Goal: Use online tool/utility: Use online tool/utility

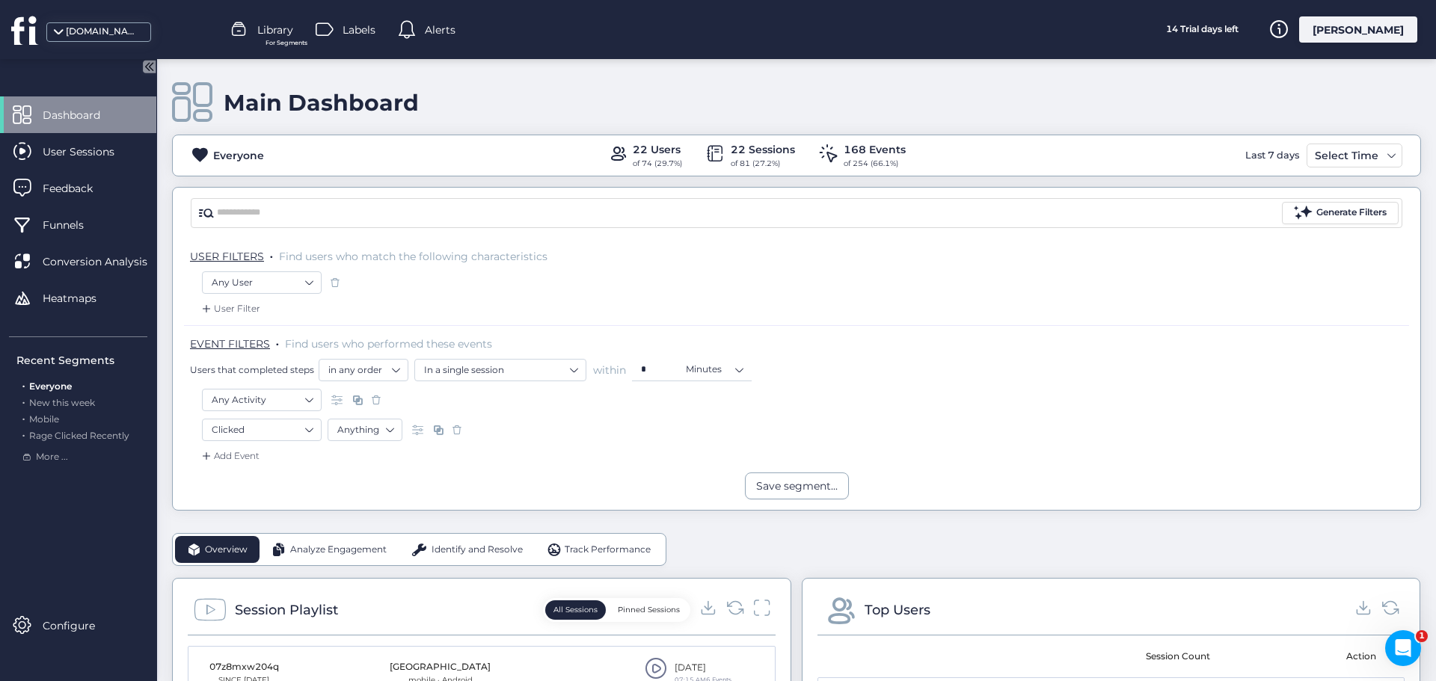
scroll to position [299, 0]
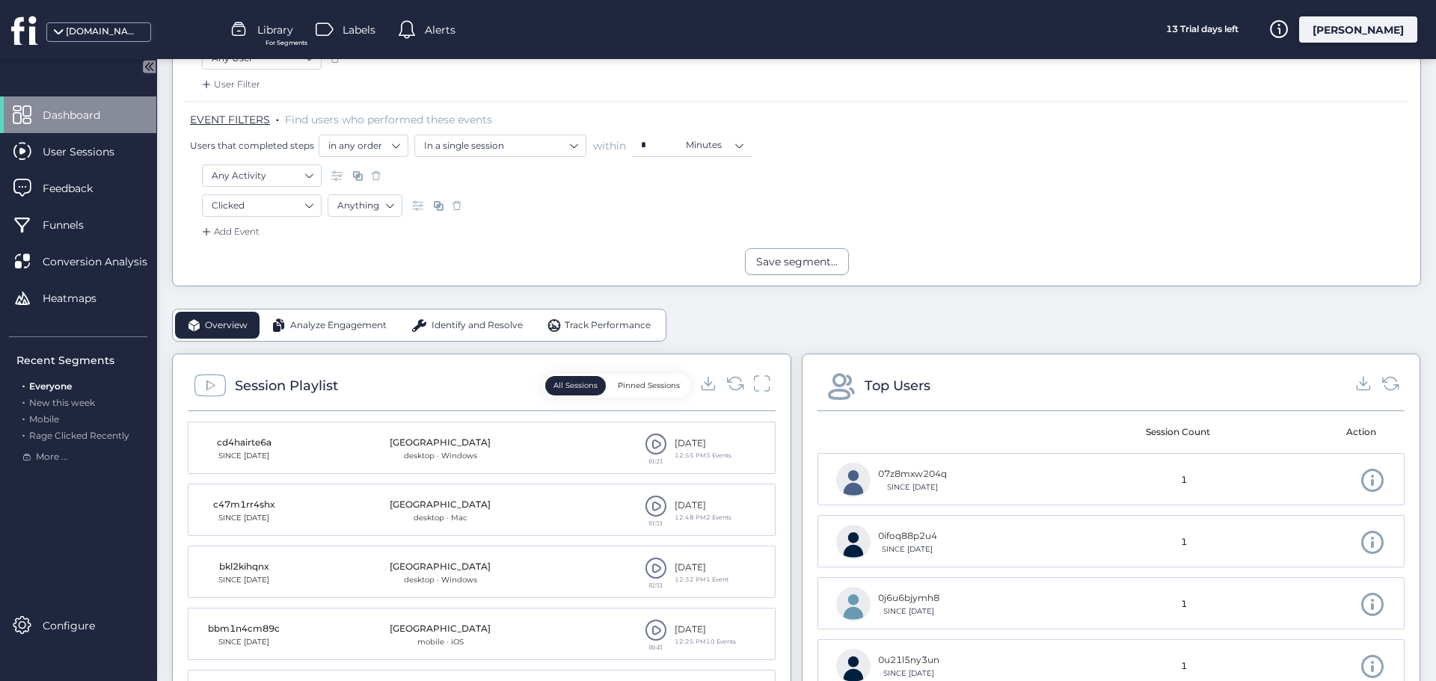
scroll to position [150, 0]
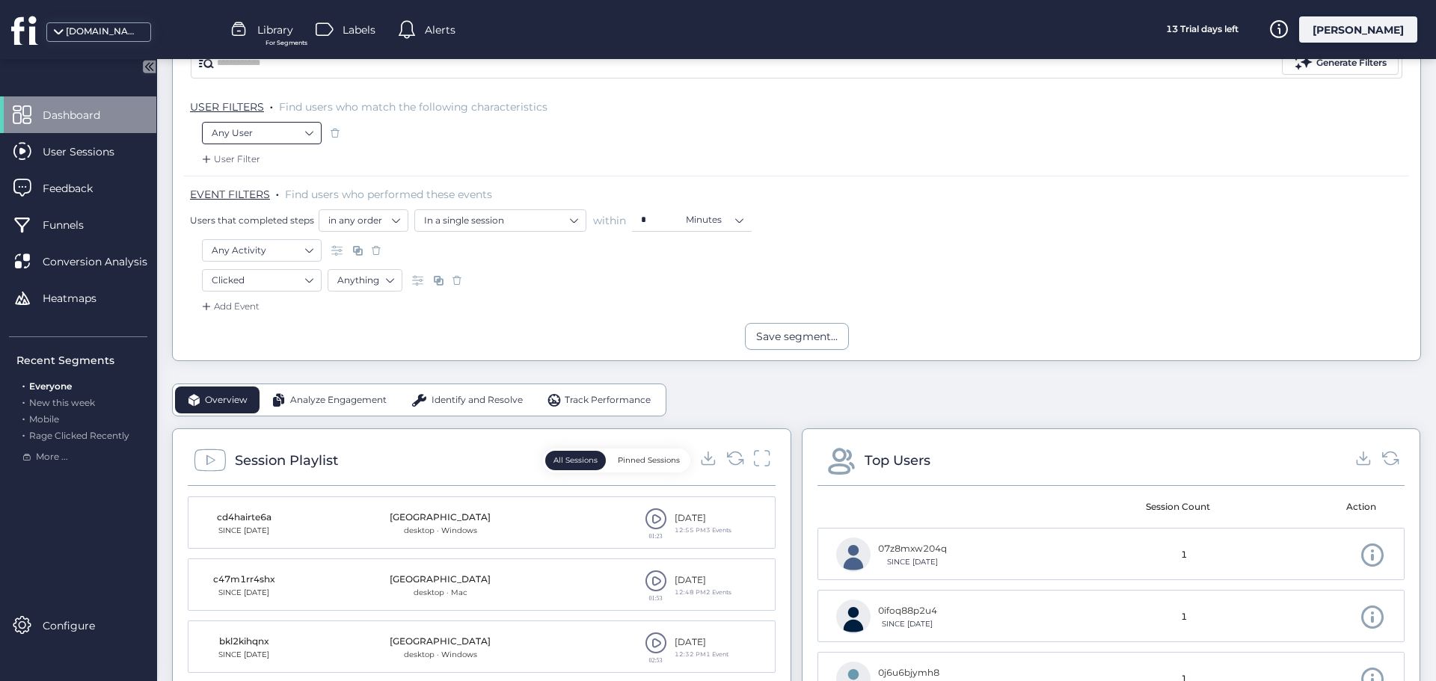
click at [282, 144] on input at bounding box center [256, 134] width 91 height 22
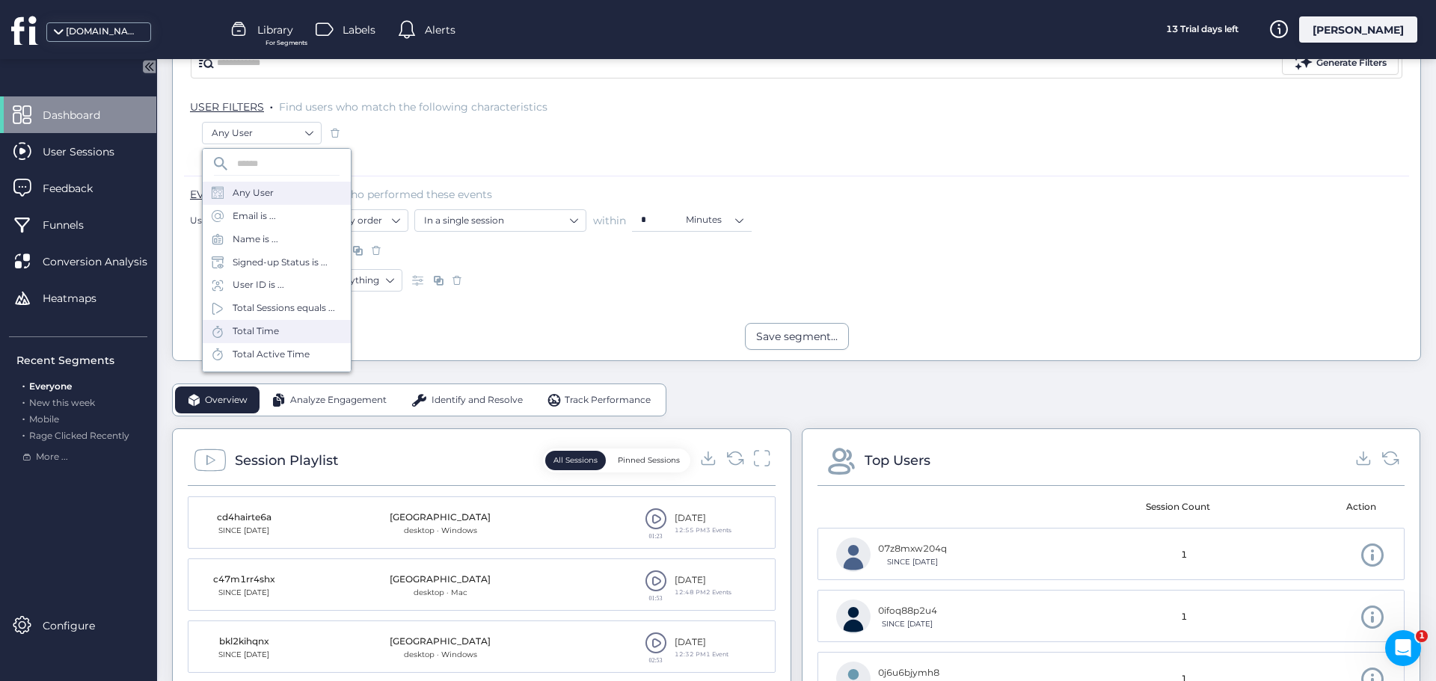
scroll to position [0, 0]
click at [423, 148] on div "Any User" at bounding box center [796, 137] width 1189 height 30
click at [312, 254] on nz-select-top-control "Any Activity" at bounding box center [262, 250] width 120 height 22
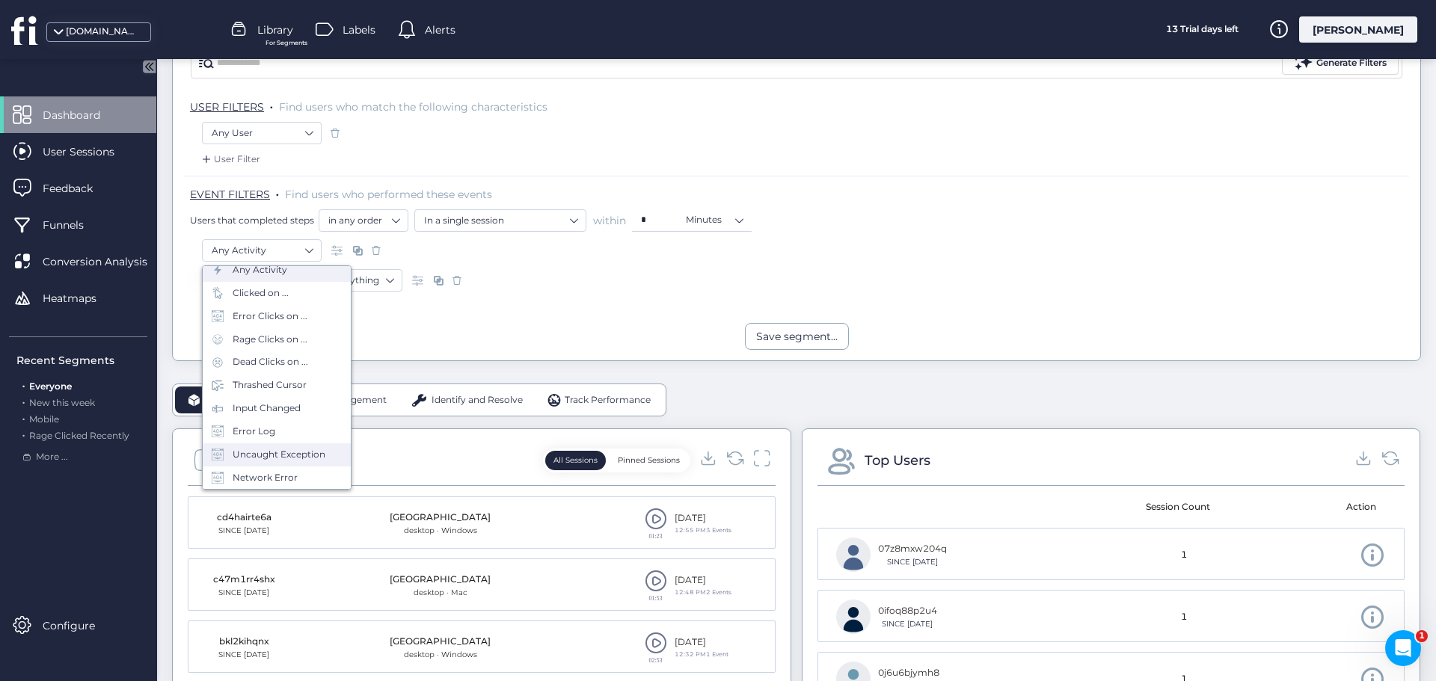
scroll to position [66, 0]
click at [295, 481] on div "Visited URL is ..." at bounding box center [268, 477] width 70 height 14
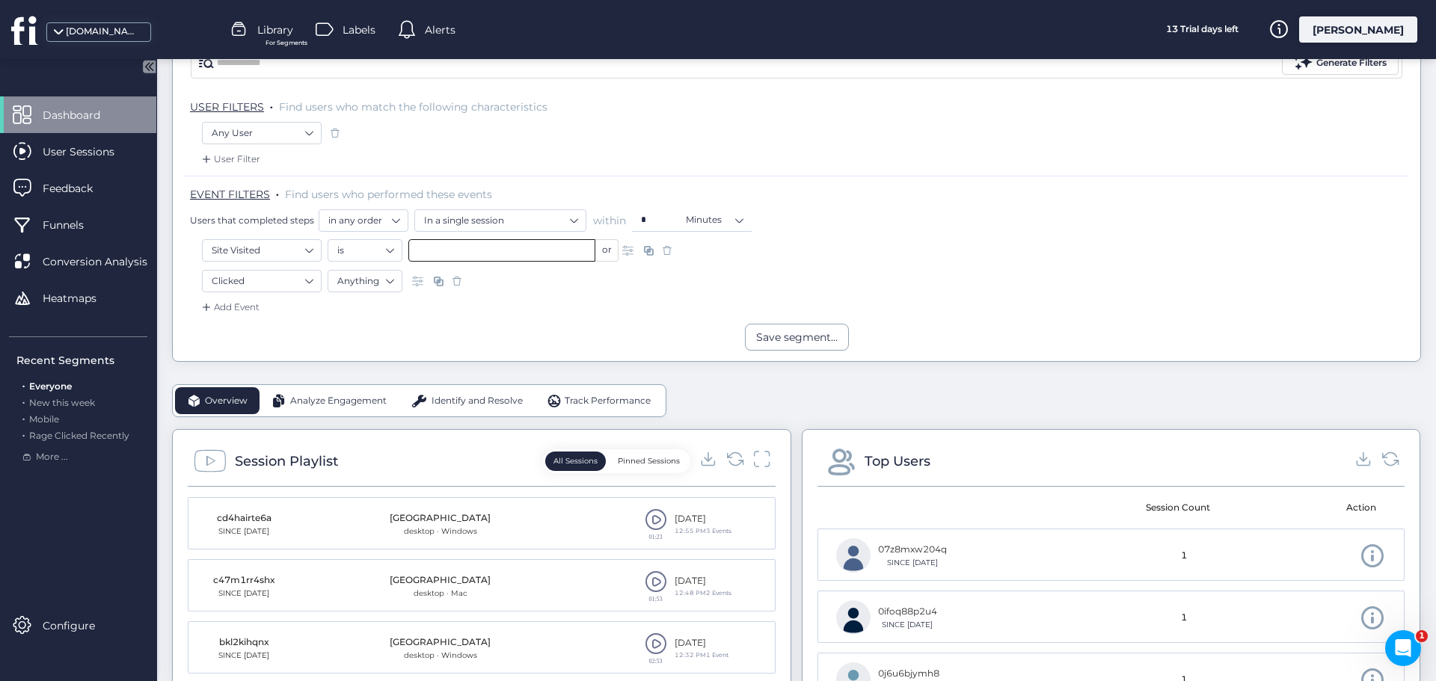
click at [550, 258] on input "text" at bounding box center [501, 250] width 187 height 22
click at [574, 396] on li "/northern-[US_STATE]-living-google" at bounding box center [515, 398] width 214 height 24
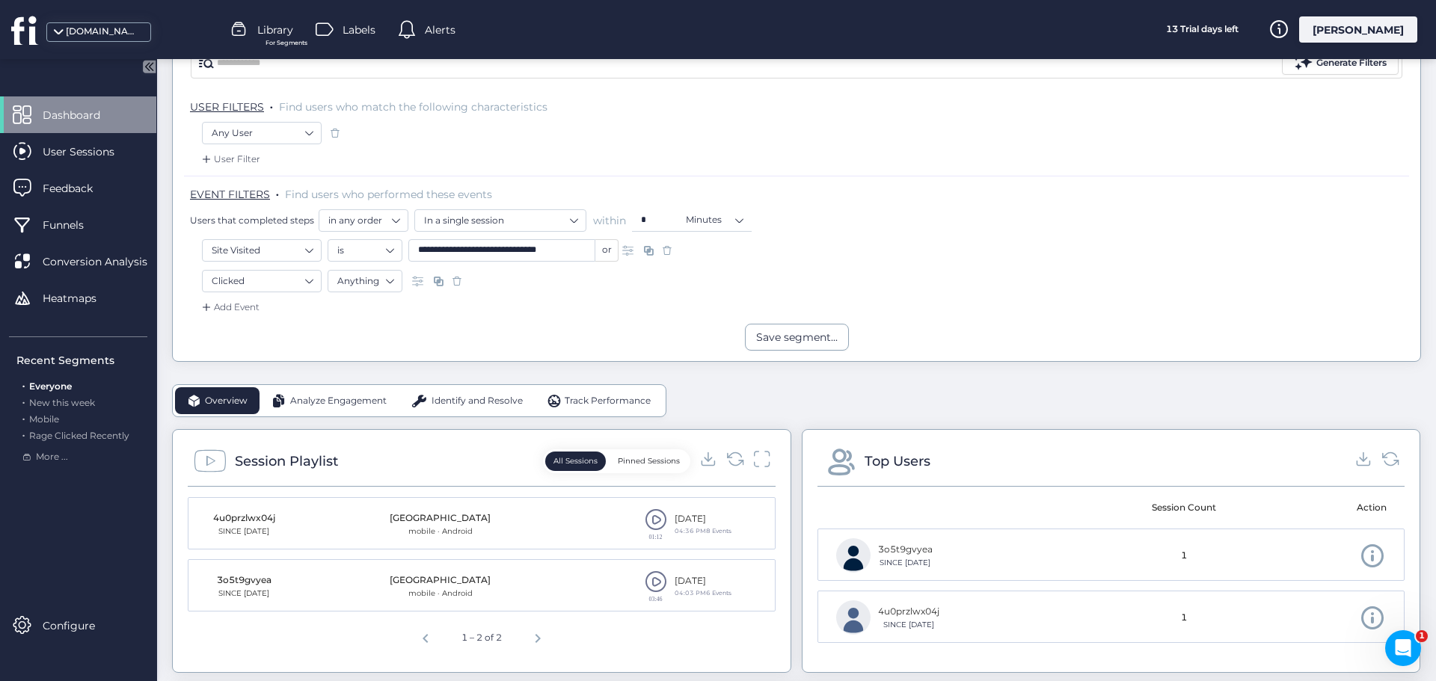
click at [626, 252] on span at bounding box center [629, 250] width 15 height 15
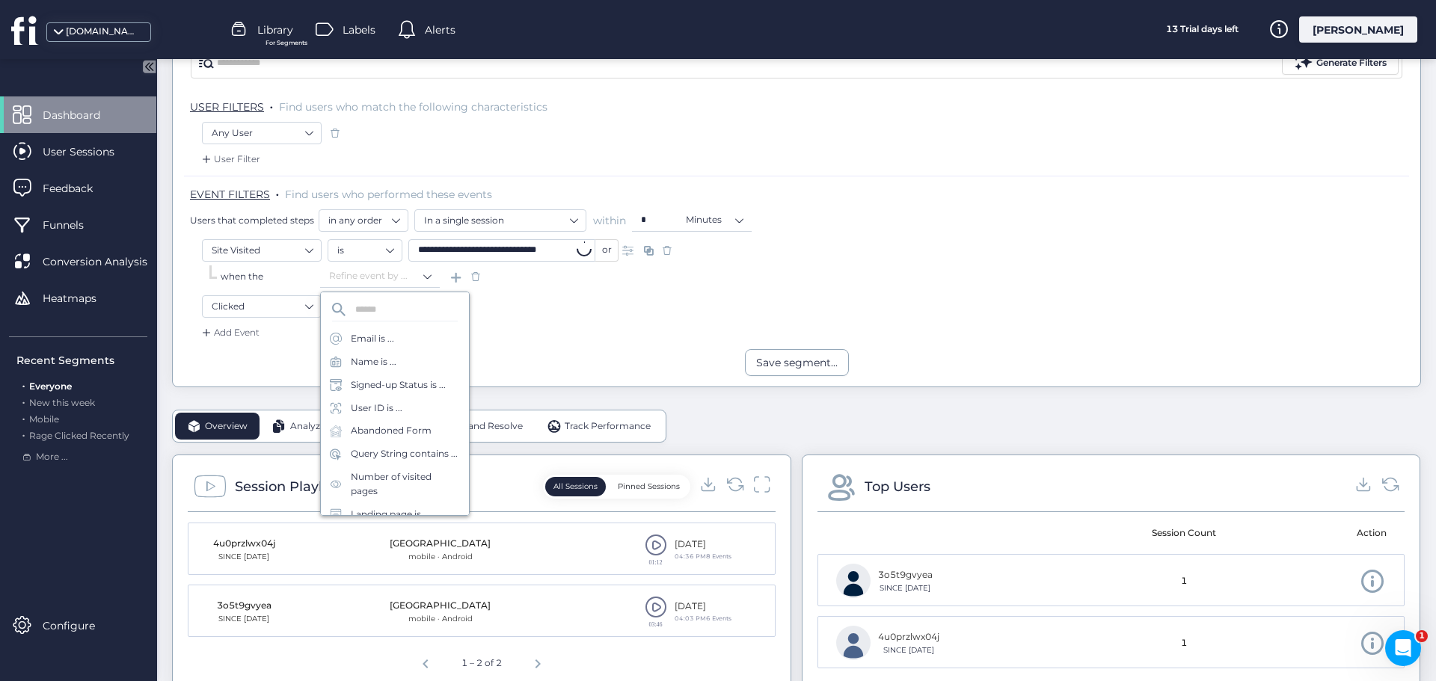
click at [529, 258] on input "**********" at bounding box center [501, 250] width 187 height 22
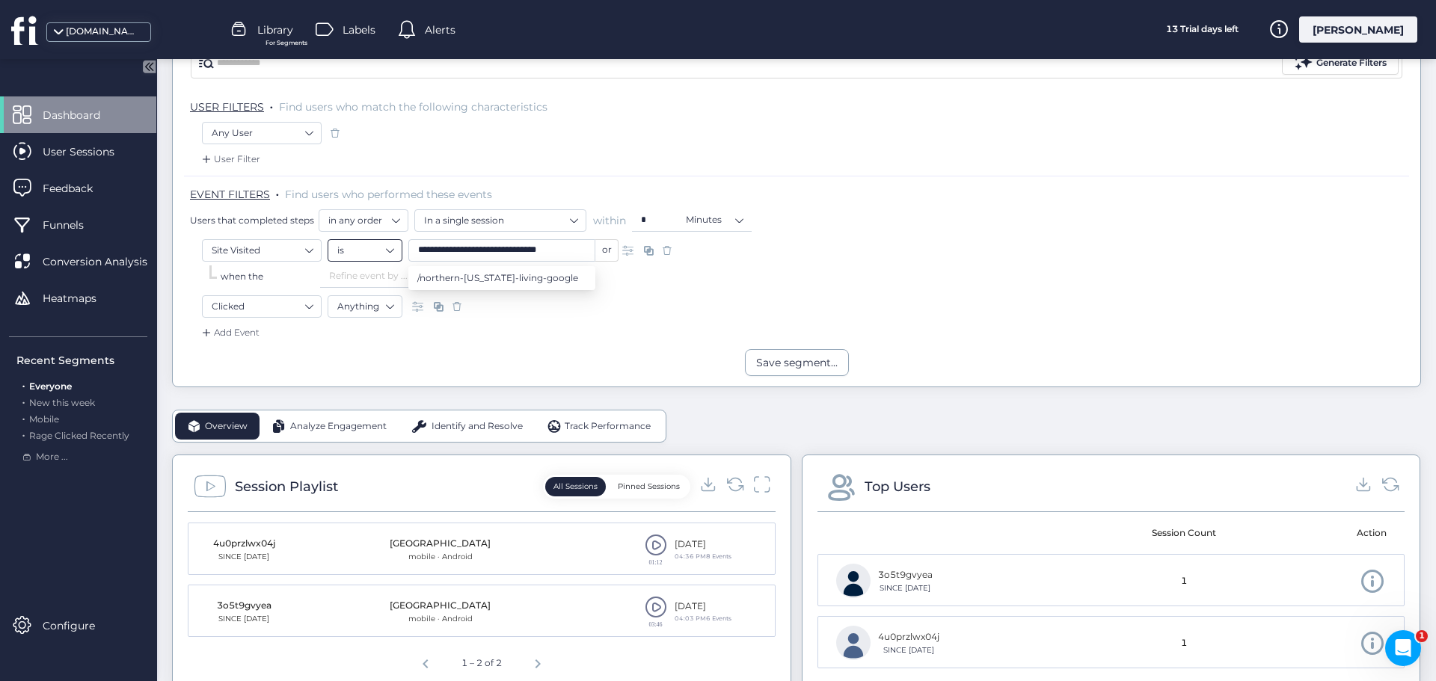
drag, startPoint x: 568, startPoint y: 249, endPoint x: 375, endPoint y: 259, distance: 193.2
click at [375, 259] on div "**********" at bounding box center [473, 250] width 291 height 22
type input "*"
type input "***"
click at [858, 301] on div "Clicked Anything" at bounding box center [796, 307] width 1189 height 25
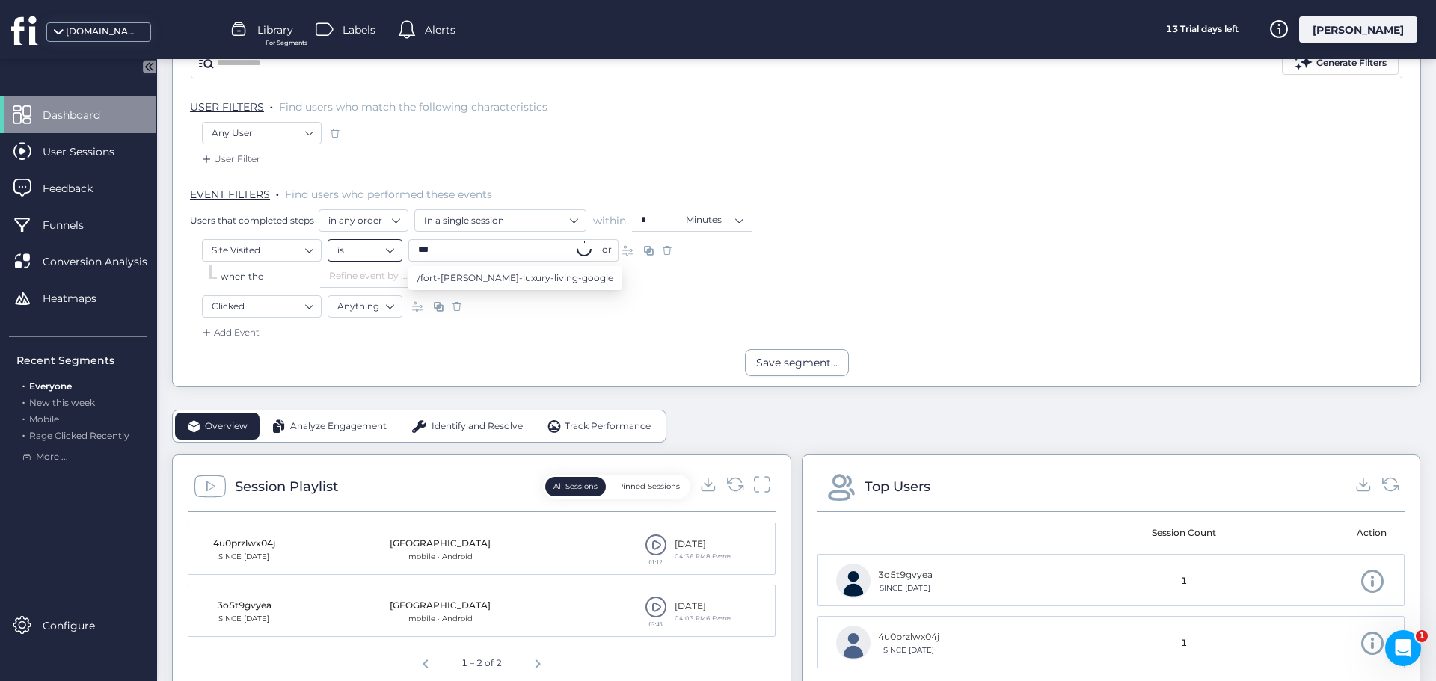
drag, startPoint x: 521, startPoint y: 248, endPoint x: 339, endPoint y: 251, distance: 182.5
click at [339, 251] on div "is *** or" at bounding box center [473, 250] width 291 height 22
type input "******"
click at [605, 329] on div "Add Event" at bounding box center [796, 337] width 1225 height 24
drag, startPoint x: 484, startPoint y: 250, endPoint x: 398, endPoint y: 246, distance: 86.1
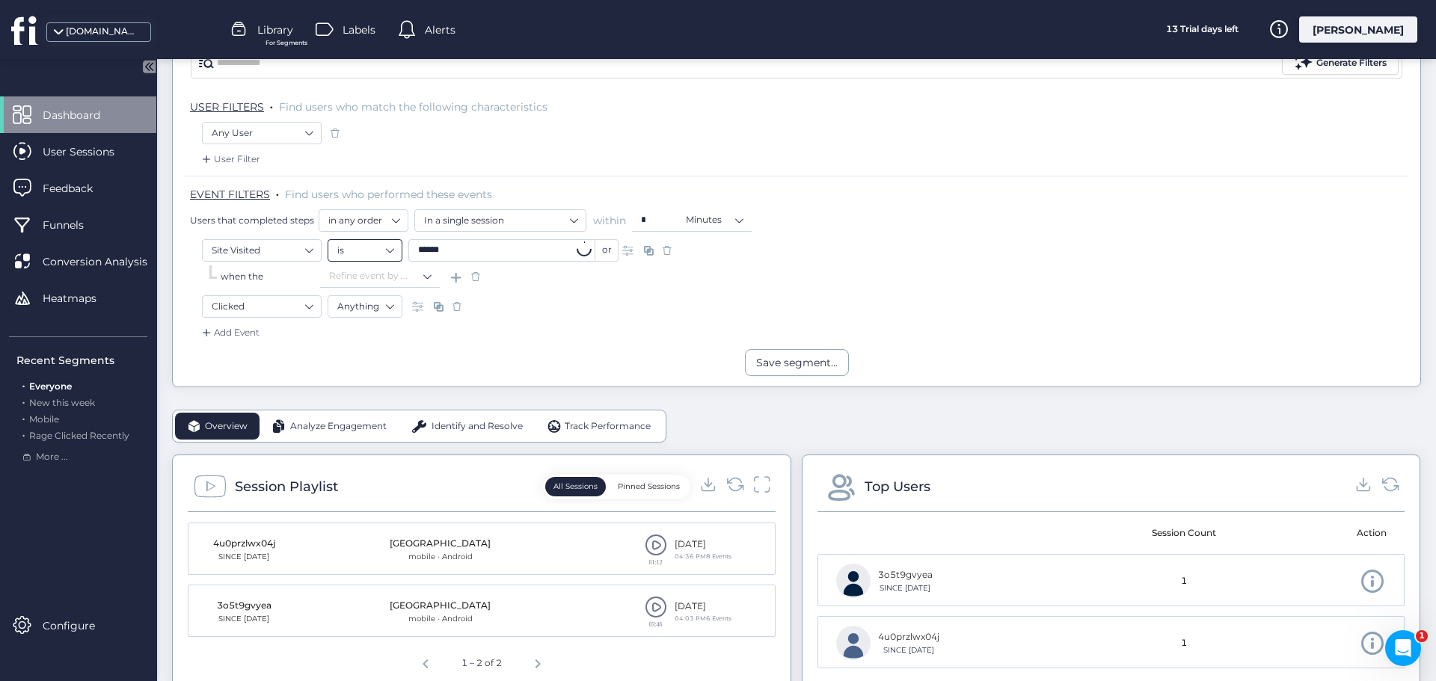
click at [398, 246] on div "is ****** or" at bounding box center [473, 250] width 291 height 22
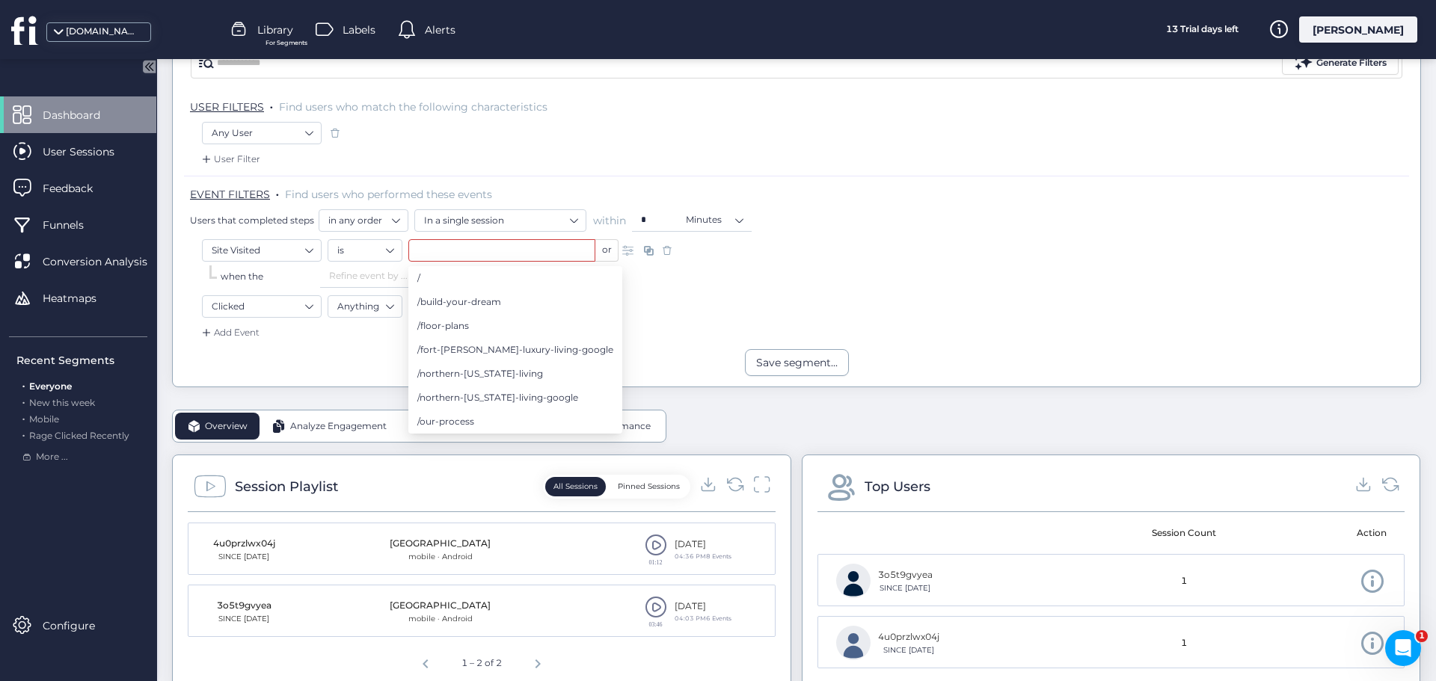
click at [669, 327] on div "Add Event" at bounding box center [796, 337] width 1225 height 24
click at [962, 221] on div "Users that completed steps in any order In a single session within * Minutes" at bounding box center [799, 220] width 1219 height 22
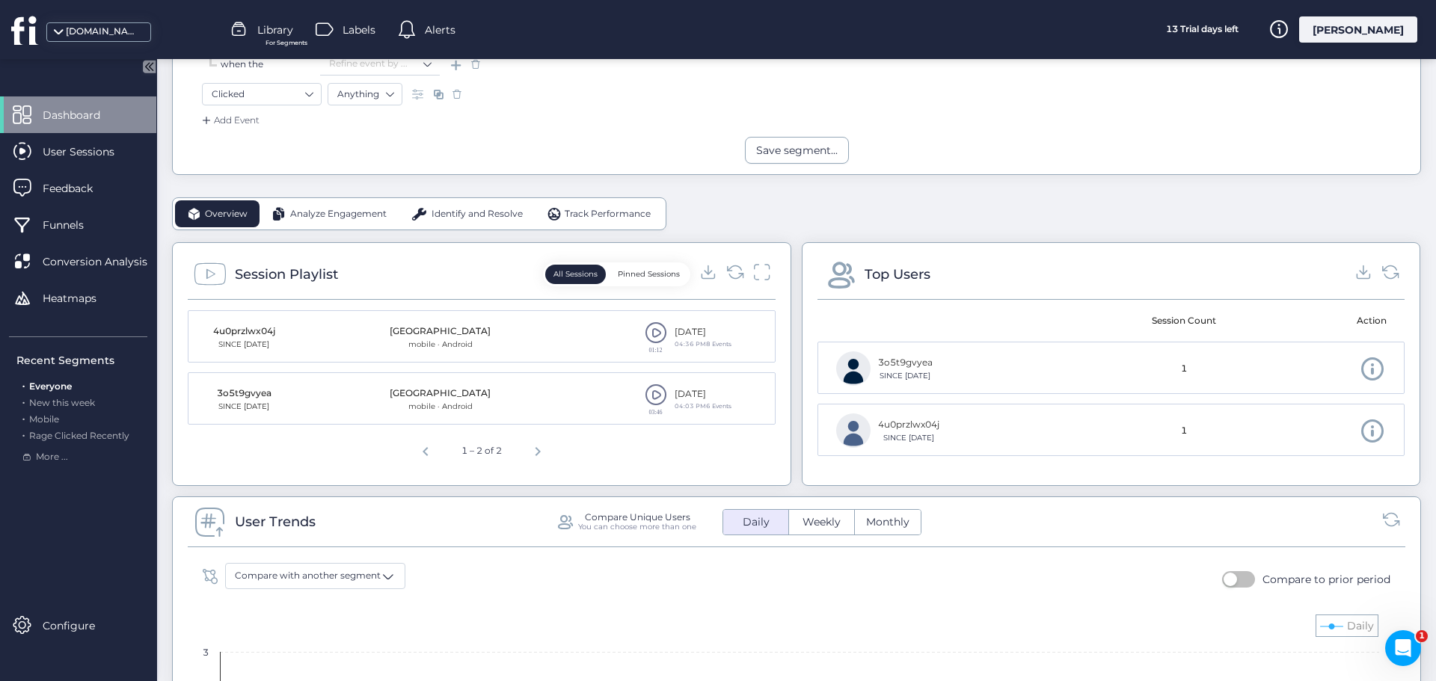
scroll to position [374, 0]
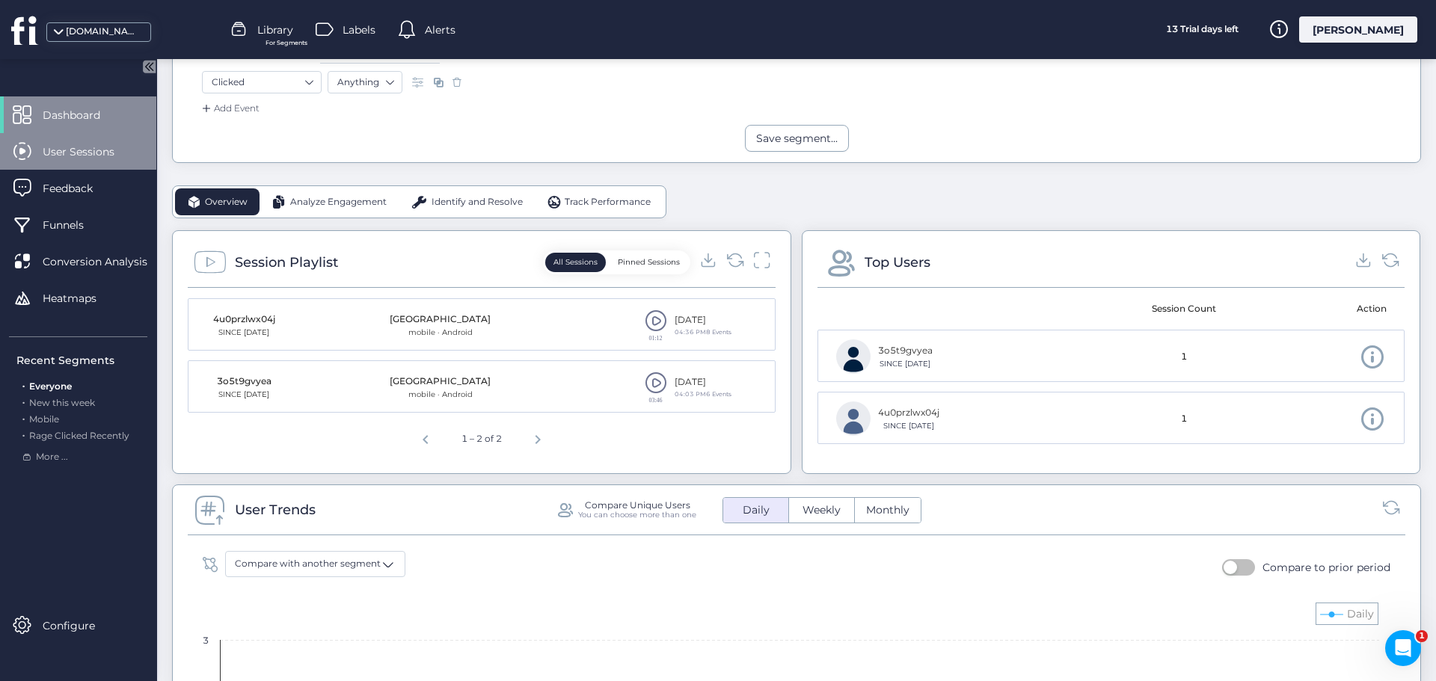
click at [133, 145] on span "User Sessions" at bounding box center [90, 152] width 94 height 16
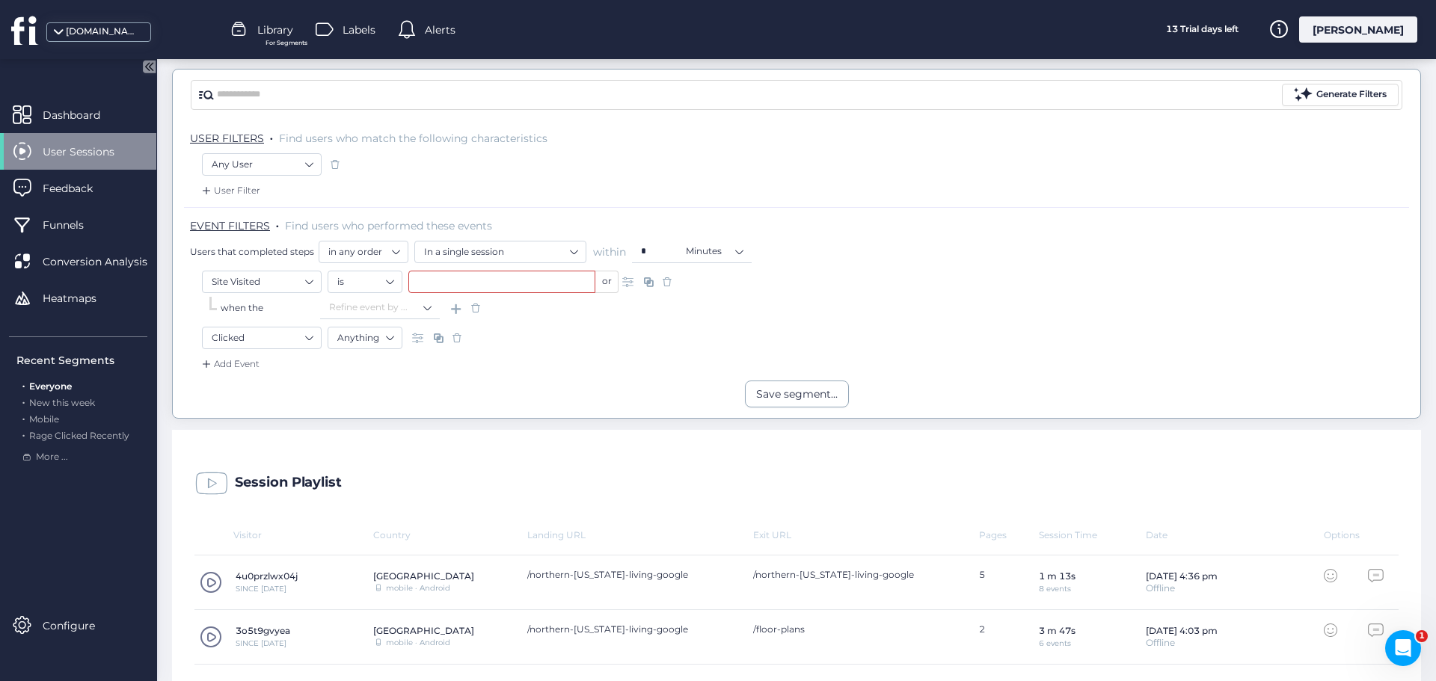
scroll to position [8, 0]
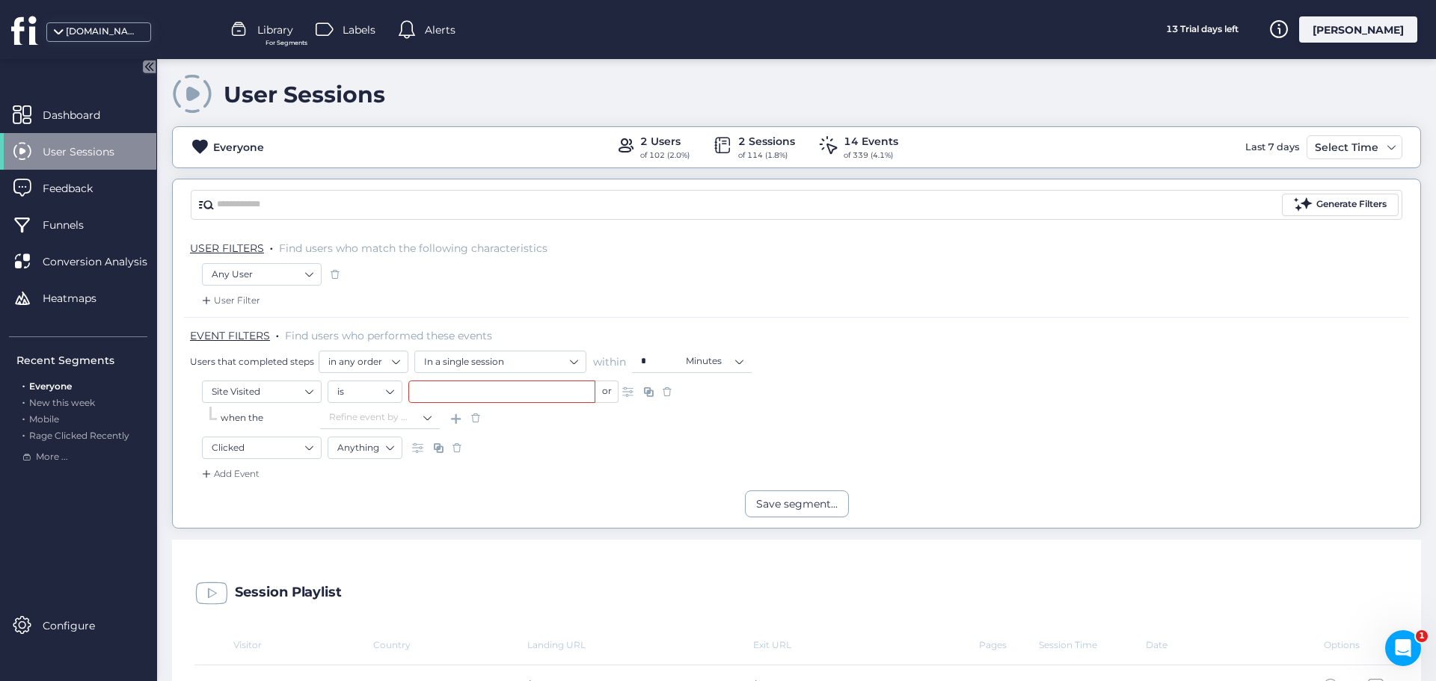
click at [476, 418] on span at bounding box center [475, 418] width 15 height 15
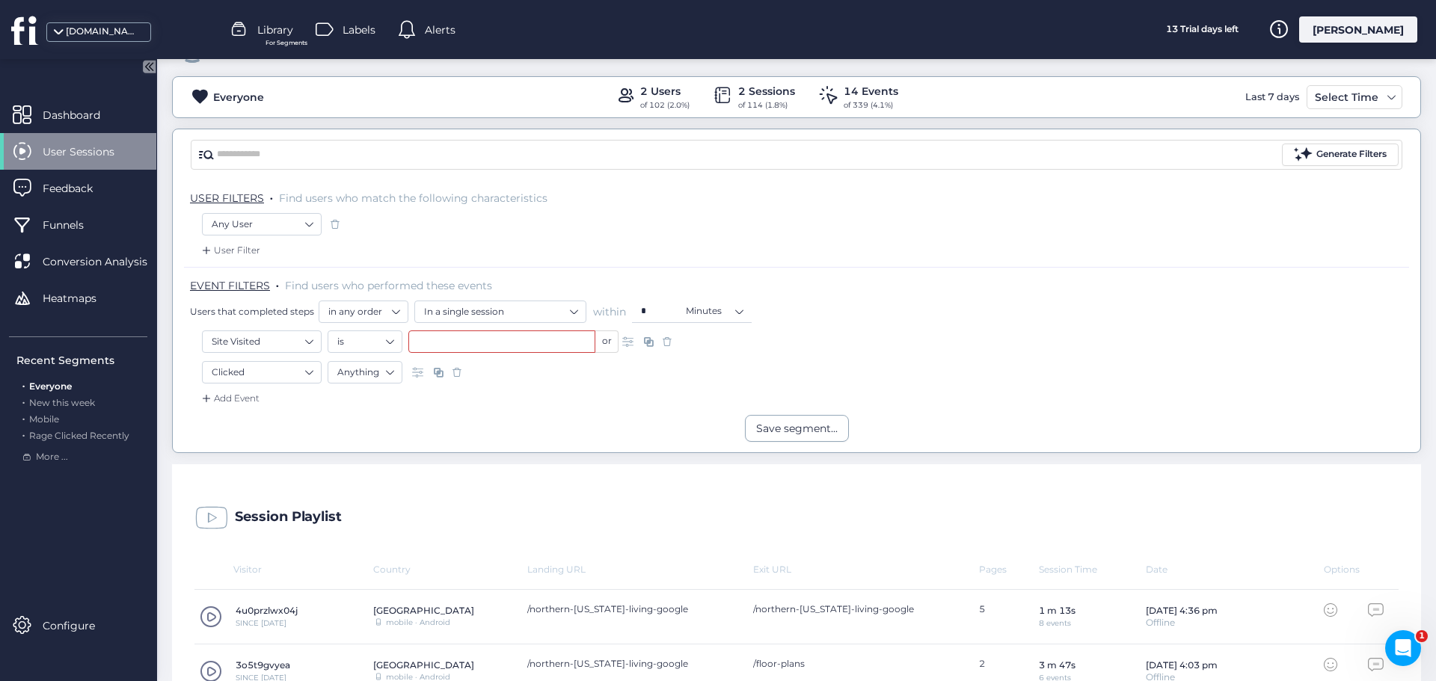
scroll to position [132, 0]
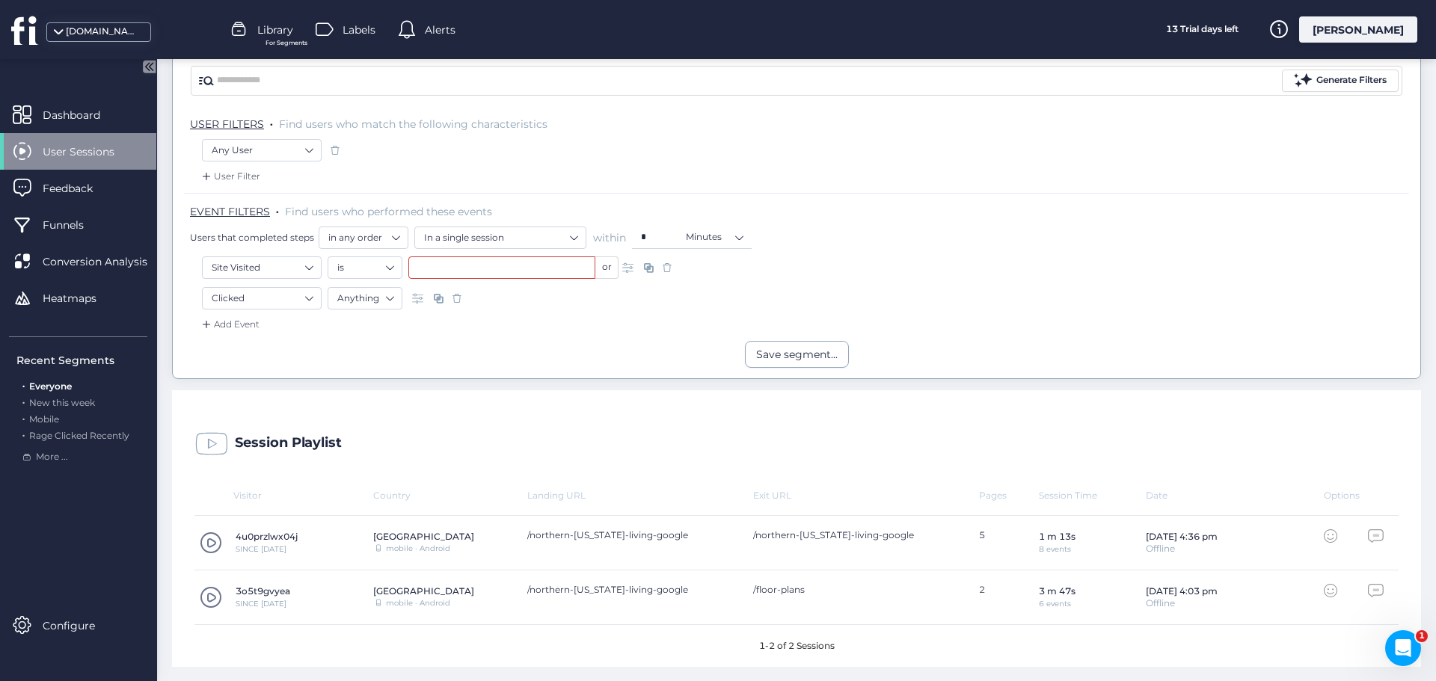
click at [467, 263] on input "text" at bounding box center [501, 267] width 187 height 22
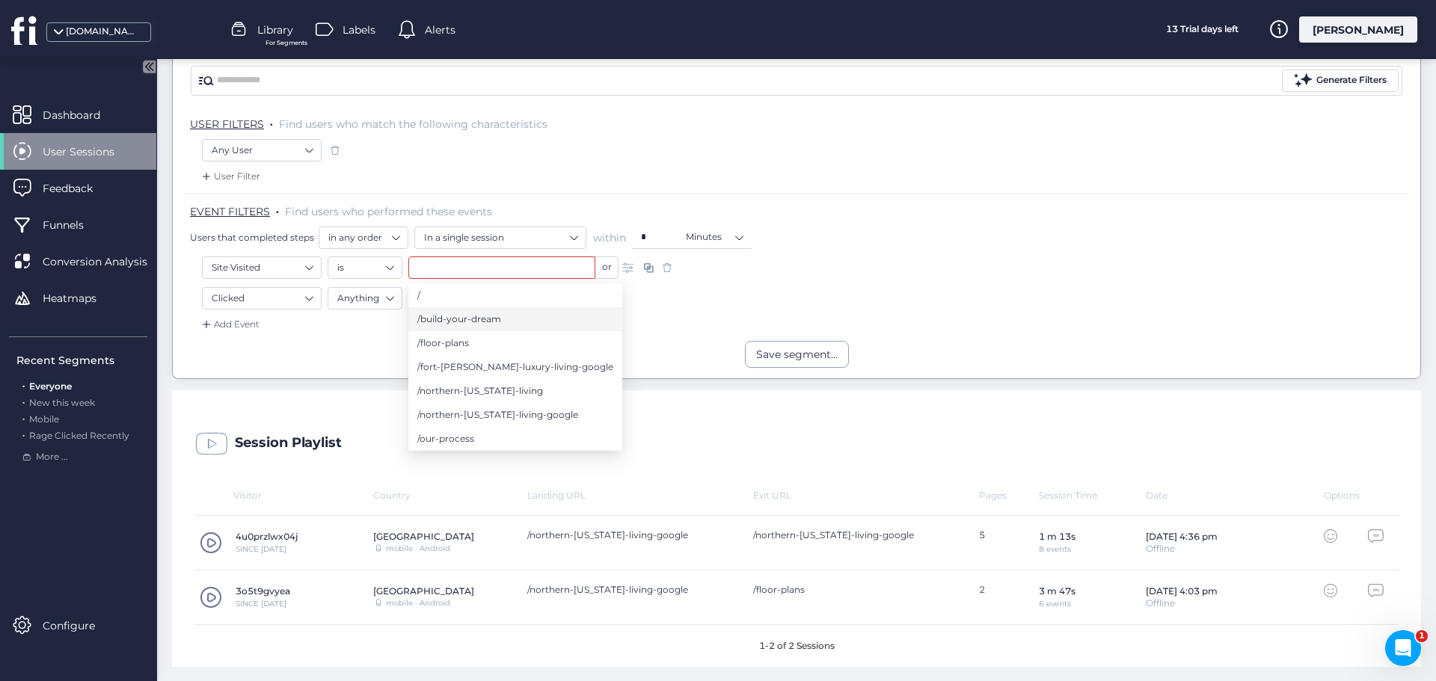
click at [493, 314] on span "/build-your-dream" at bounding box center [459, 319] width 84 height 16
type input "**********"
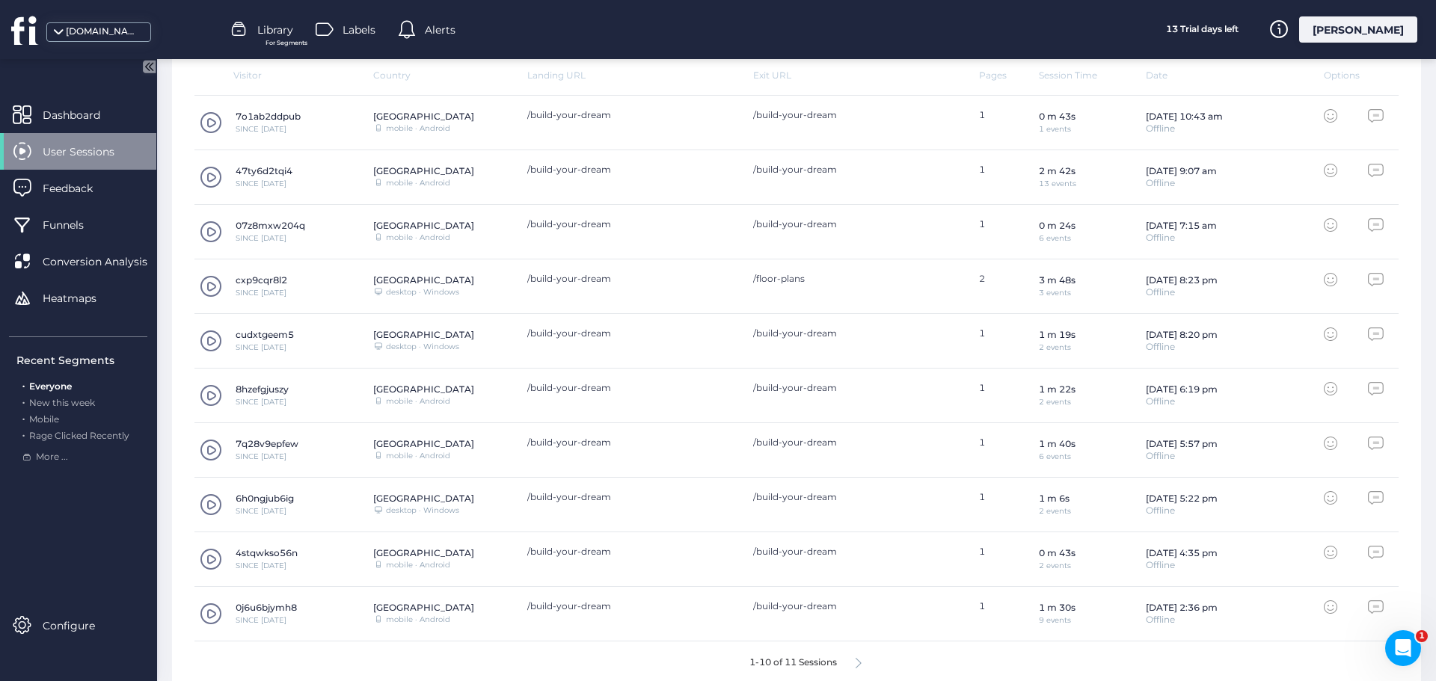
scroll to position [569, 0]
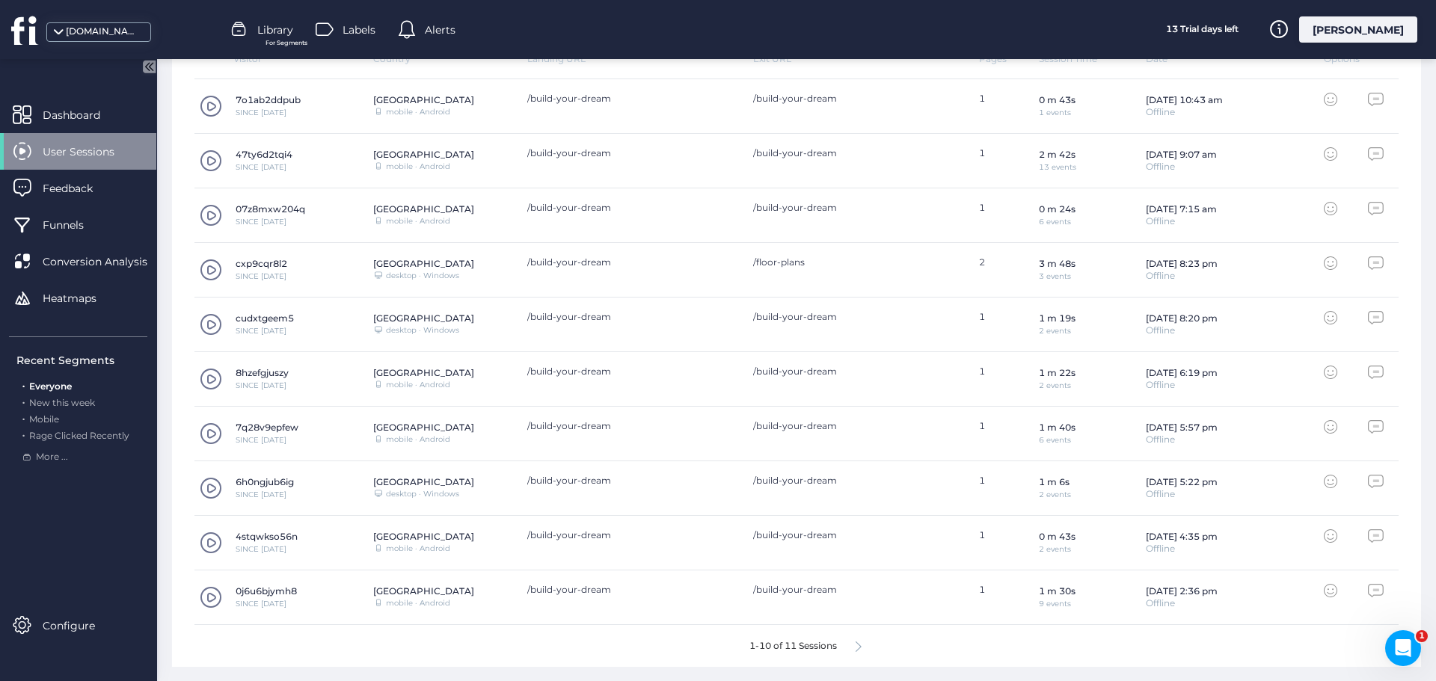
click at [855, 646] on icon at bounding box center [858, 647] width 6 height 11
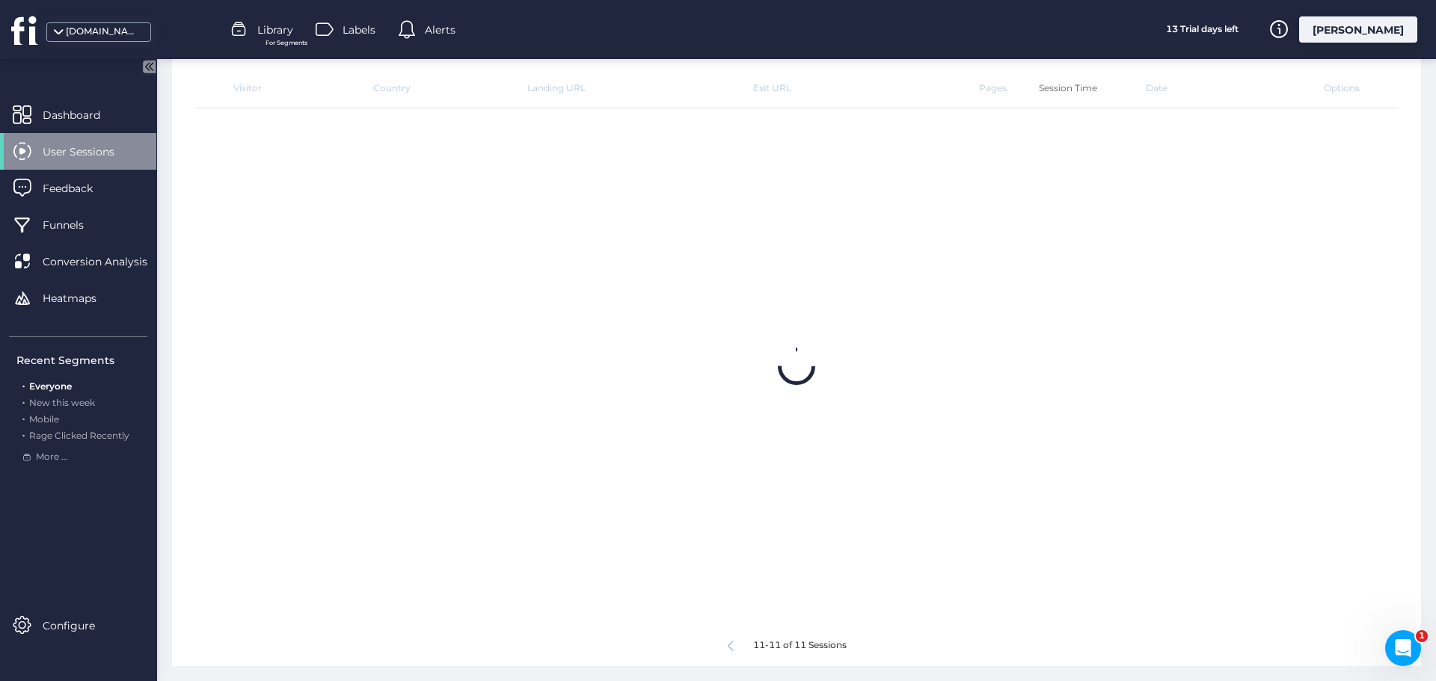
scroll to position [78, 0]
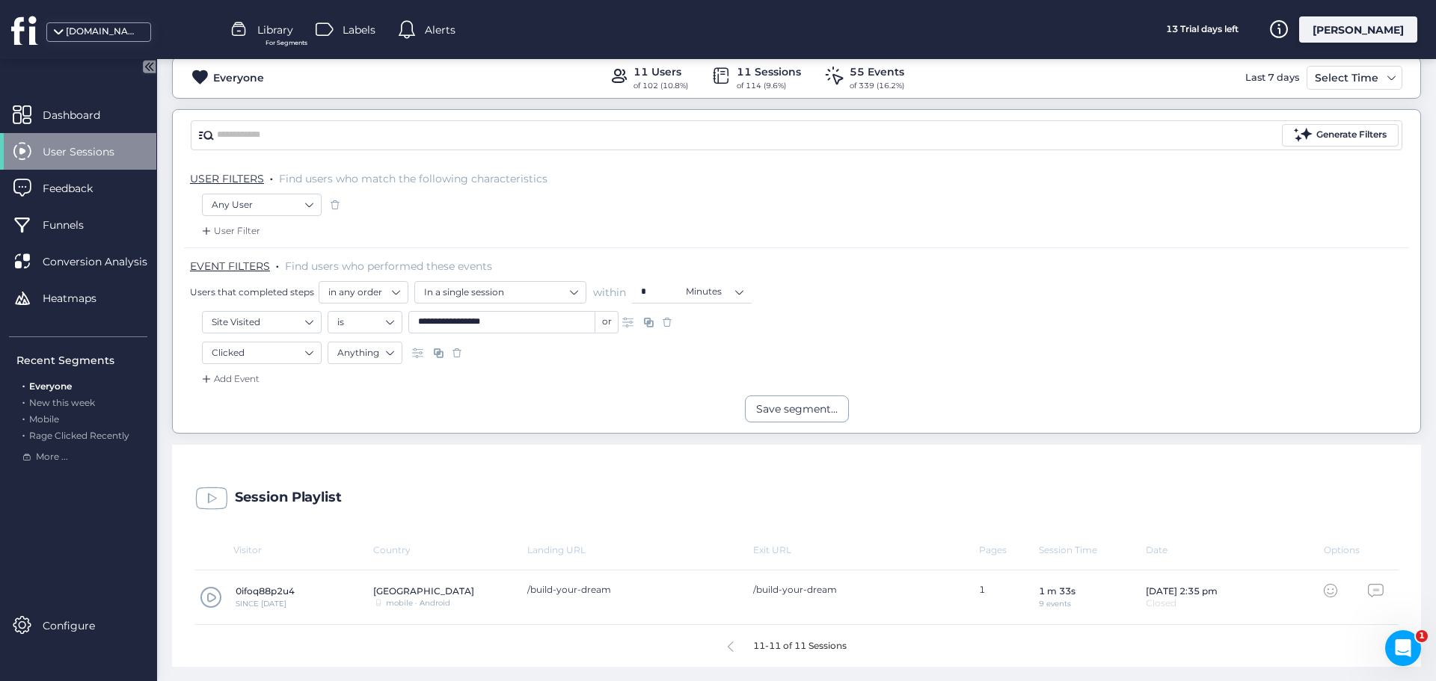
click at [720, 652] on div "11-11 of 11 Sessions" at bounding box center [796, 646] width 1204 height 42
click at [728, 646] on icon at bounding box center [731, 647] width 6 height 11
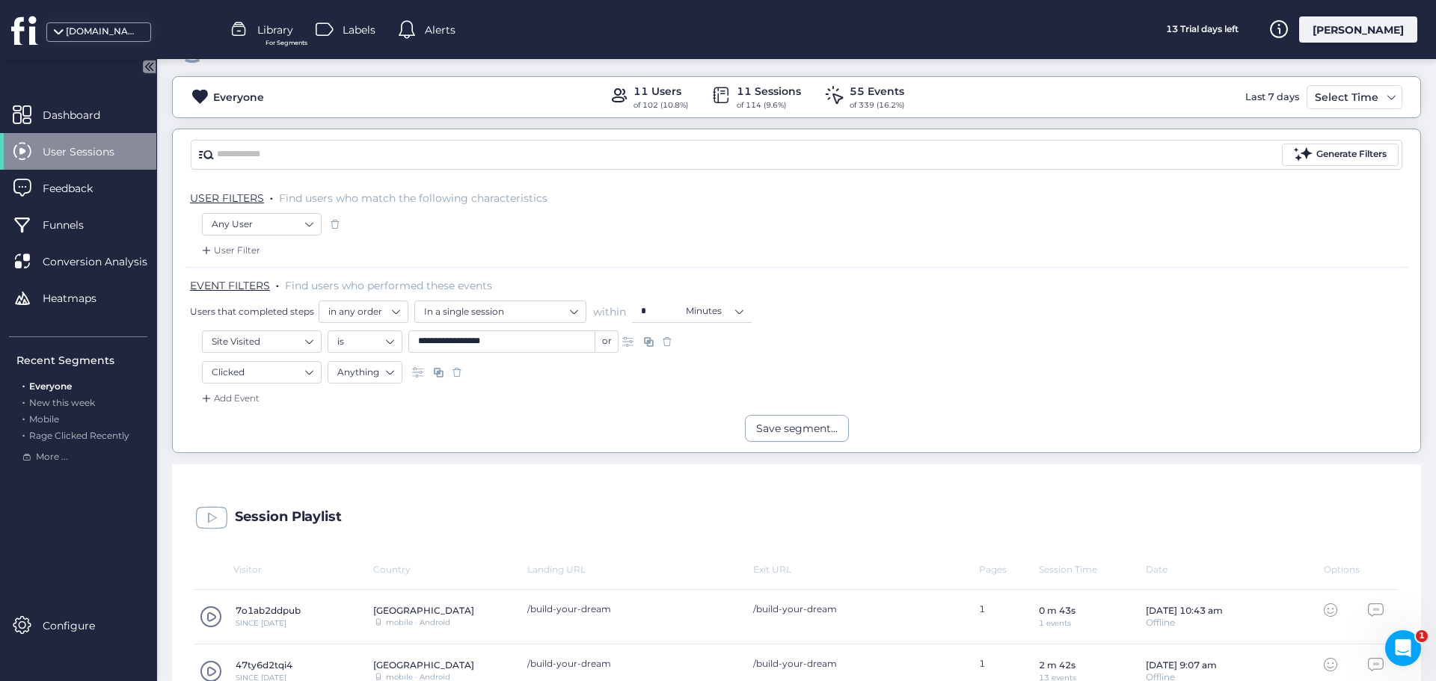
scroll to position [374, 0]
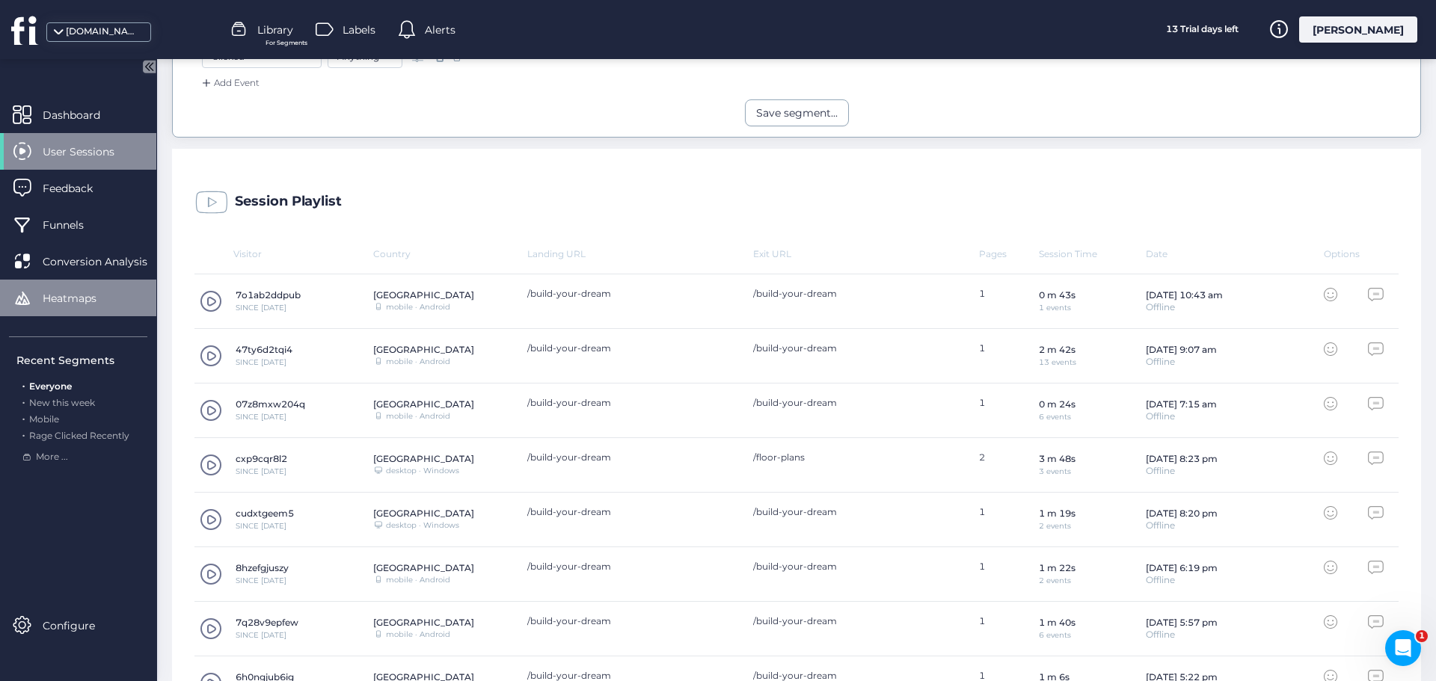
click at [95, 301] on span "Heatmaps" at bounding box center [81, 298] width 76 height 16
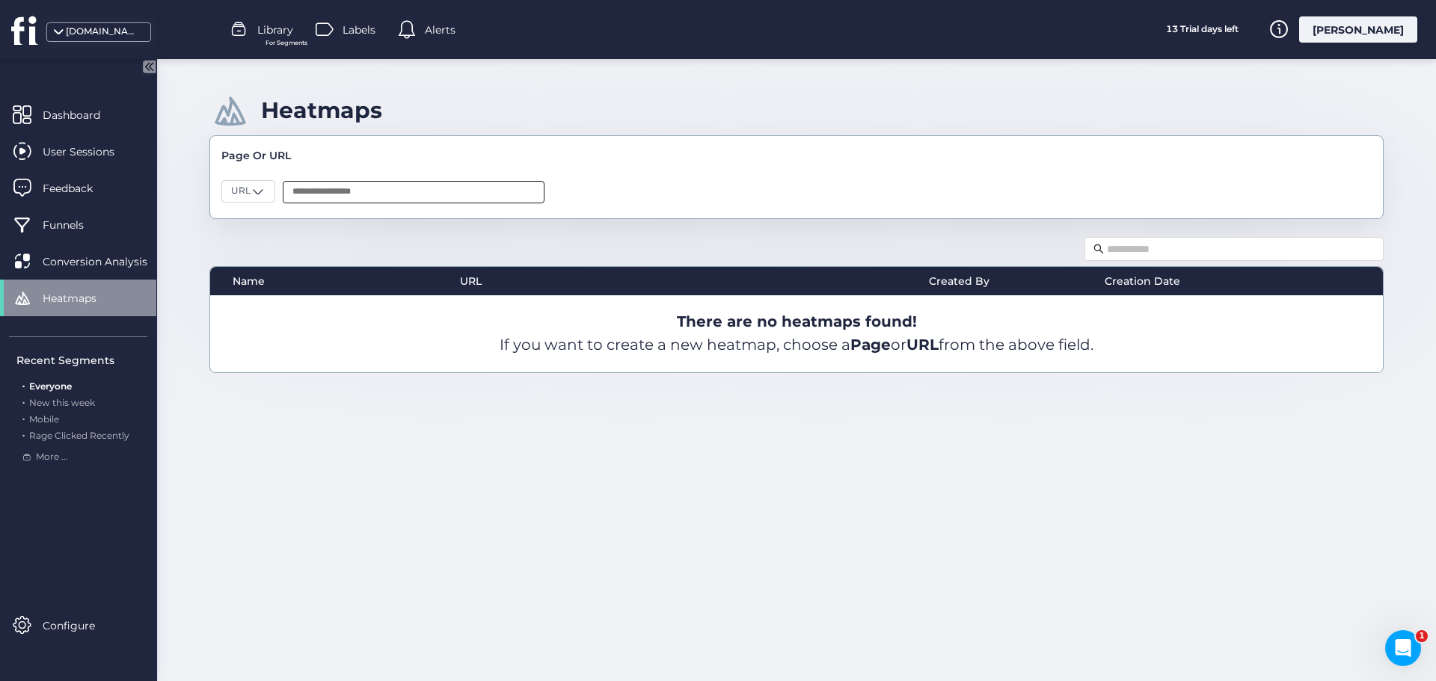
click at [479, 195] on input "text" at bounding box center [414, 192] width 262 height 22
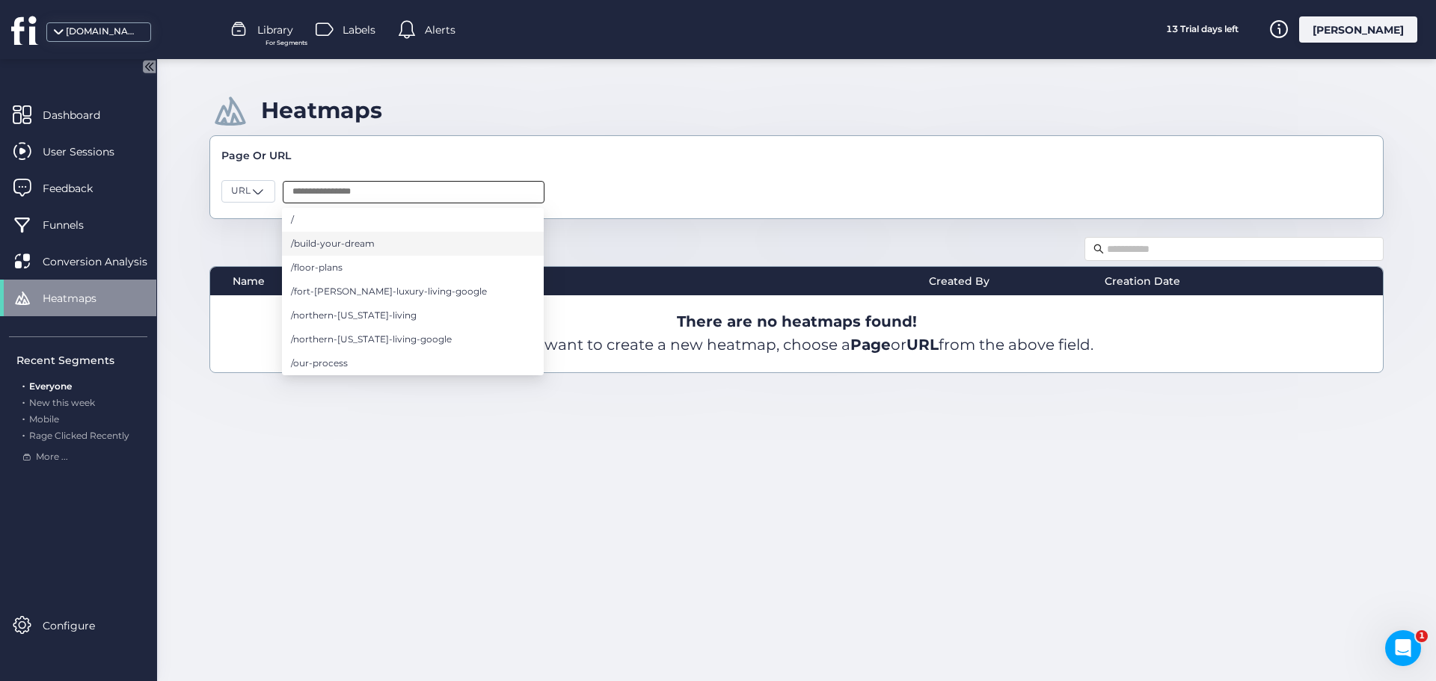
click at [449, 246] on li "/build-your-dream" at bounding box center [413, 244] width 262 height 24
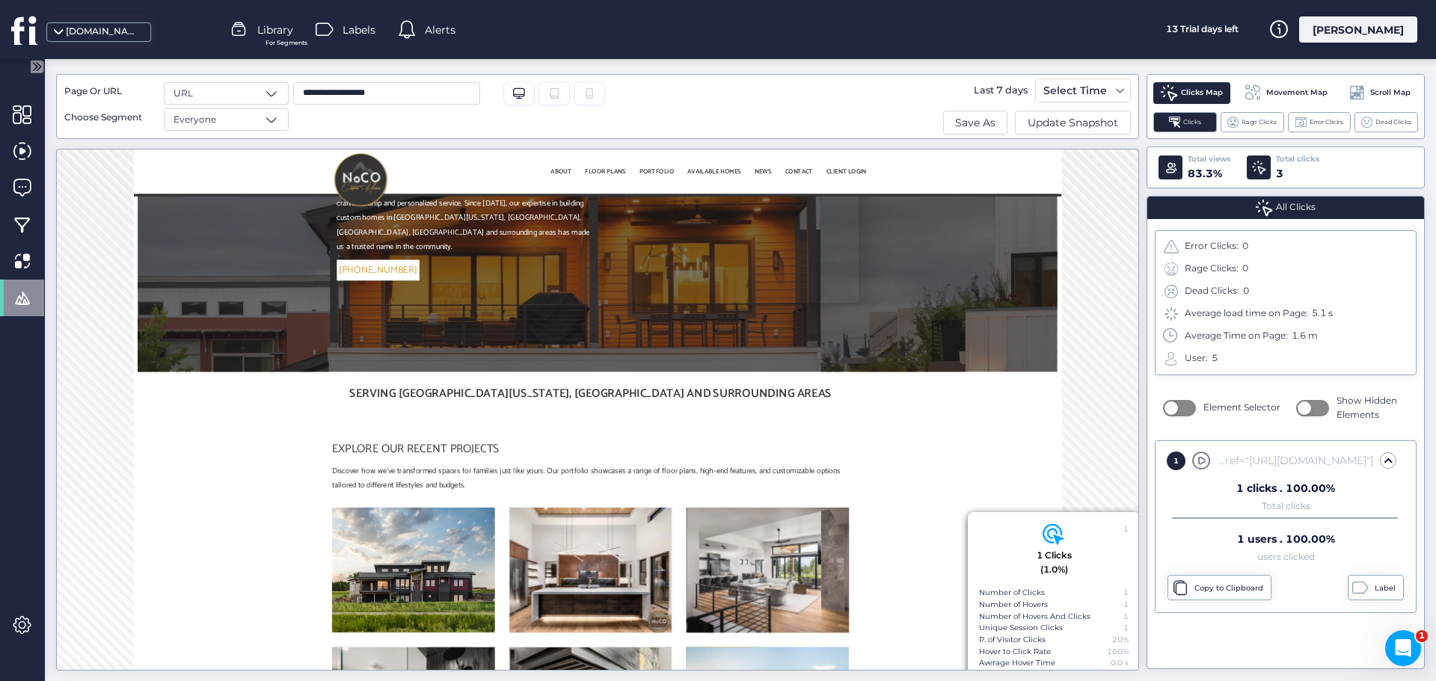
scroll to position [305, 0]
click at [1279, 164] on div "Total clicks" at bounding box center [1297, 159] width 43 height 12
click at [1263, 175] on div at bounding box center [1259, 168] width 24 height 24
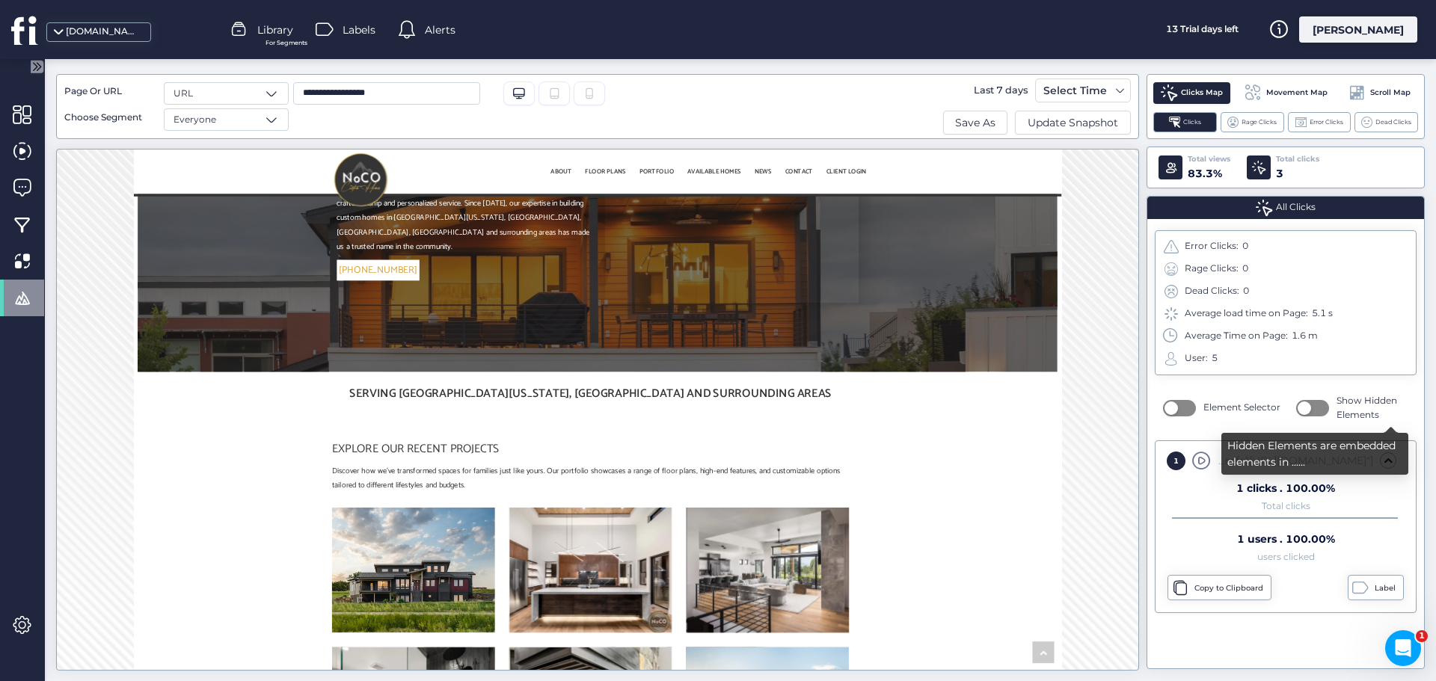
click at [1305, 411] on span "button" at bounding box center [1303, 408] width 13 height 13
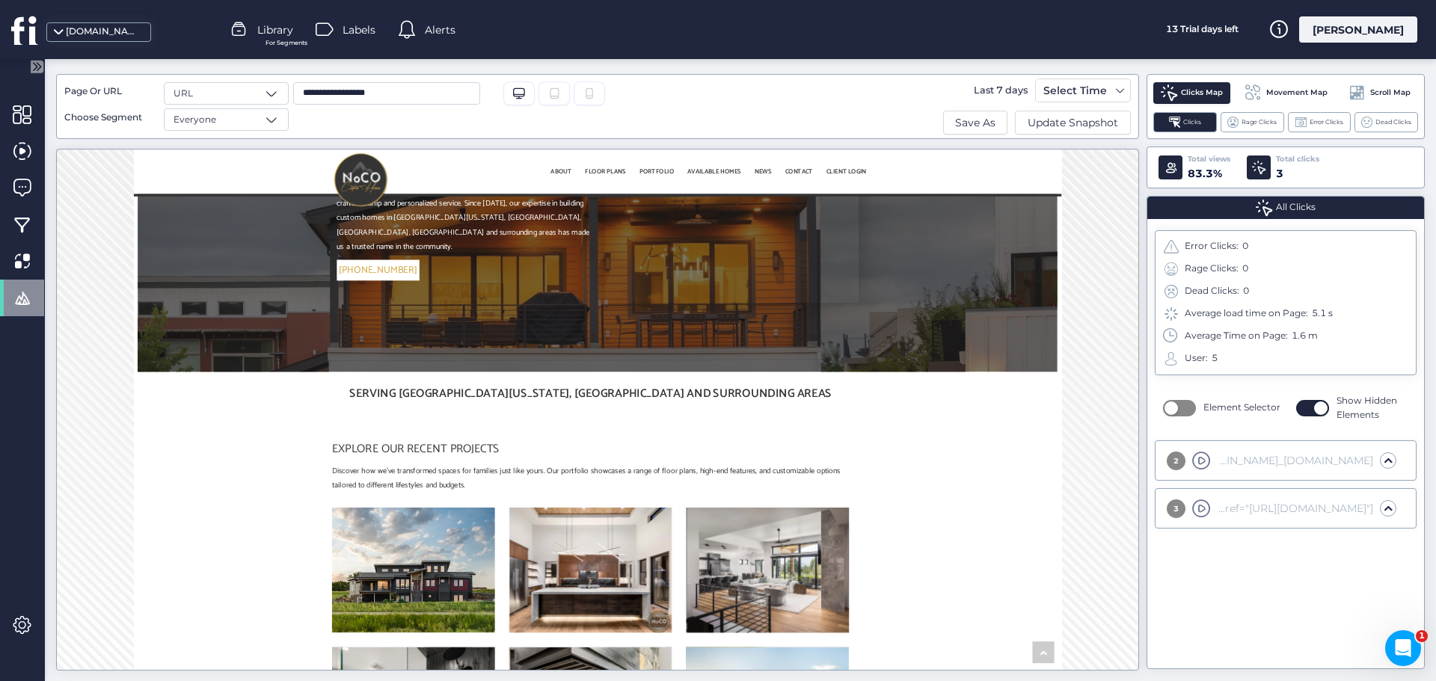
click at [1189, 414] on button "button" at bounding box center [1179, 408] width 33 height 16
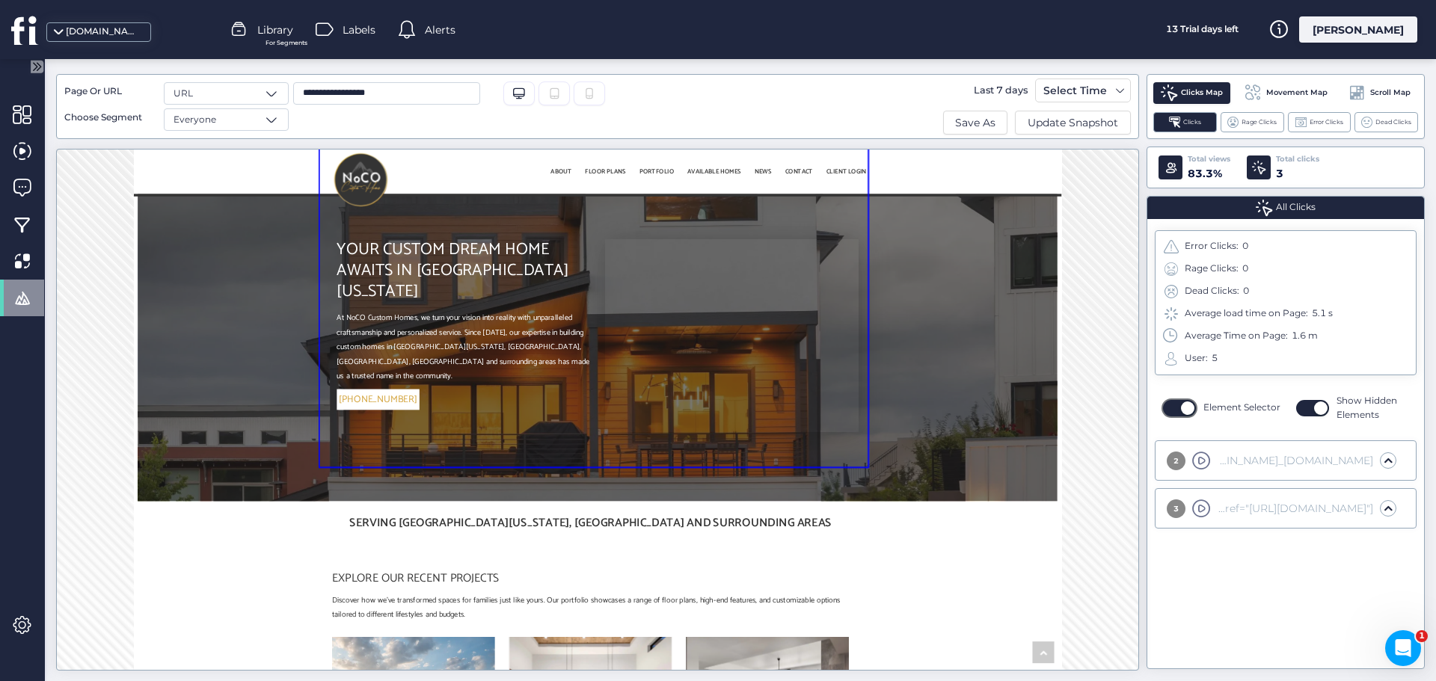
scroll to position [81, 0]
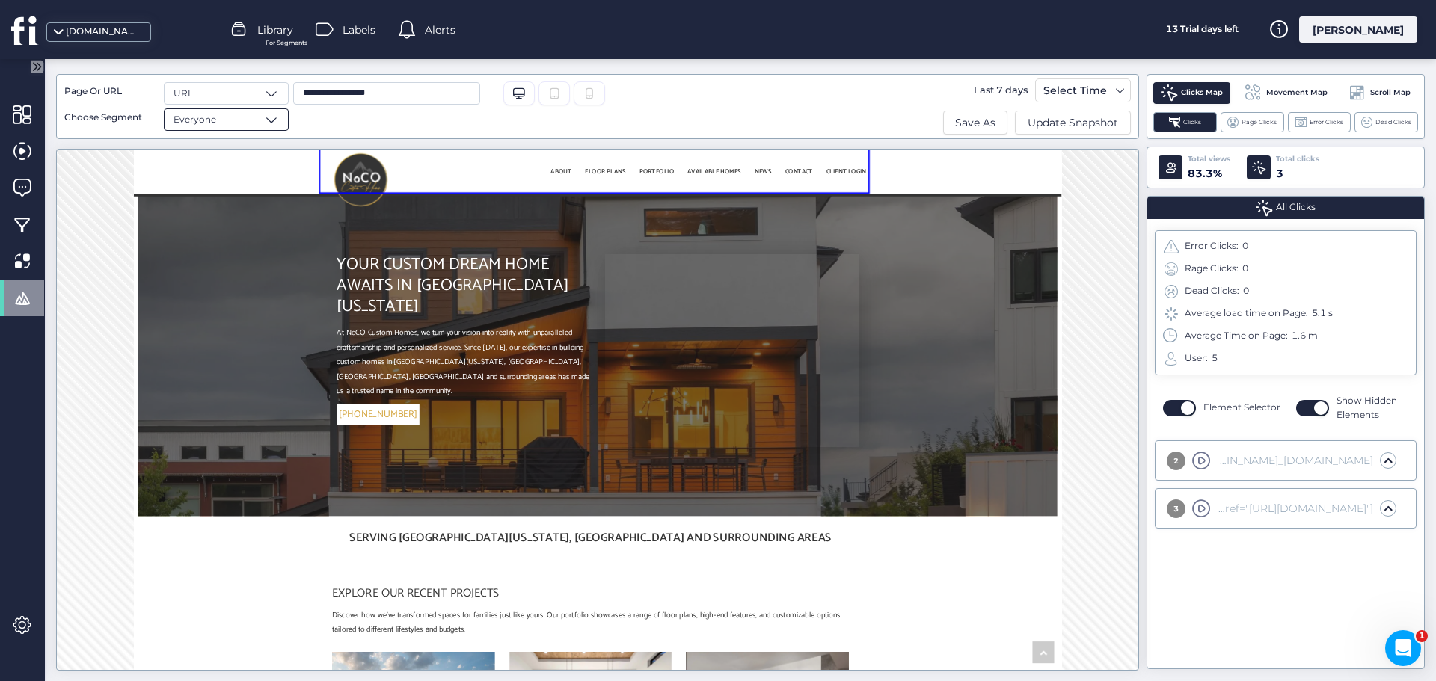
click at [229, 122] on div "Everyone" at bounding box center [226, 119] width 125 height 22
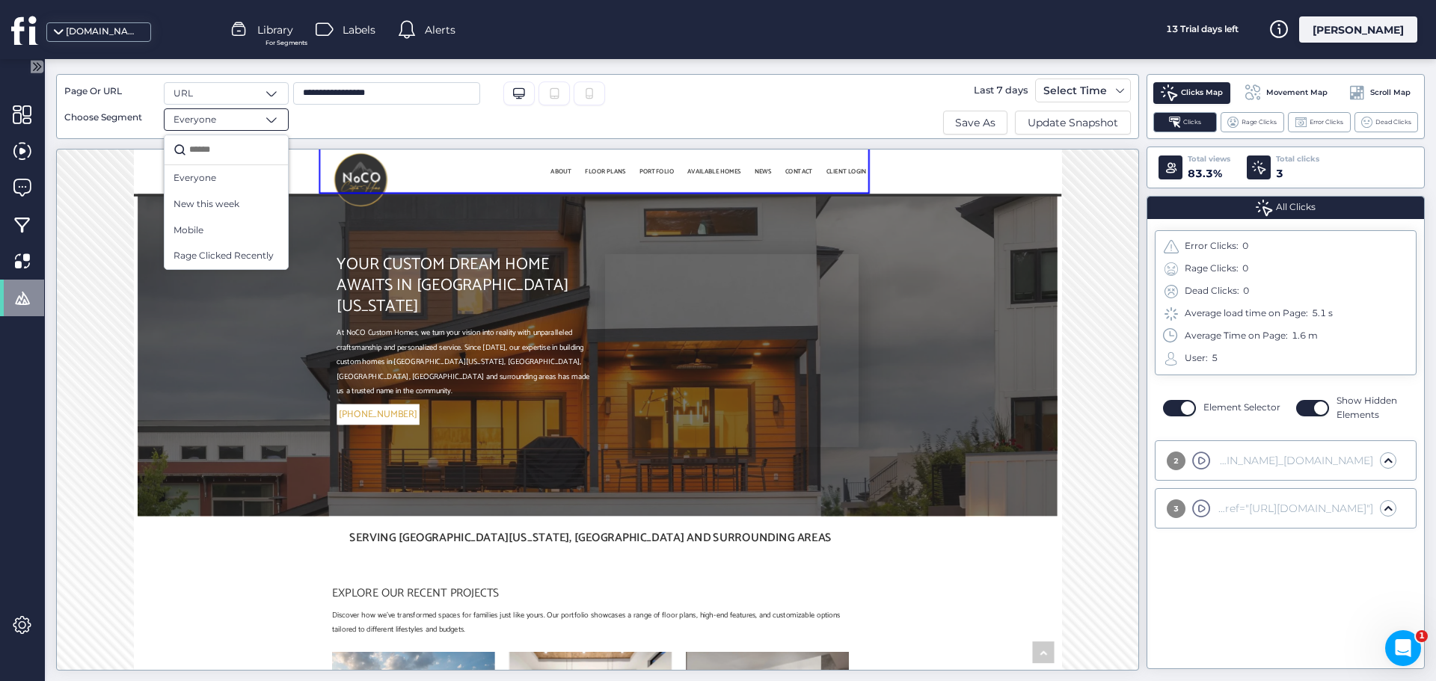
click at [735, 106] on div "**********" at bounding box center [523, 106] width 469 height 49
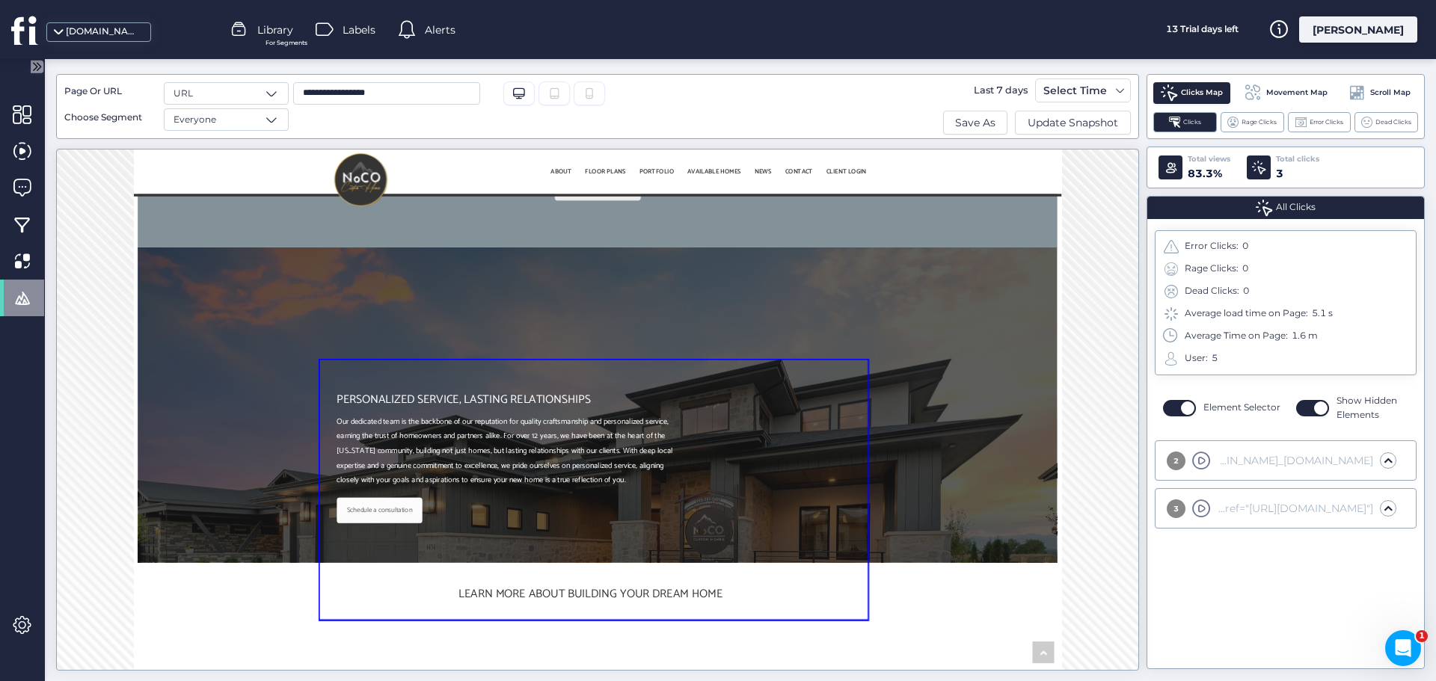
scroll to position [3371, 0]
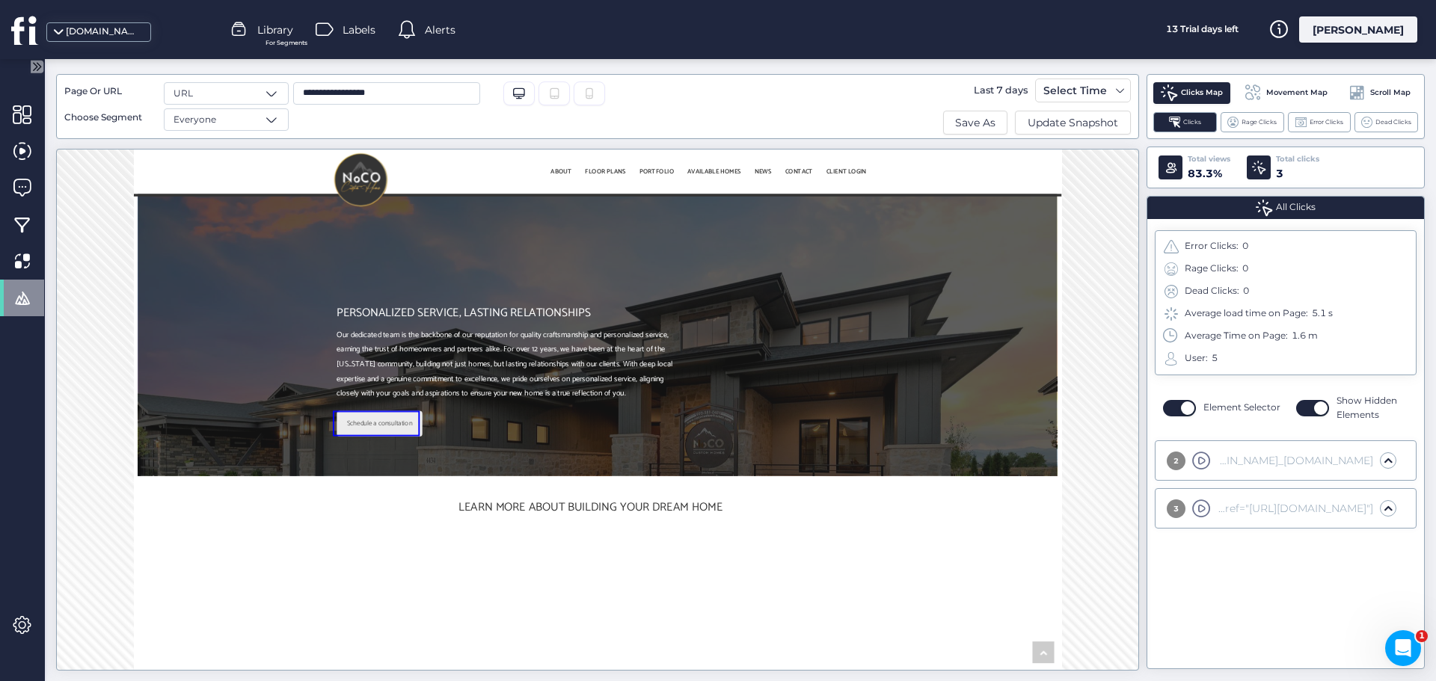
click at [528, 578] on link "Schedule a consultation" at bounding box center [513, 574] width 132 height 40
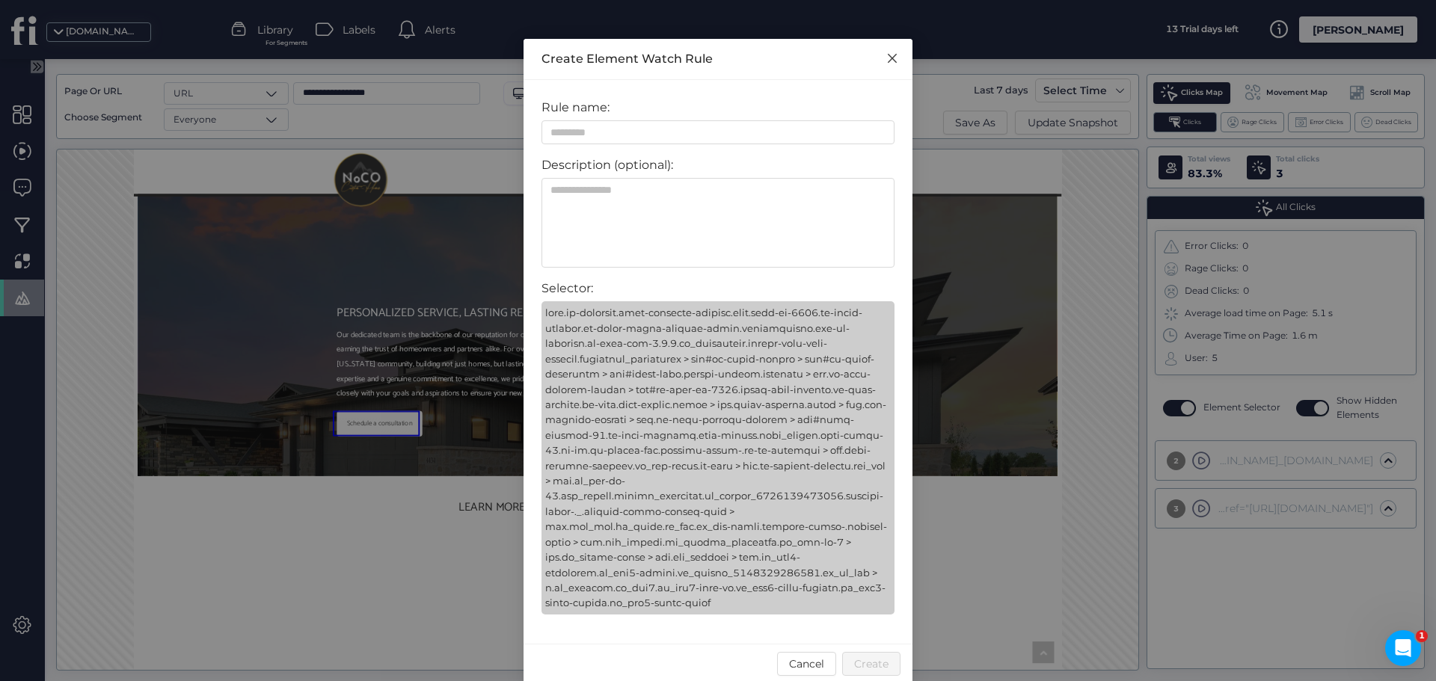
scroll to position [56, 0]
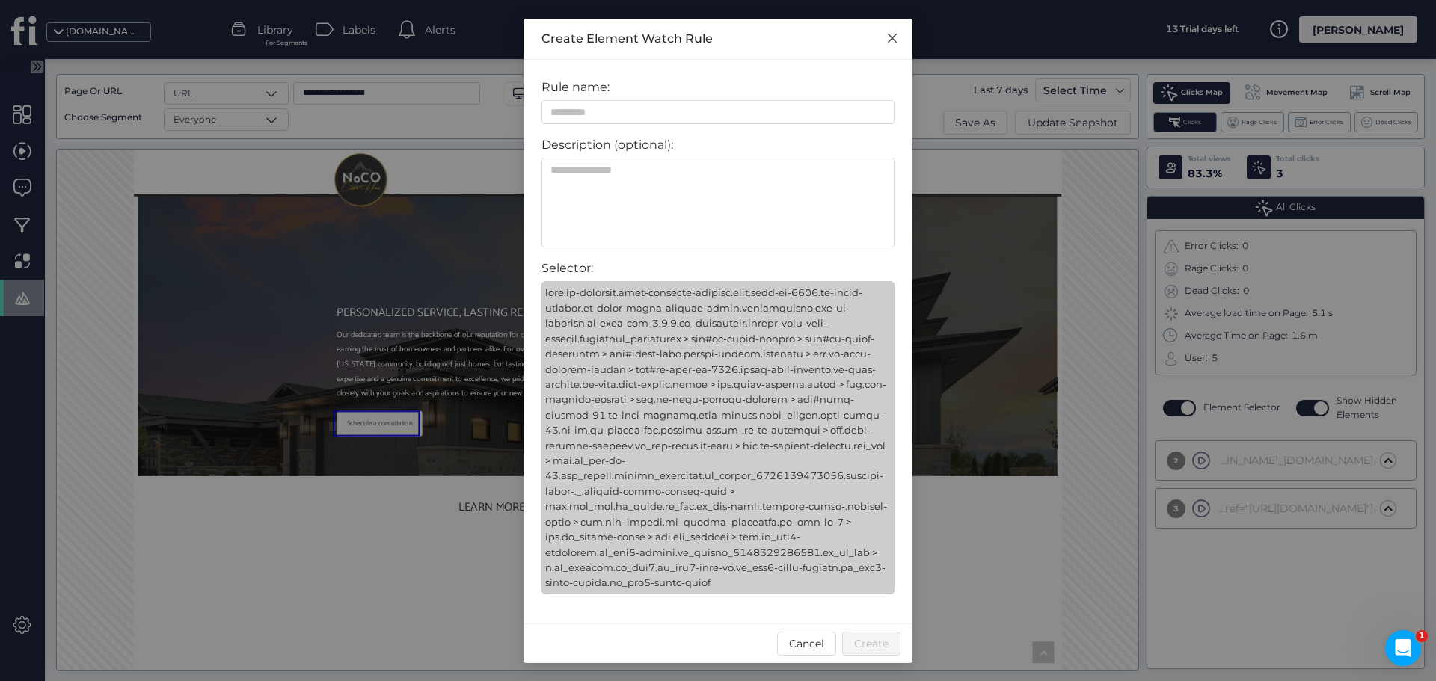
click at [886, 40] on icon "Close" at bounding box center [892, 38] width 12 height 12
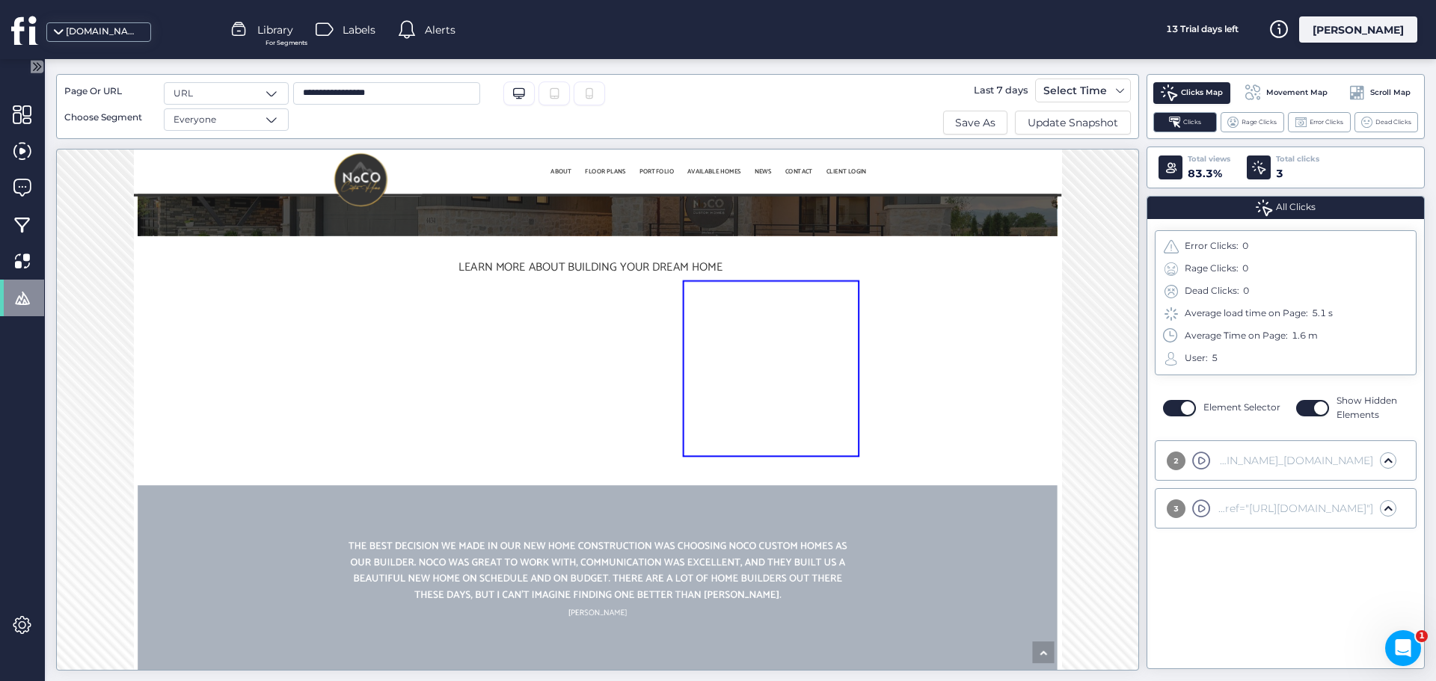
scroll to position [3745, 0]
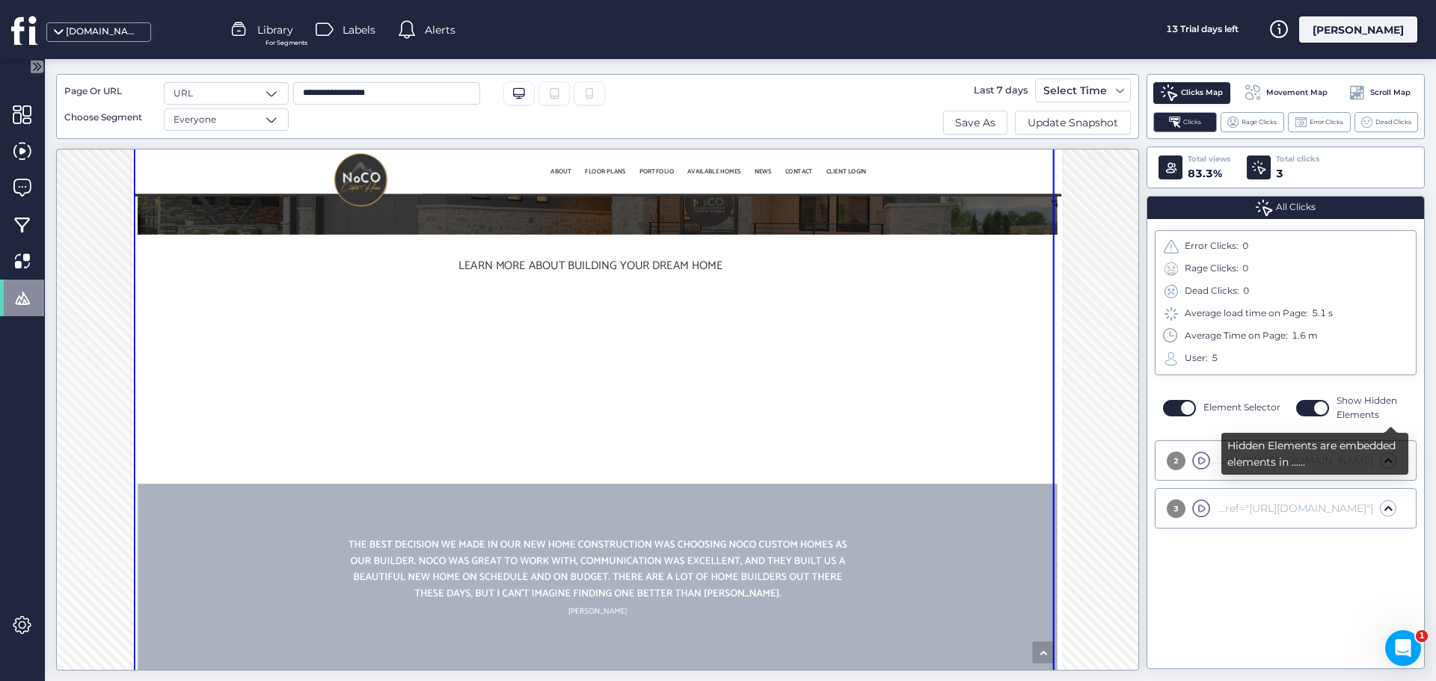
click at [1319, 406] on span "button" at bounding box center [1320, 408] width 13 height 13
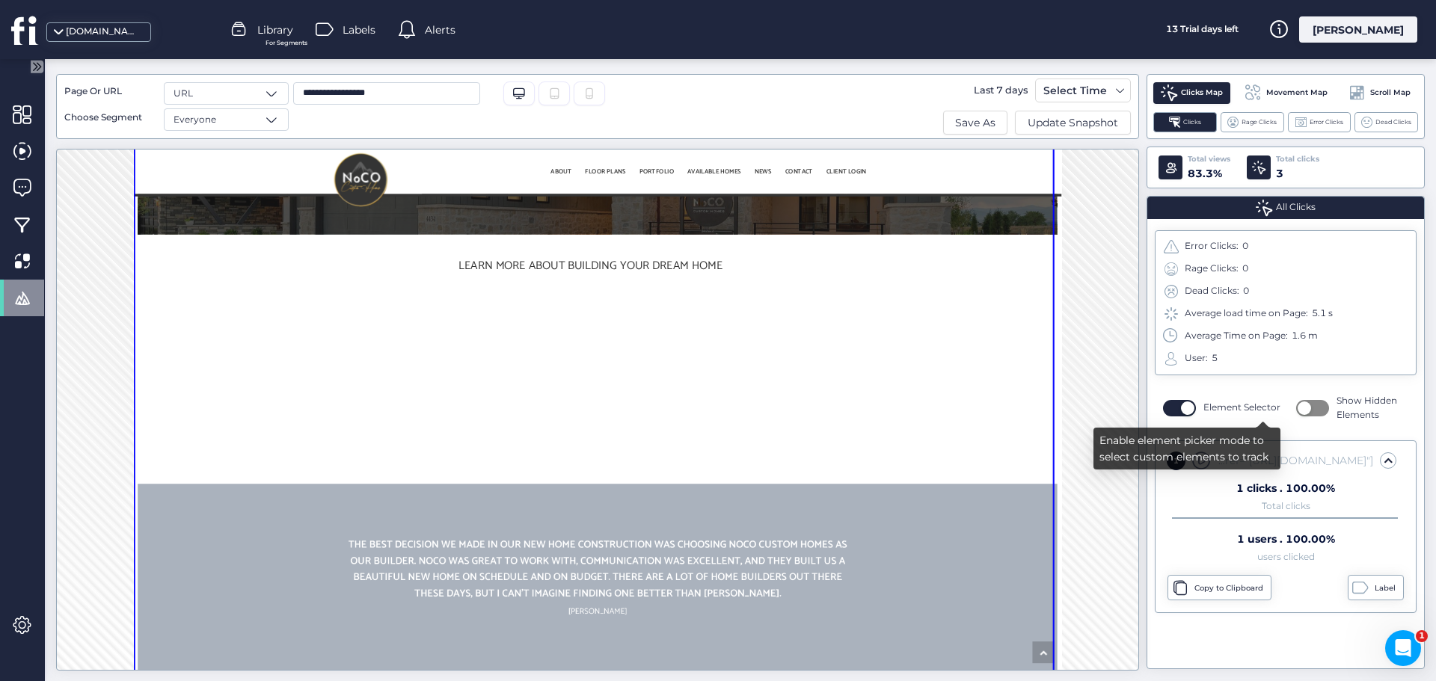
click at [1190, 416] on button "button" at bounding box center [1179, 408] width 33 height 16
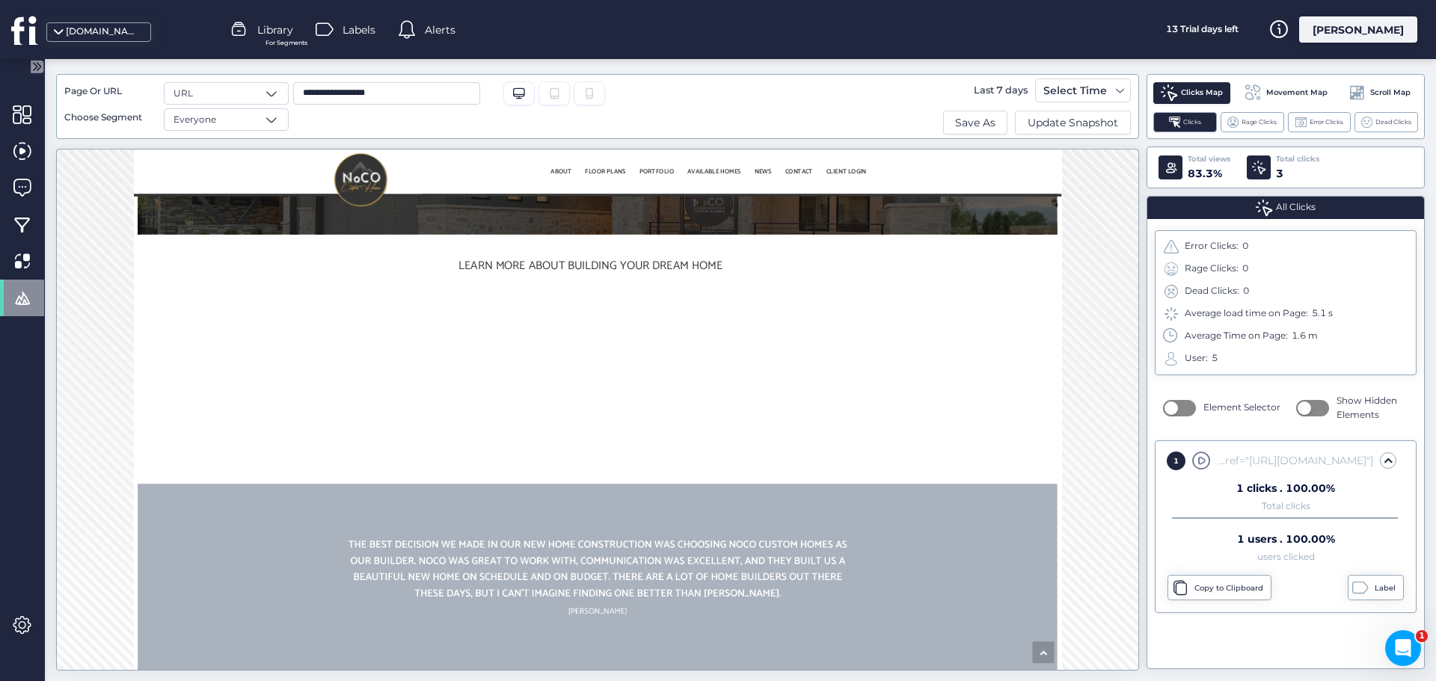
click at [1286, 86] on div "Movement Map" at bounding box center [1285, 93] width 99 height 24
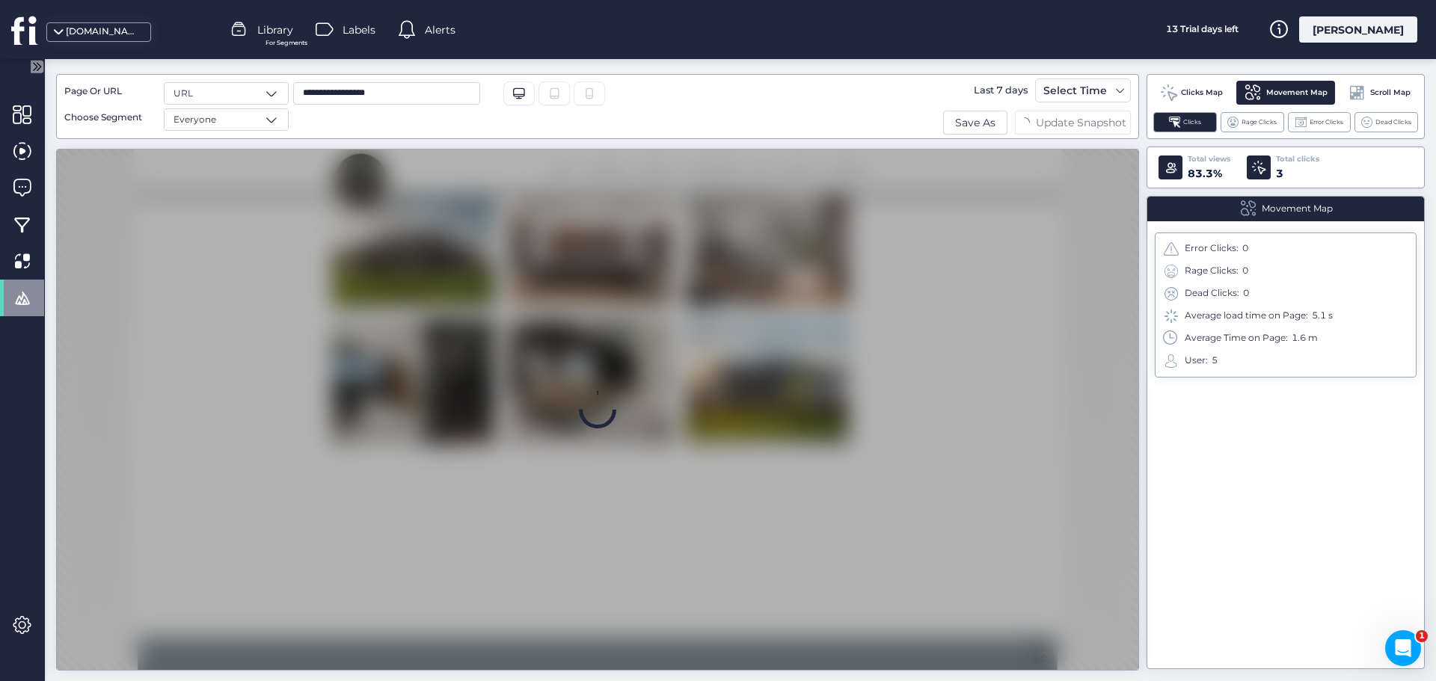
scroll to position [795, 0]
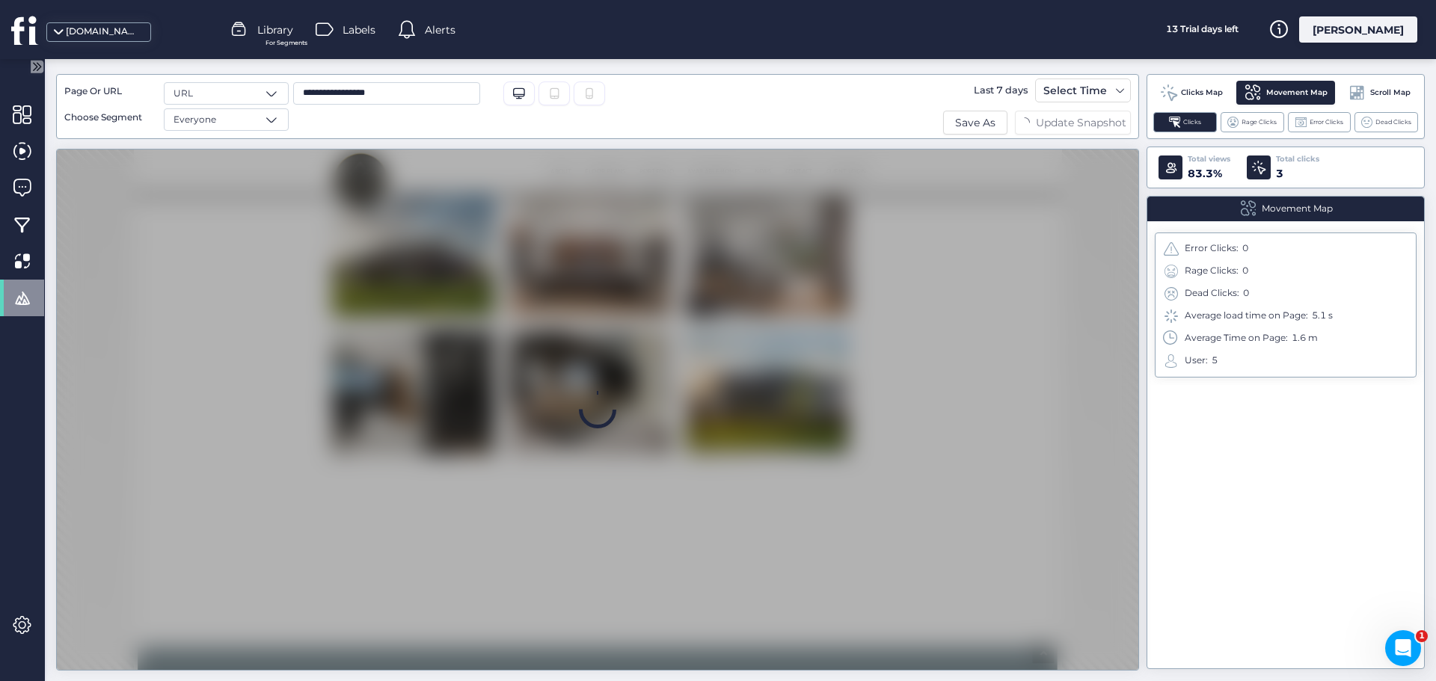
click at [253, 132] on div "**********" at bounding box center [597, 107] width 1066 height 56
click at [263, 123] on div "Everyone" at bounding box center [226, 119] width 125 height 22
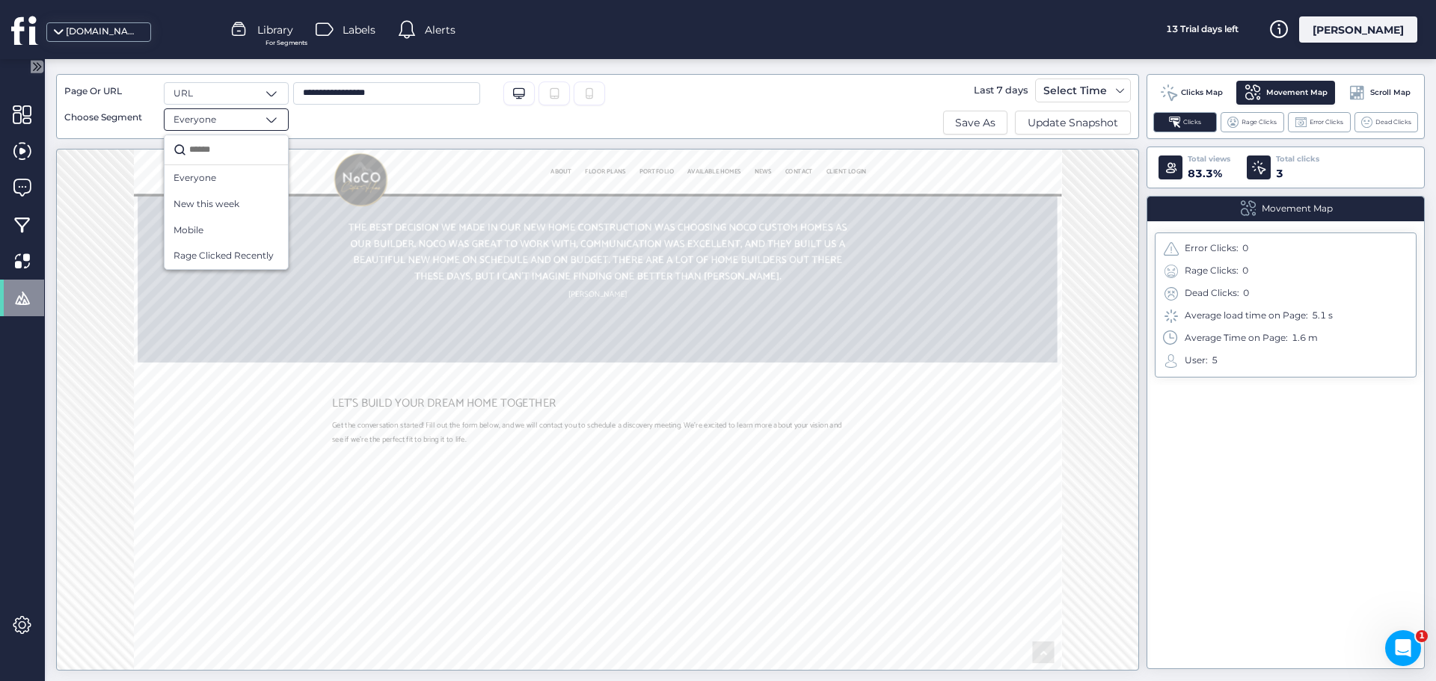
scroll to position [3712, 0]
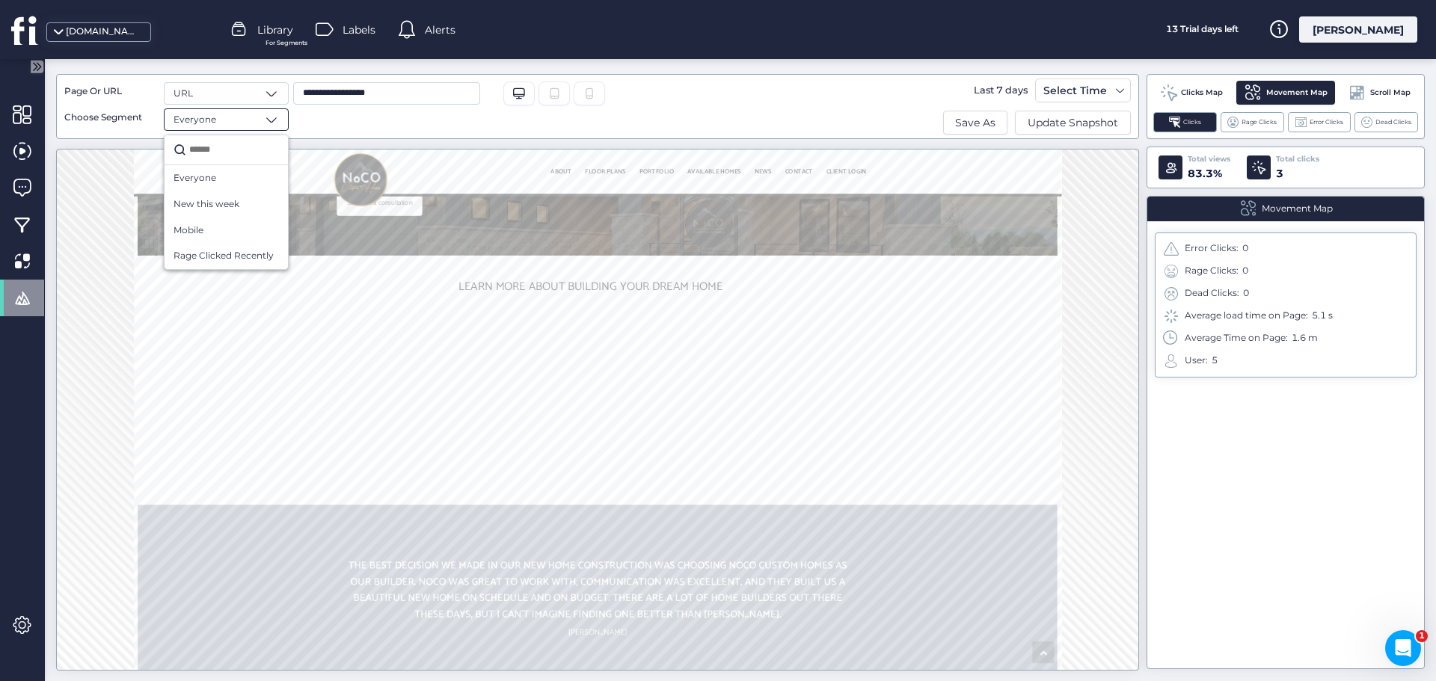
click at [1392, 101] on div "Scroll Map" at bounding box center [1379, 93] width 78 height 24
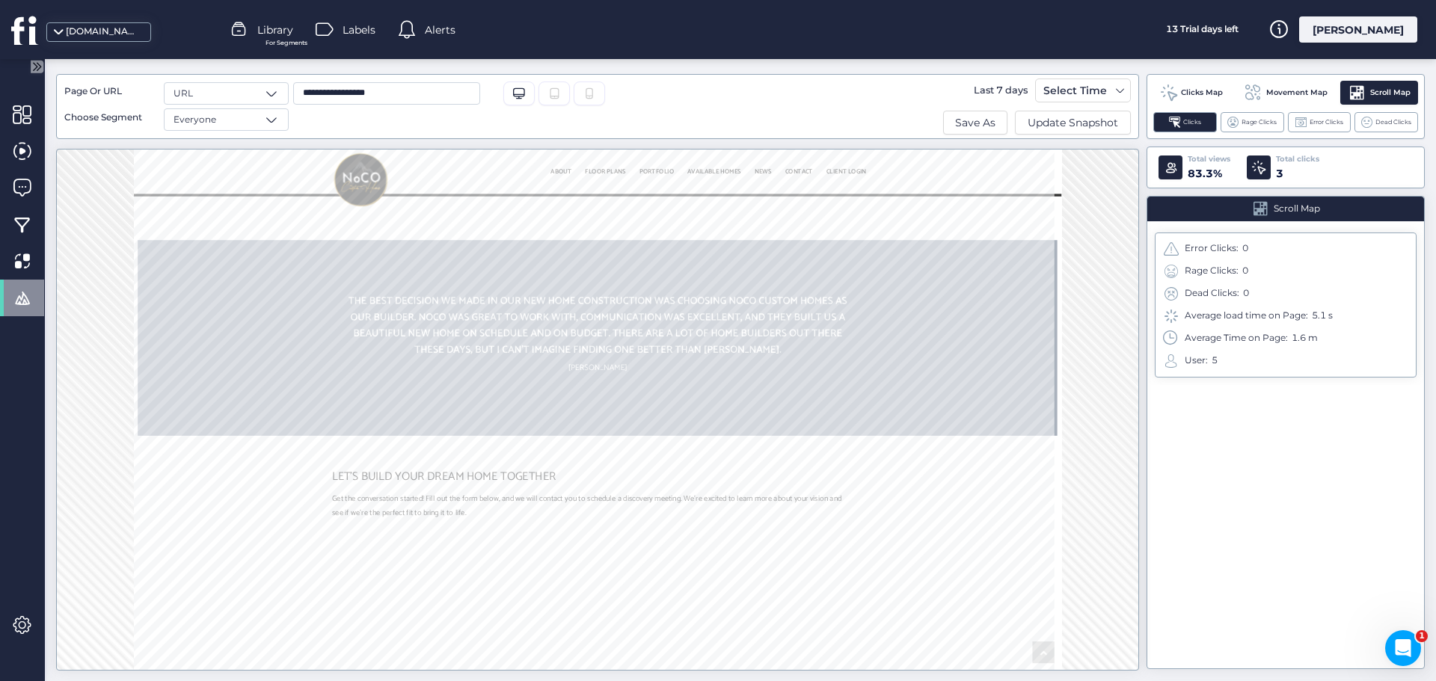
scroll to position [4161, 0]
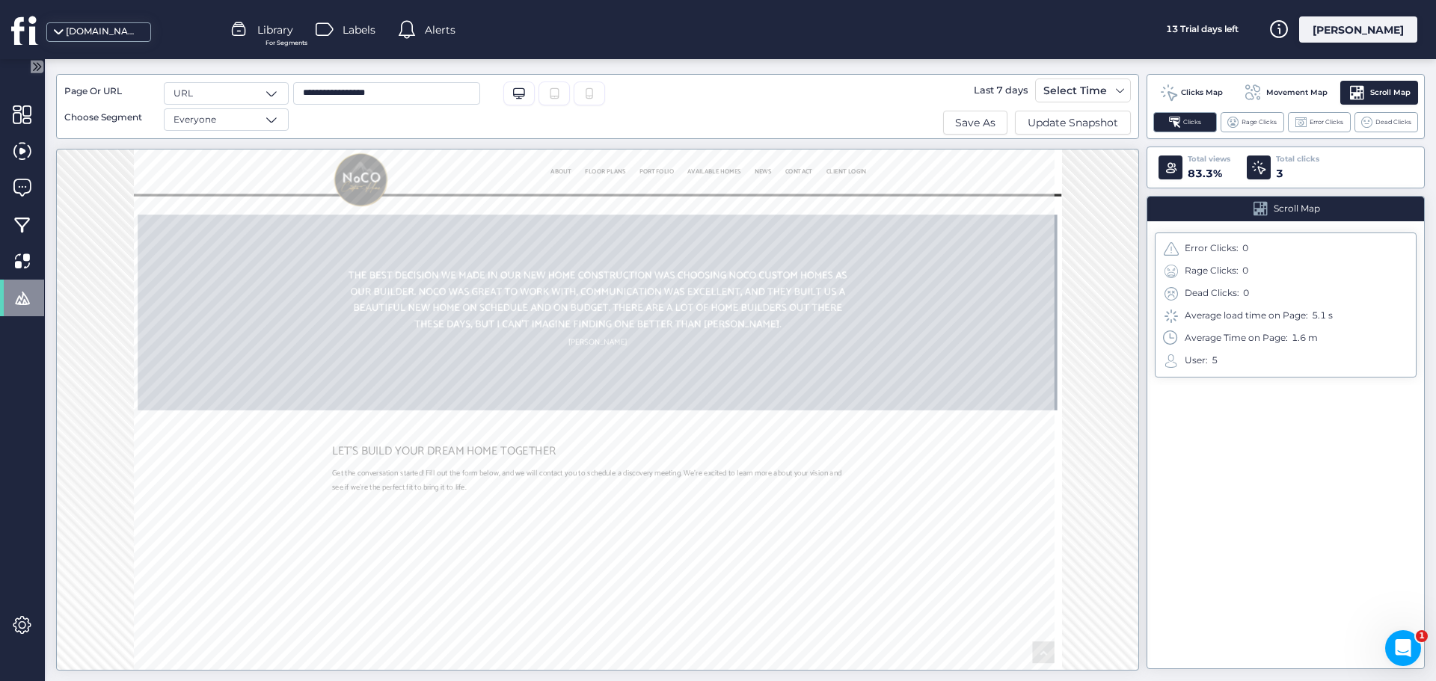
click at [1435, 481] on section "The team at NoCO Custom Homes sets the standard of excellence when it comes to …" at bounding box center [850, 402] width 1423 height 303
click at [1280, 212] on span "Scroll Map" at bounding box center [1297, 209] width 46 height 14
click at [1273, 172] on div "Total clicks 3" at bounding box center [1280, 167] width 78 height 28
click at [1262, 173] on span at bounding box center [1258, 167] width 13 height 13
click at [1262, 171] on span at bounding box center [1258, 167] width 13 height 13
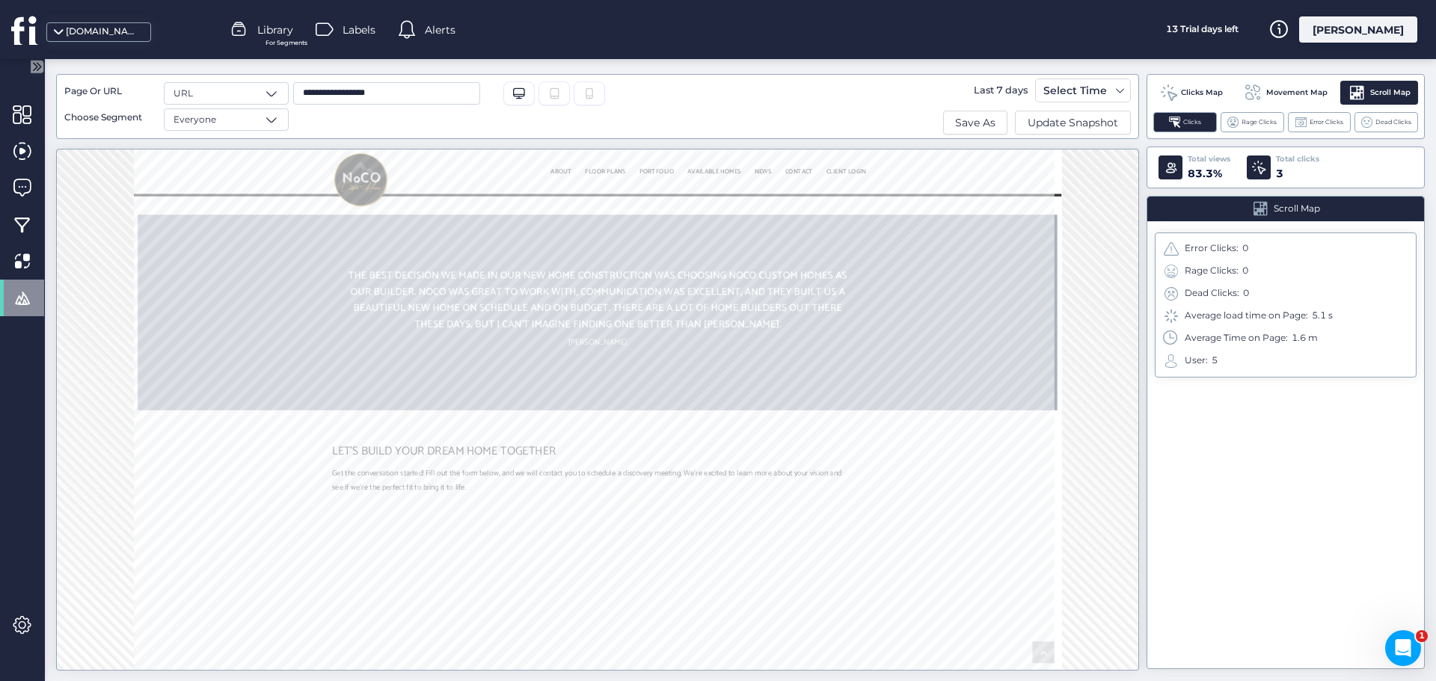
click at [1262, 171] on span at bounding box center [1258, 167] width 13 height 13
click at [1262, 172] on span at bounding box center [1258, 167] width 13 height 13
click at [1182, 176] on div "Total views 83.3%" at bounding box center [1191, 167] width 77 height 28
click at [1280, 85] on div "Movement Map" at bounding box center [1285, 93] width 99 height 24
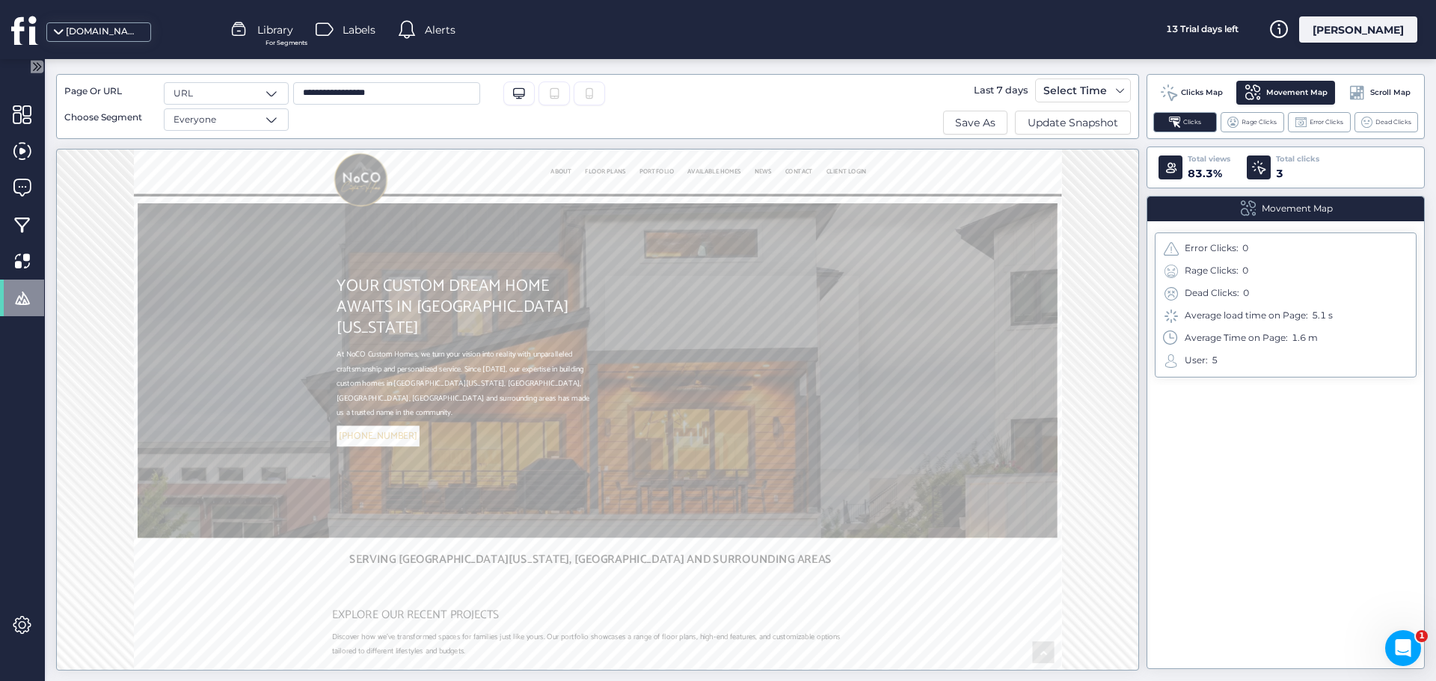
scroll to position [0, 0]
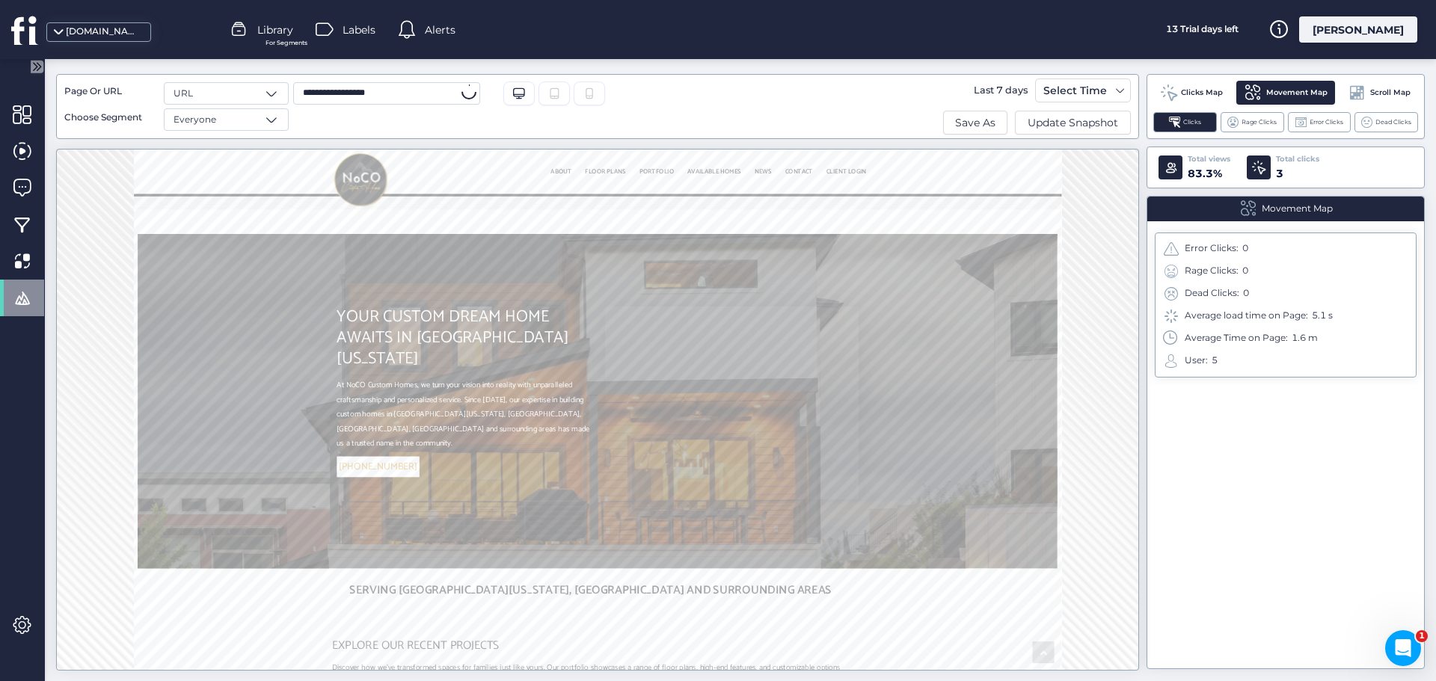
click at [331, 101] on input "**********" at bounding box center [386, 93] width 187 height 22
drag, startPoint x: 458, startPoint y: 96, endPoint x: 274, endPoint y: 110, distance: 184.5
click at [274, 110] on div "**********" at bounding box center [410, 106] width 693 height 49
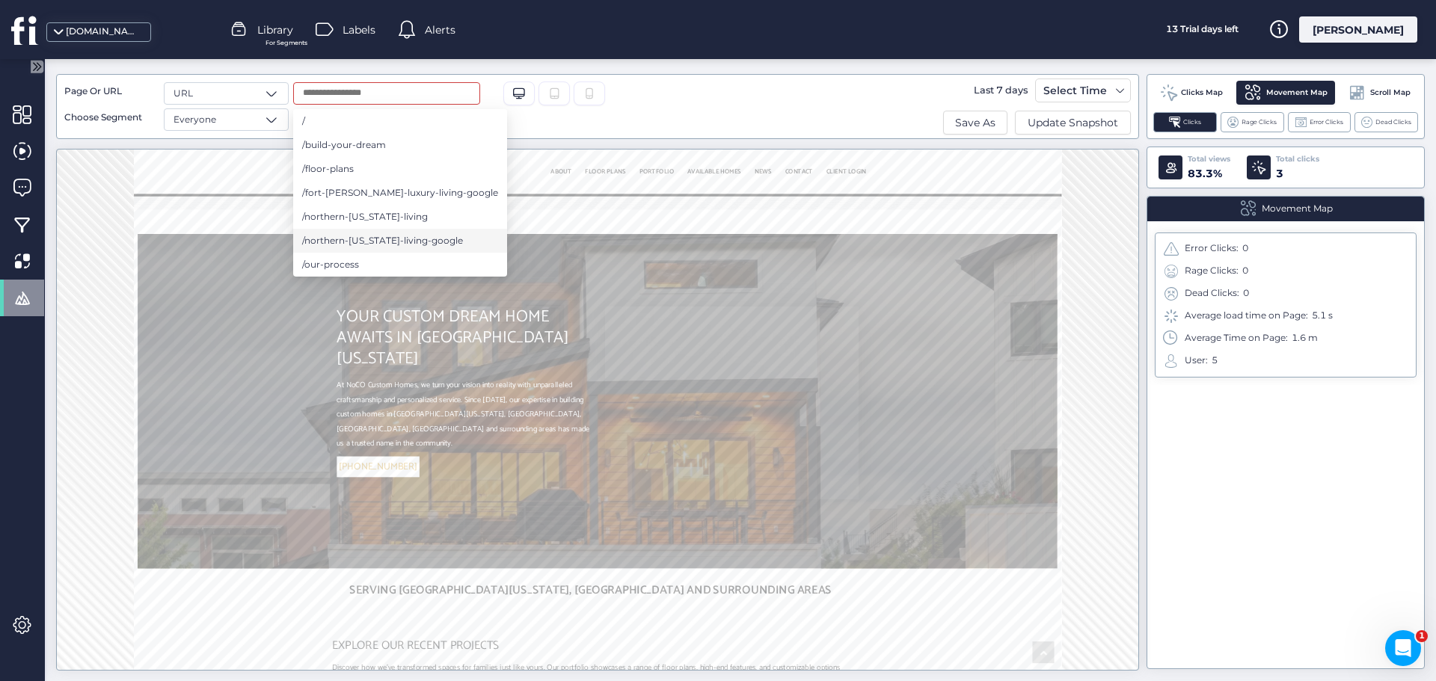
click at [404, 241] on span "/northern-[US_STATE]-living-google" at bounding box center [382, 241] width 161 height 16
type input "**********"
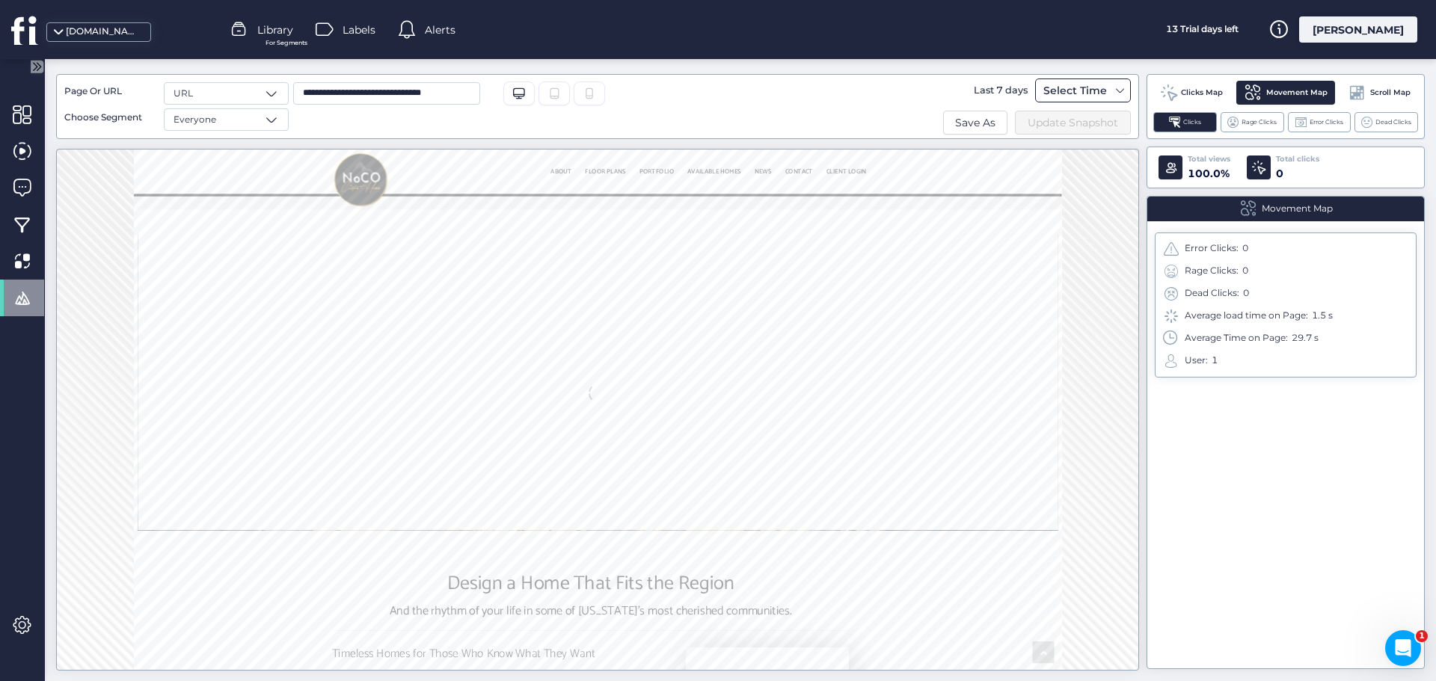
click at [1117, 90] on span at bounding box center [1120, 91] width 12 height 12
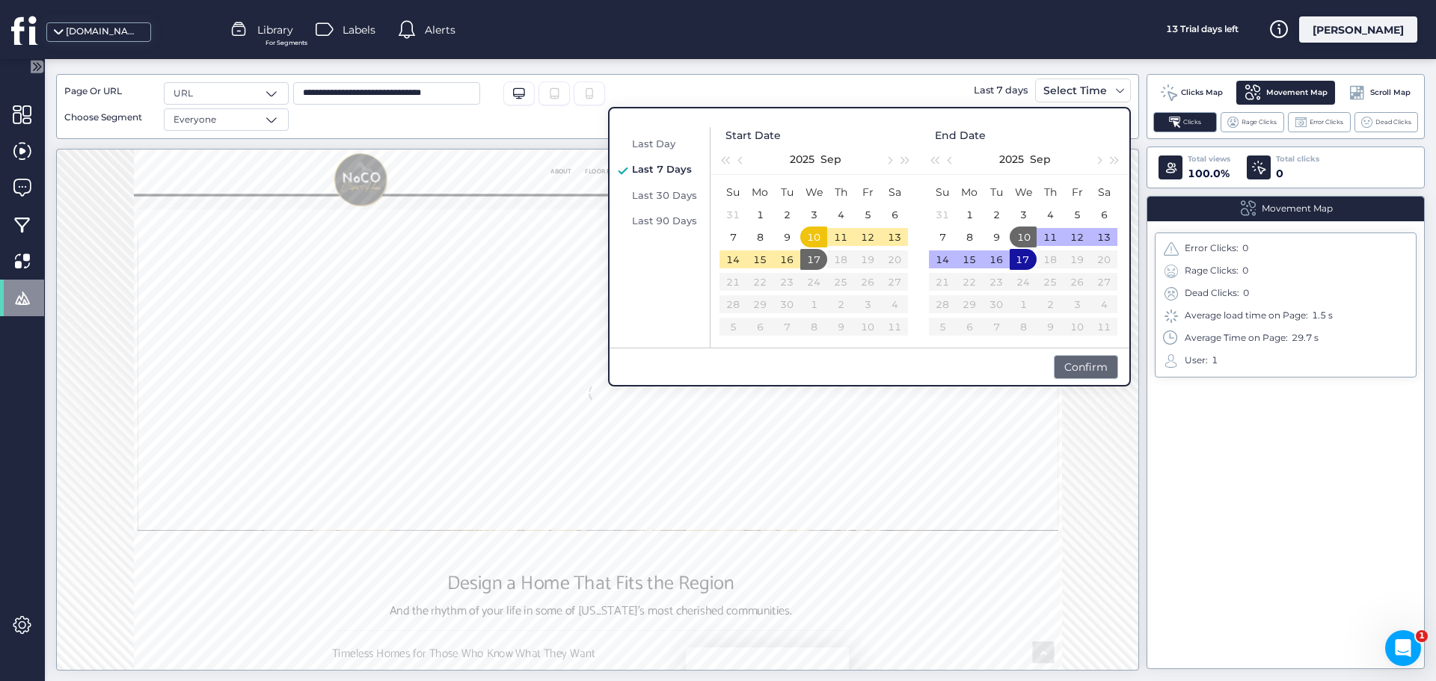
click at [1066, 366] on div "Confirm" at bounding box center [1086, 367] width 64 height 24
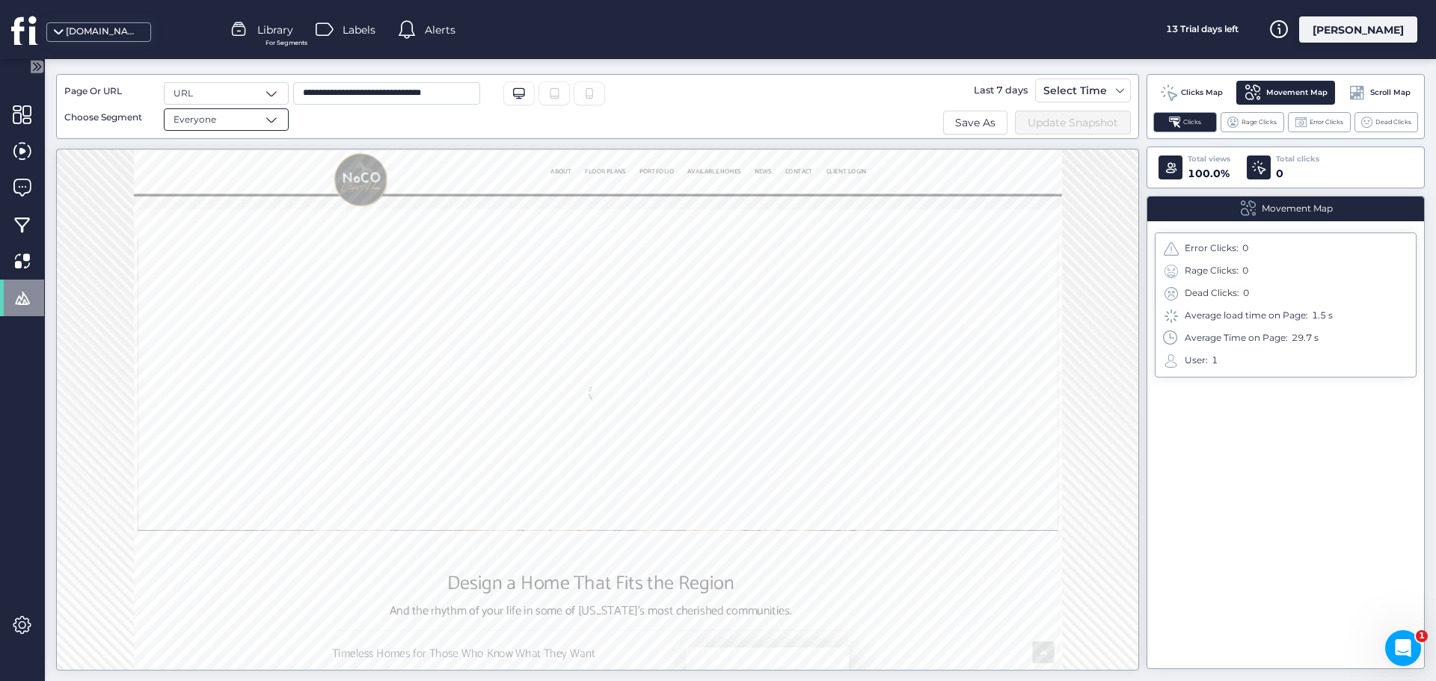
click at [271, 123] on span at bounding box center [271, 119] width 15 height 15
click at [547, 89] on div "Tablet" at bounding box center [553, 94] width 31 height 24
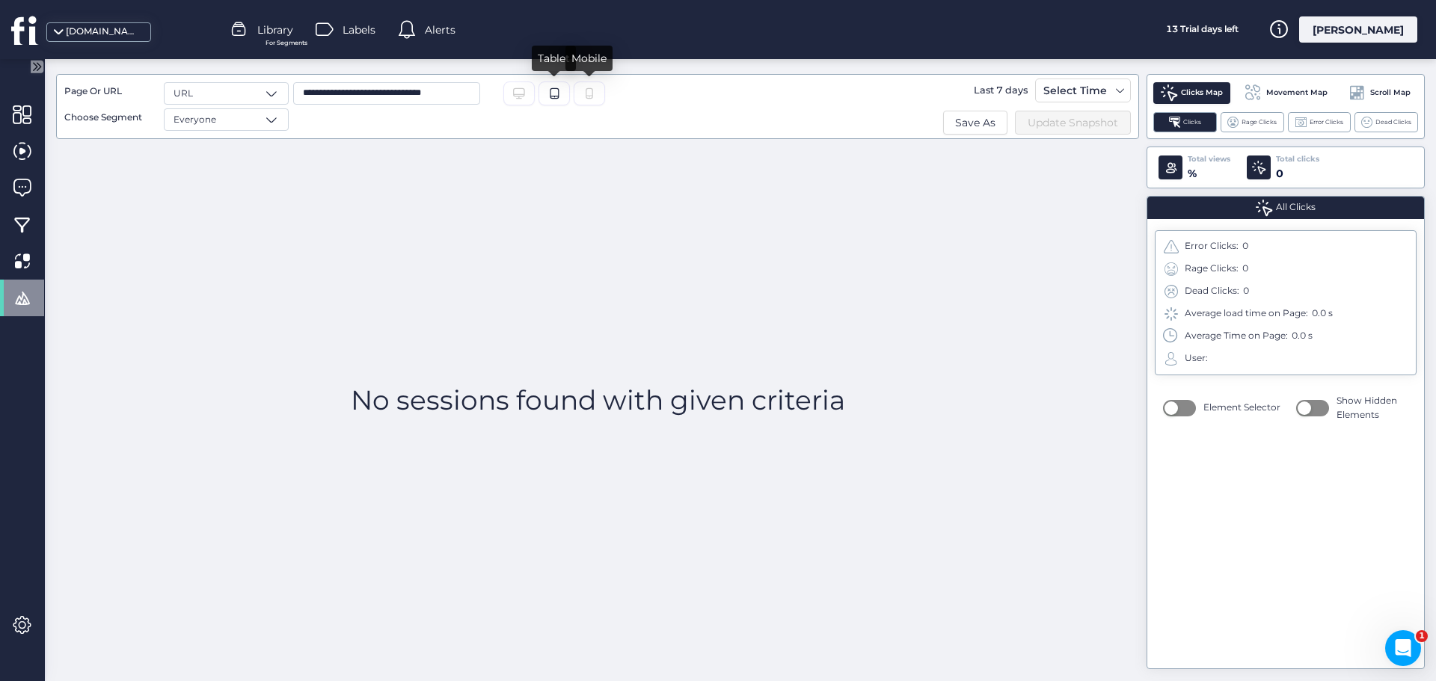
click at [595, 92] on icon at bounding box center [589, 93] width 12 height 12
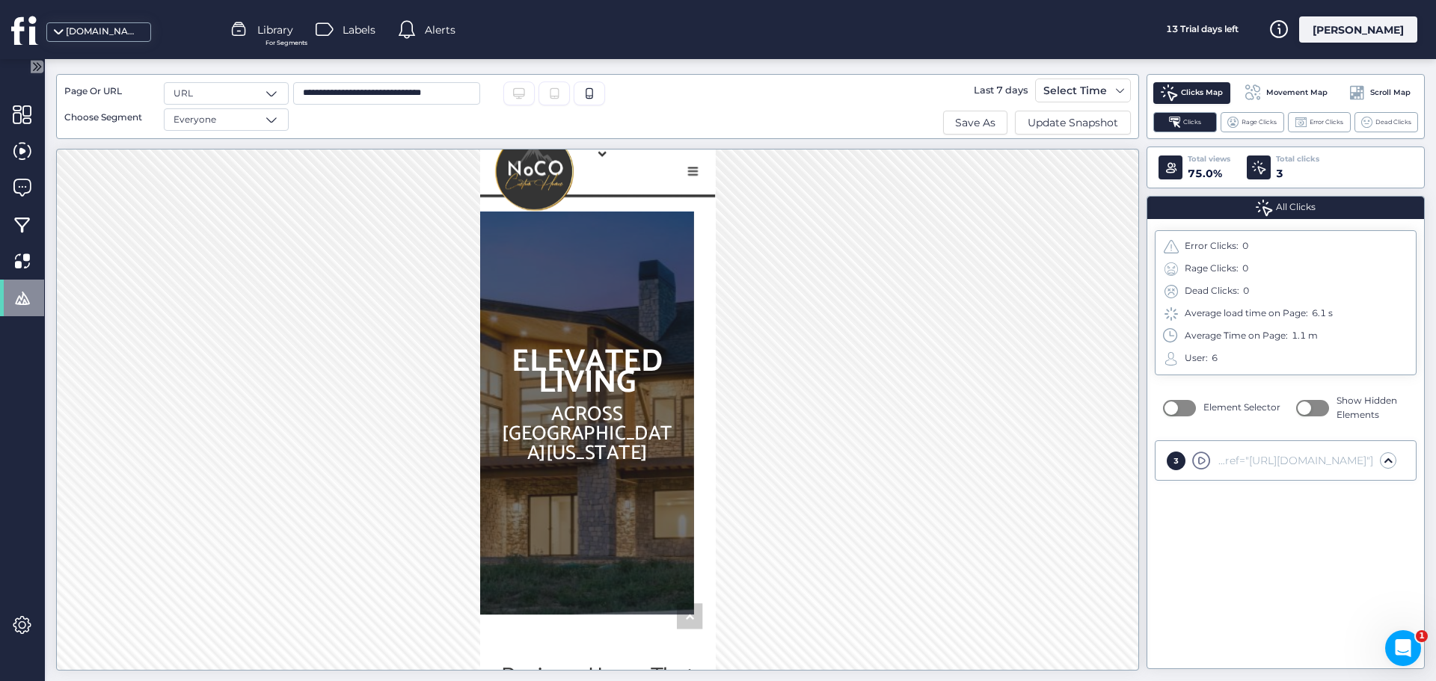
click at [1294, 92] on span "Movement Map" at bounding box center [1296, 93] width 61 height 12
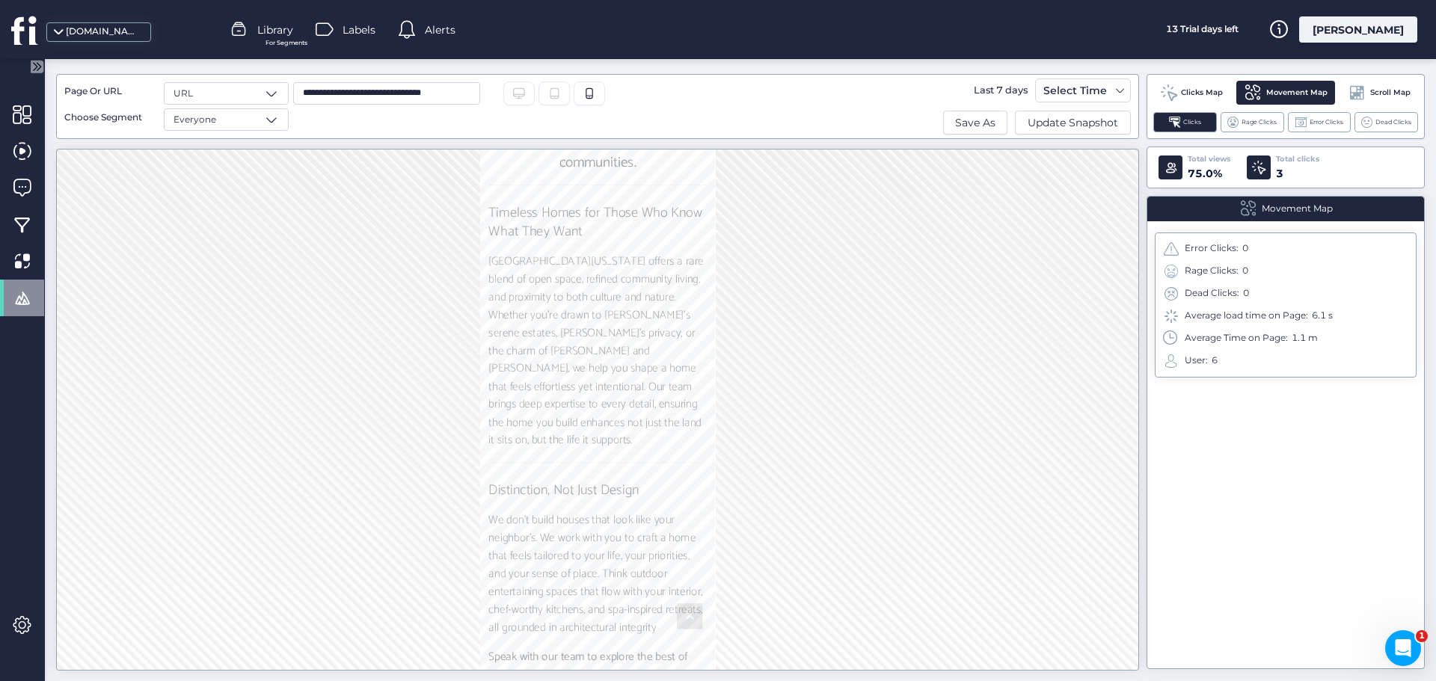
scroll to position [794, 0]
click at [1389, 127] on div "Dead Clicks" at bounding box center [1386, 122] width 64 height 20
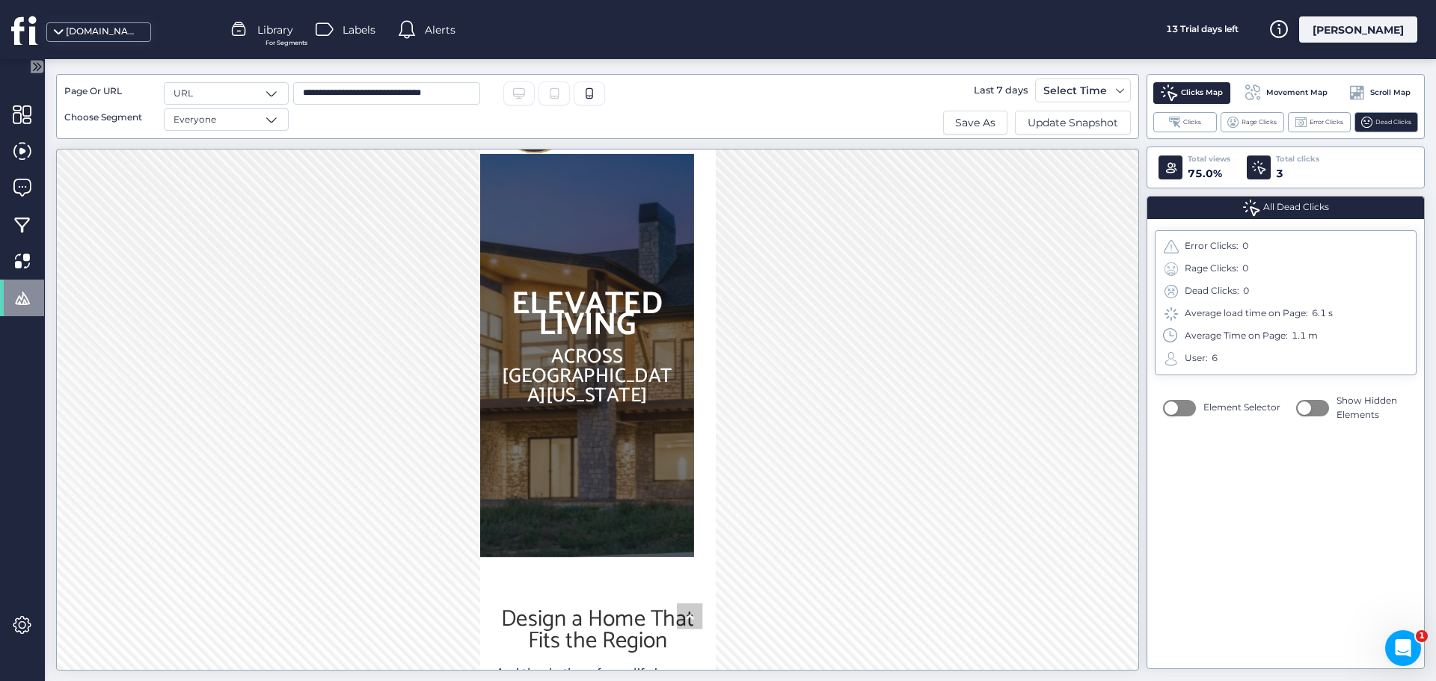
scroll to position [0, 0]
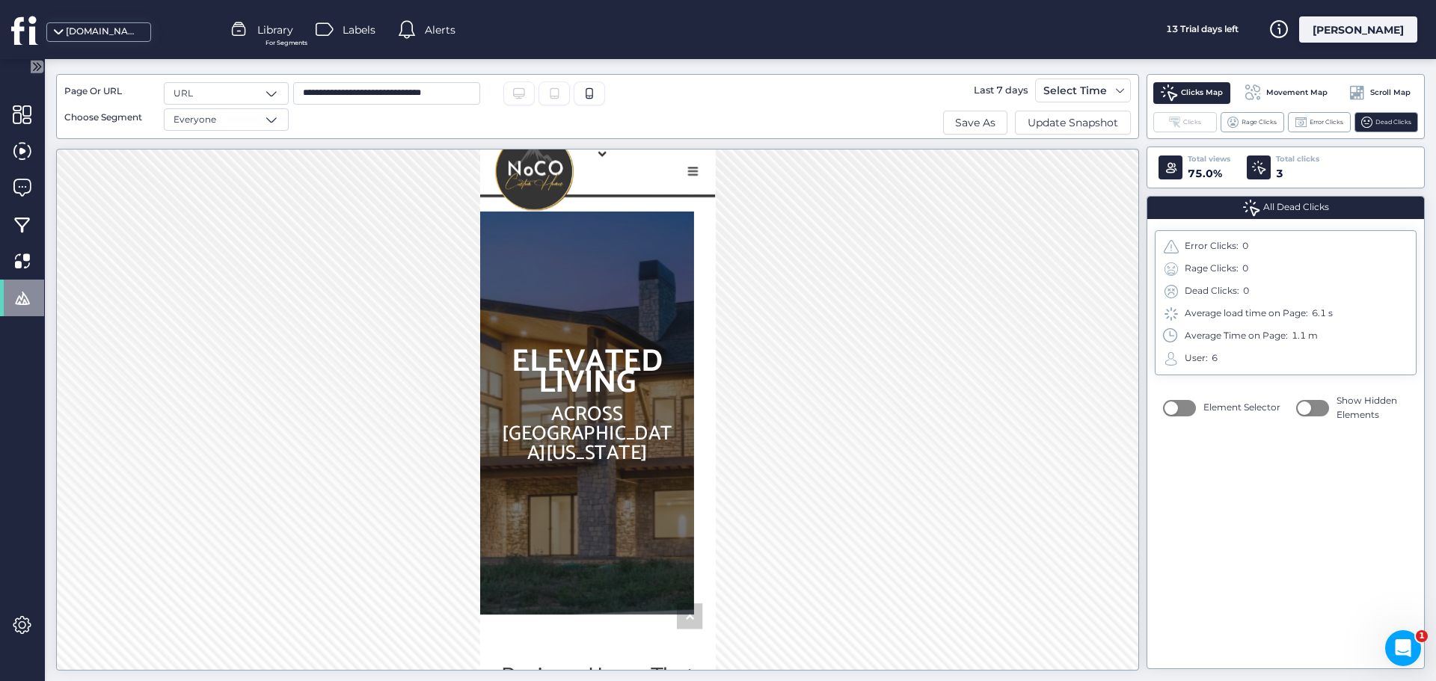
click at [1176, 129] on div "Clicks" at bounding box center [1185, 122] width 64 height 20
click at [1252, 114] on div "Rage Clicks" at bounding box center [1252, 122] width 64 height 20
click at [1194, 123] on span "Clicks" at bounding box center [1192, 122] width 18 height 10
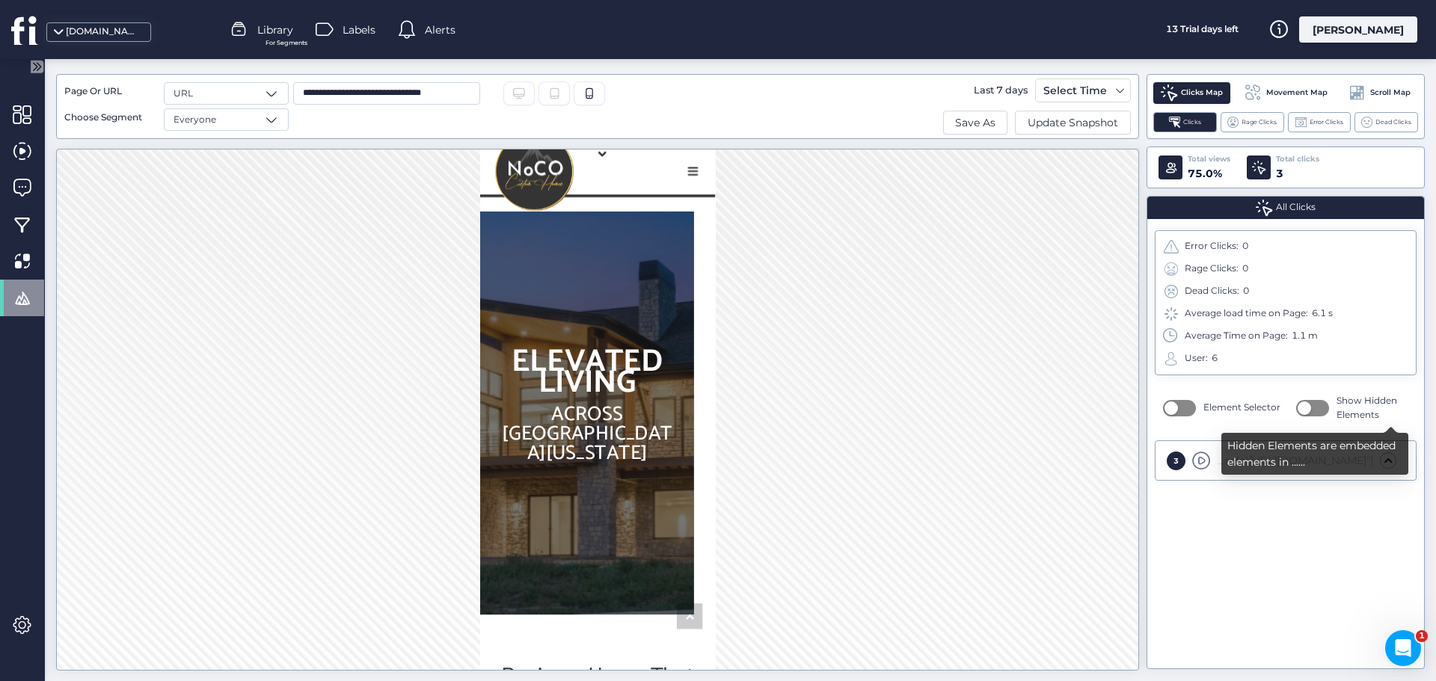
click at [1315, 405] on button "button" at bounding box center [1312, 408] width 33 height 16
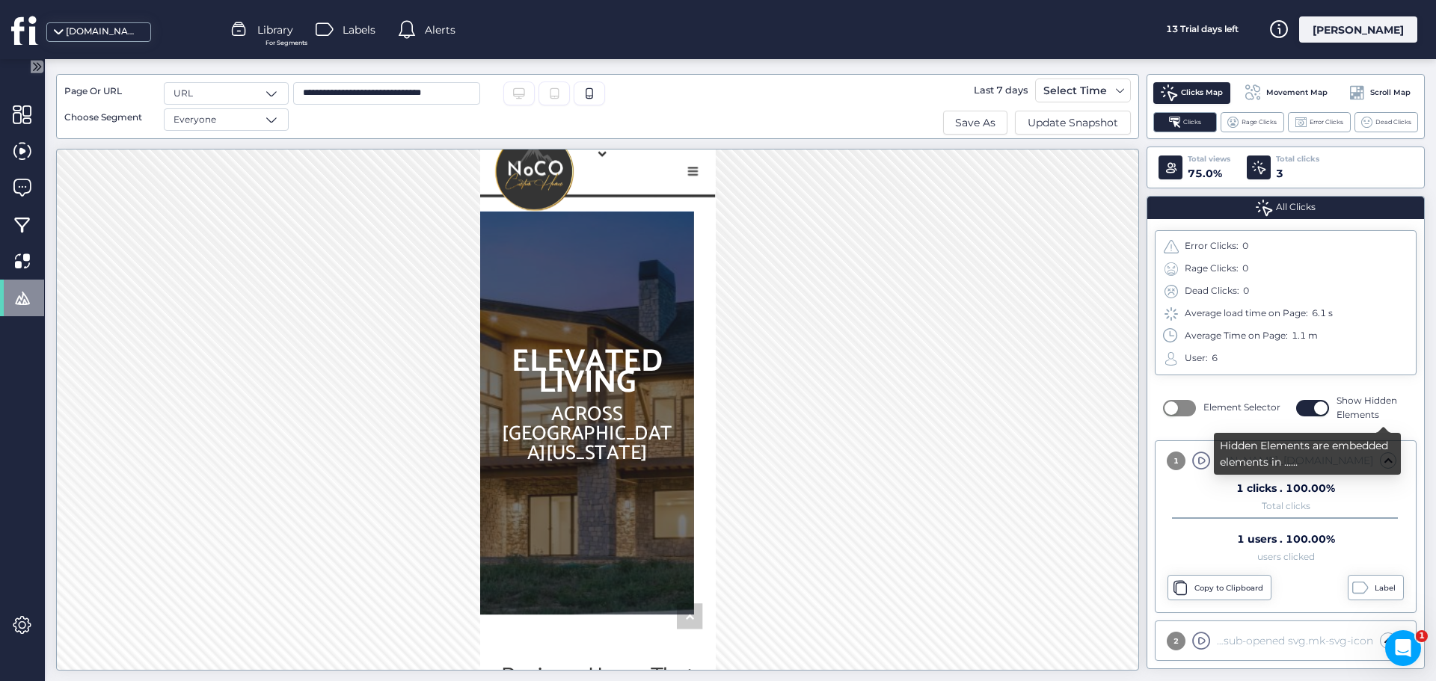
click at [1354, 410] on span "Show Hidden Elements" at bounding box center [1372, 408] width 72 height 28
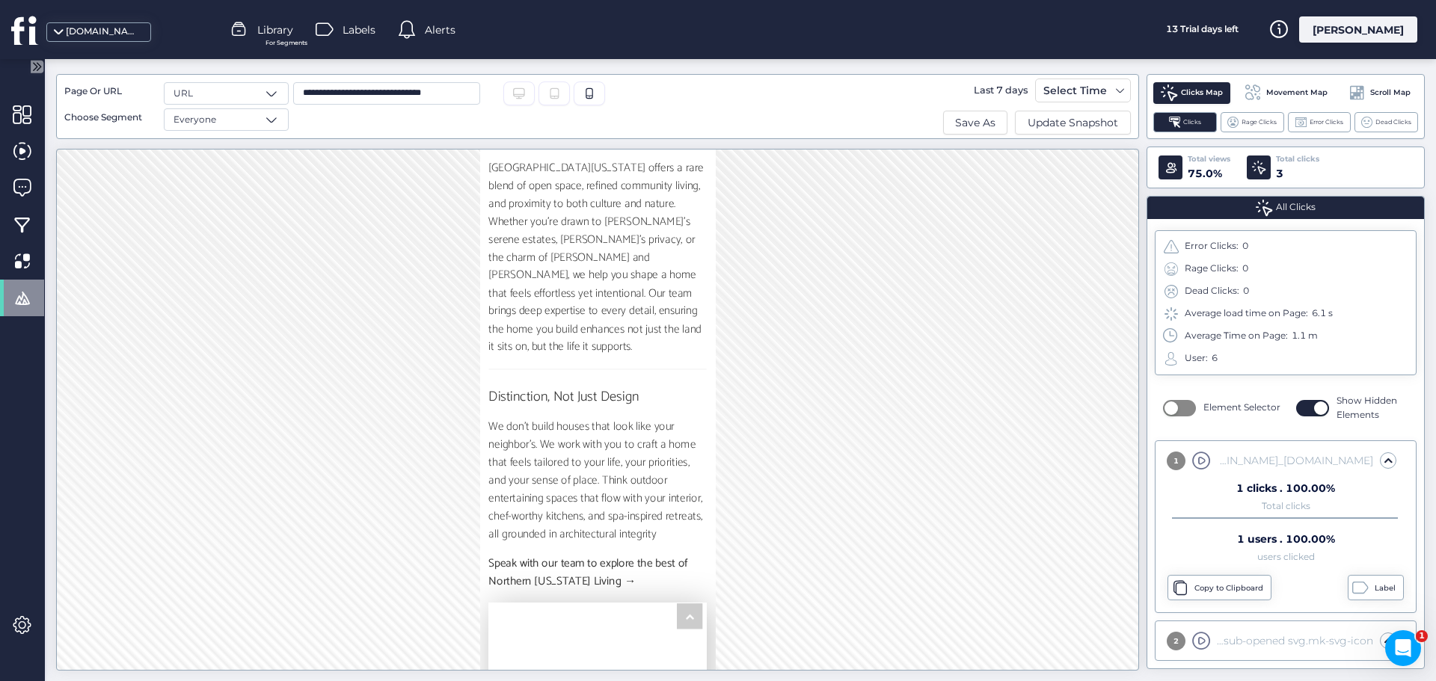
scroll to position [972, 0]
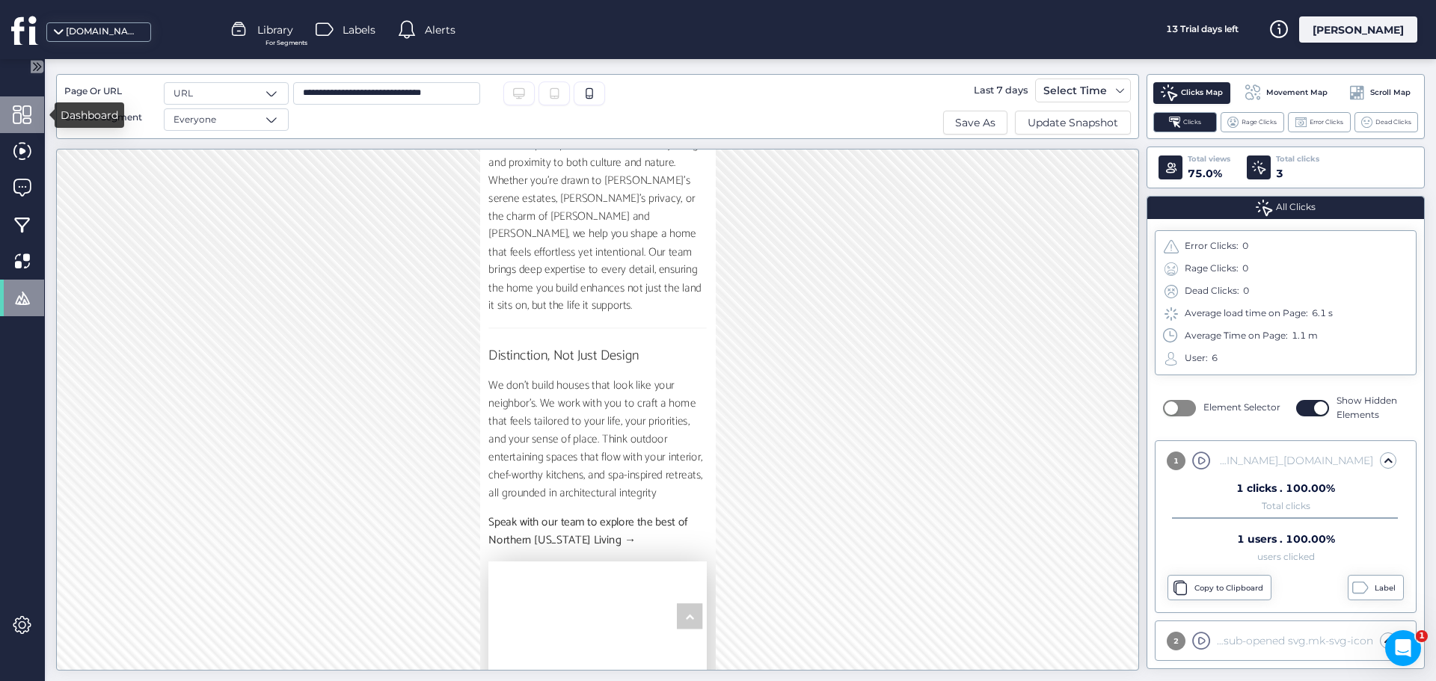
click at [25, 116] on span at bounding box center [22, 114] width 19 height 19
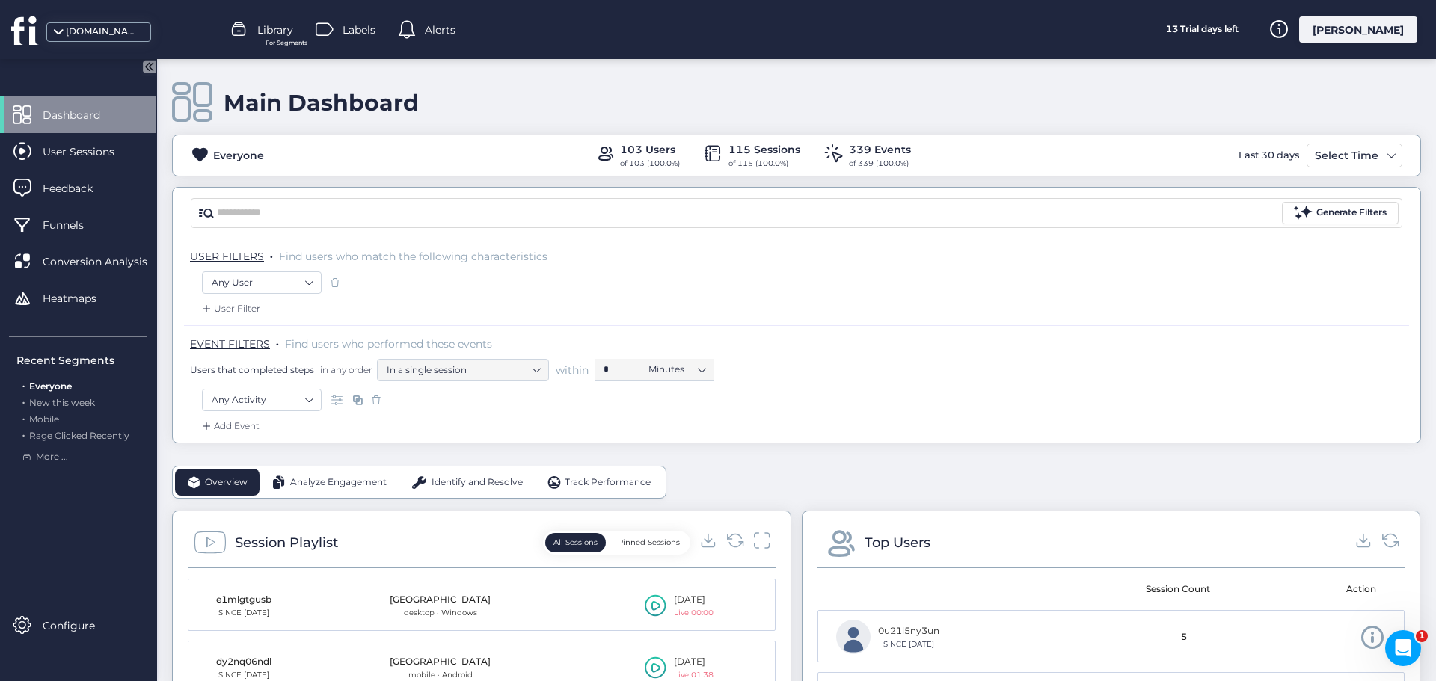
click at [987, 242] on div "USER FILTERS . Find users who match the following characteristics" at bounding box center [796, 255] width 1225 height 33
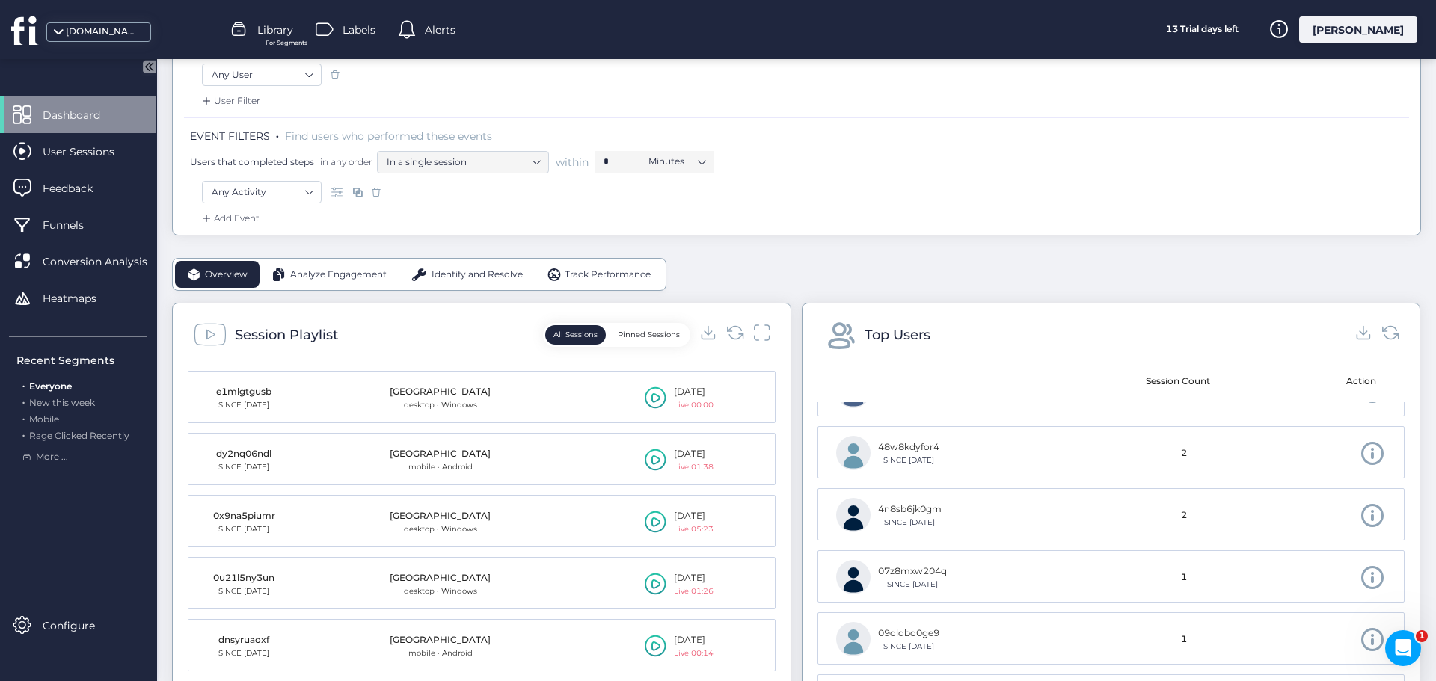
scroll to position [150, 0]
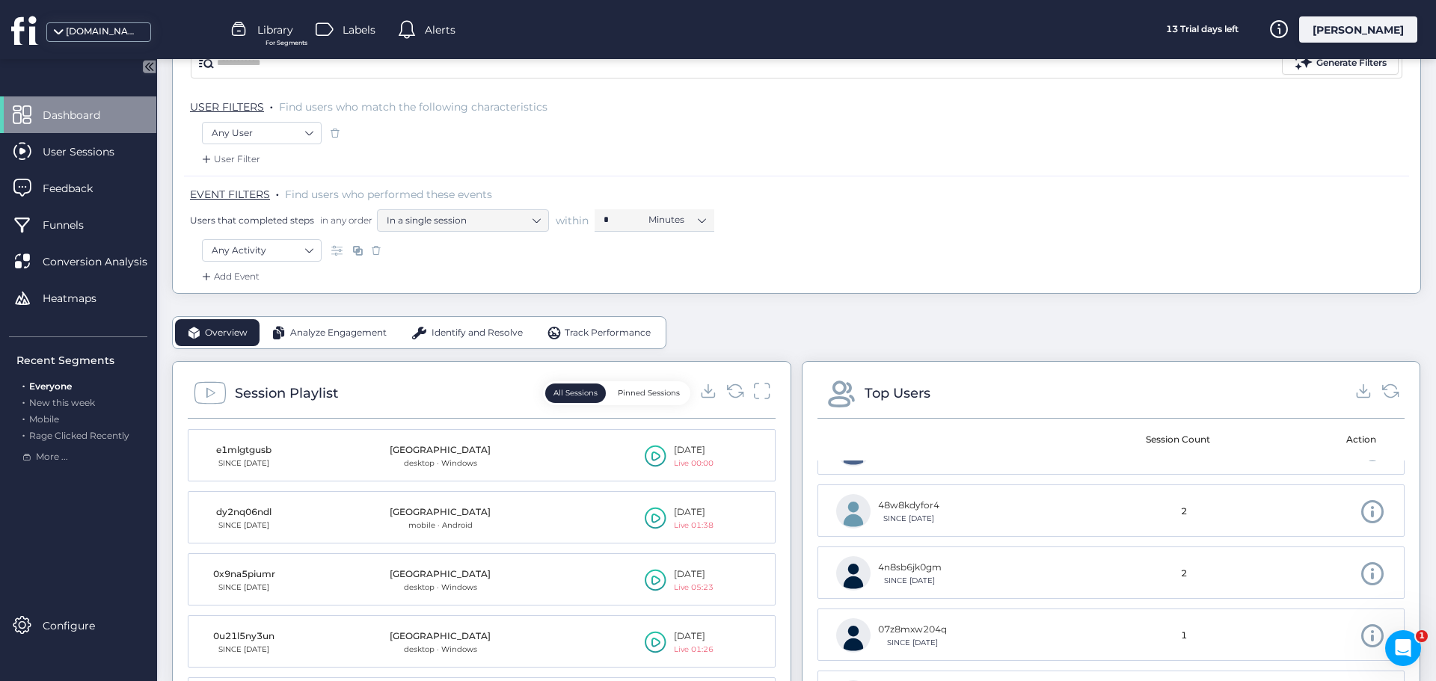
click at [600, 340] on div "Track Performance" at bounding box center [599, 332] width 129 height 27
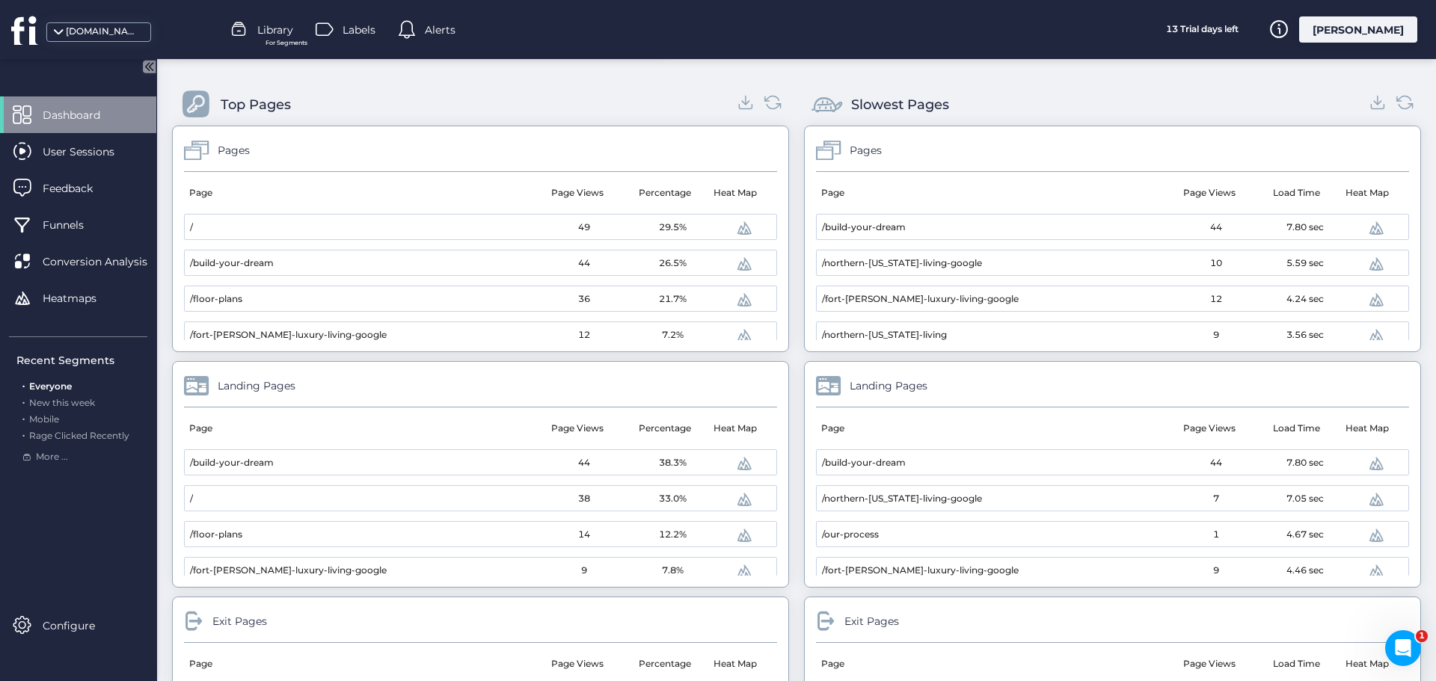
scroll to position [449, 0]
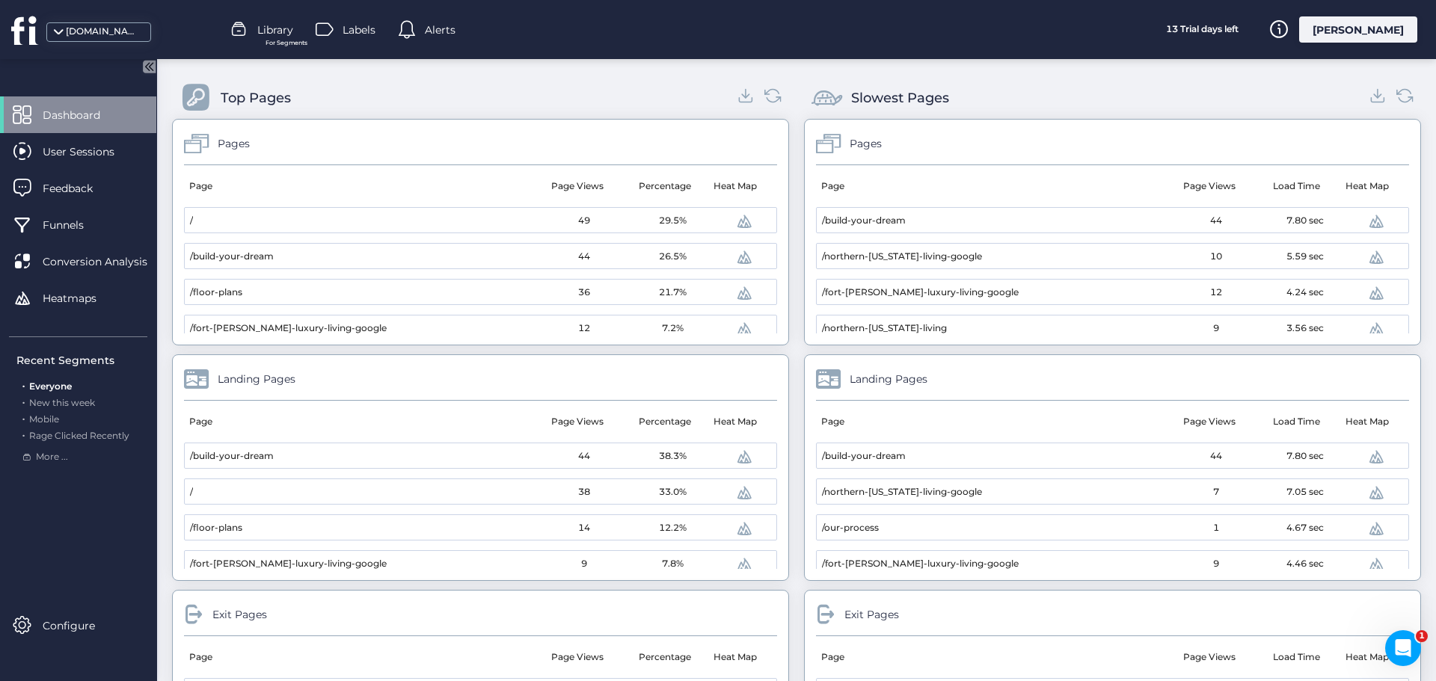
click at [735, 222] on span at bounding box center [744, 221] width 18 height 18
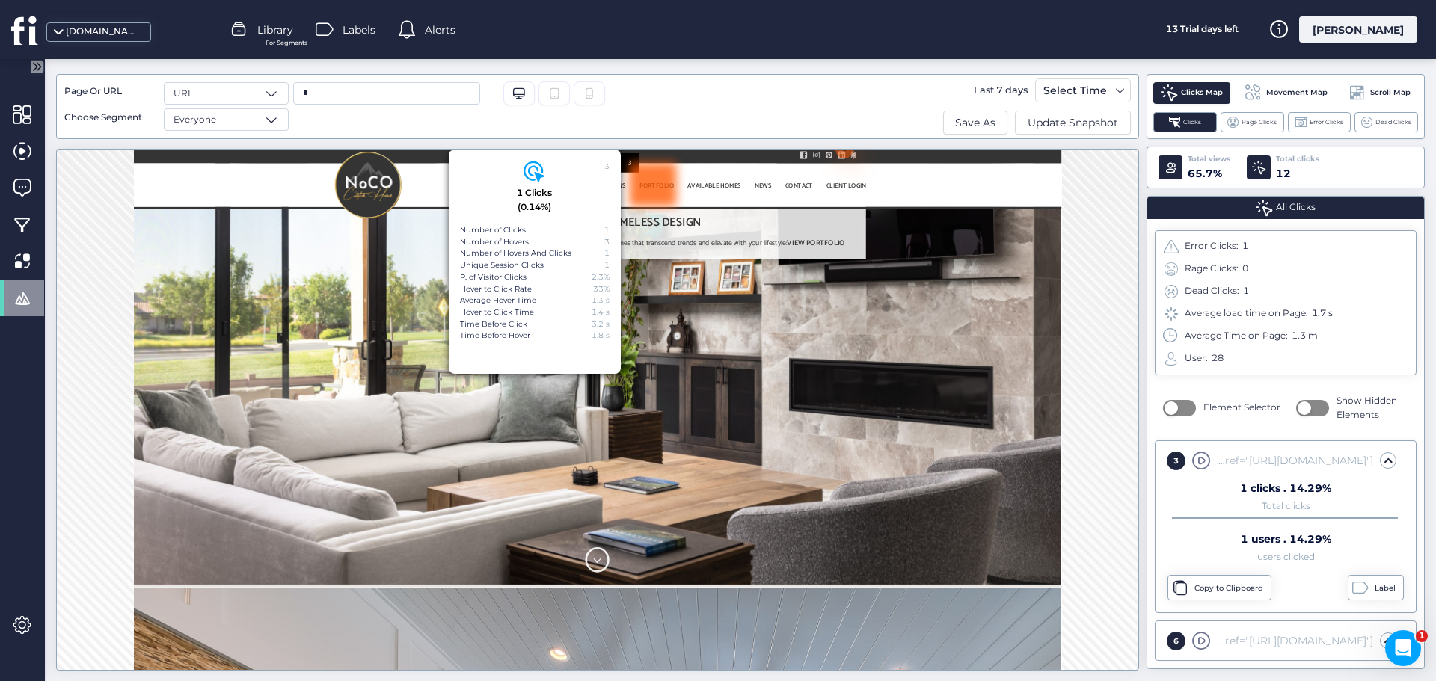
scroll to position [2094, 0]
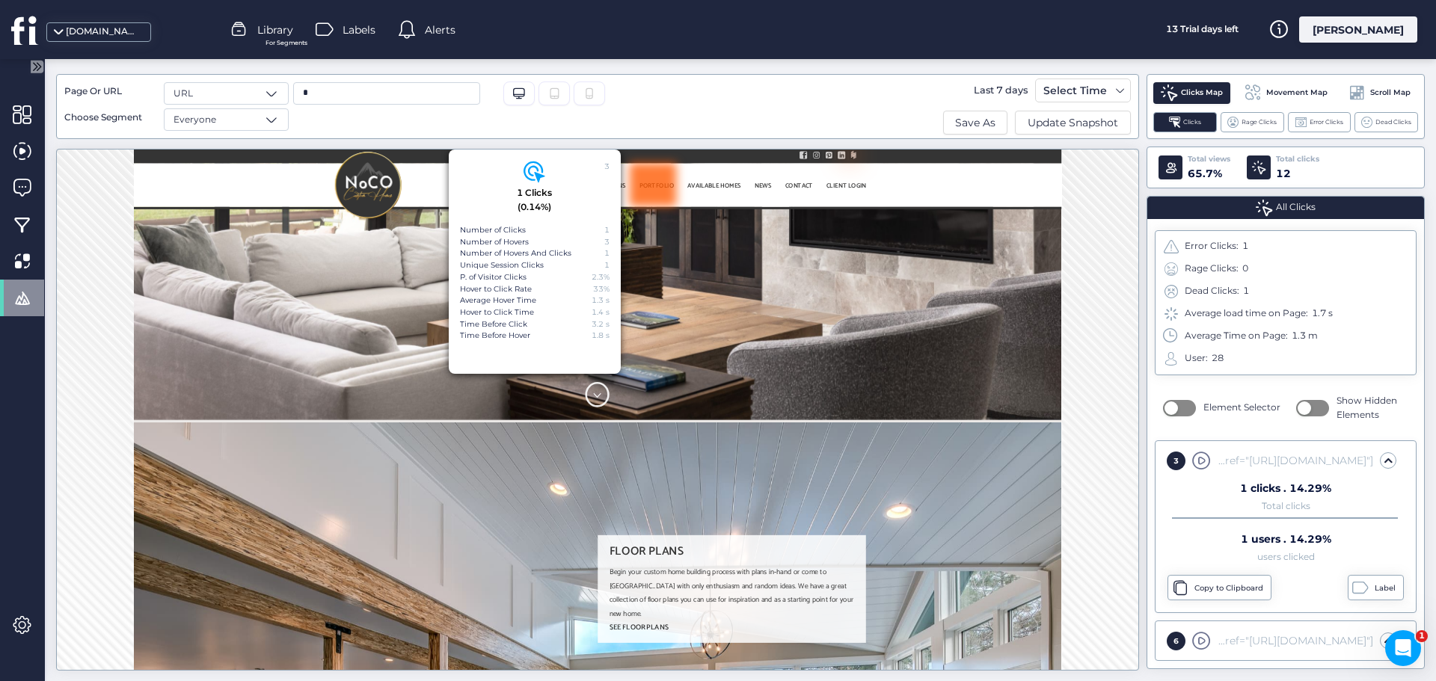
click at [574, 173] on div "3 1 Clicks (0.14%)" at bounding box center [535, 189] width 150 height 56
click at [544, 334] on div at bounding box center [851, 166] width 1436 height 804
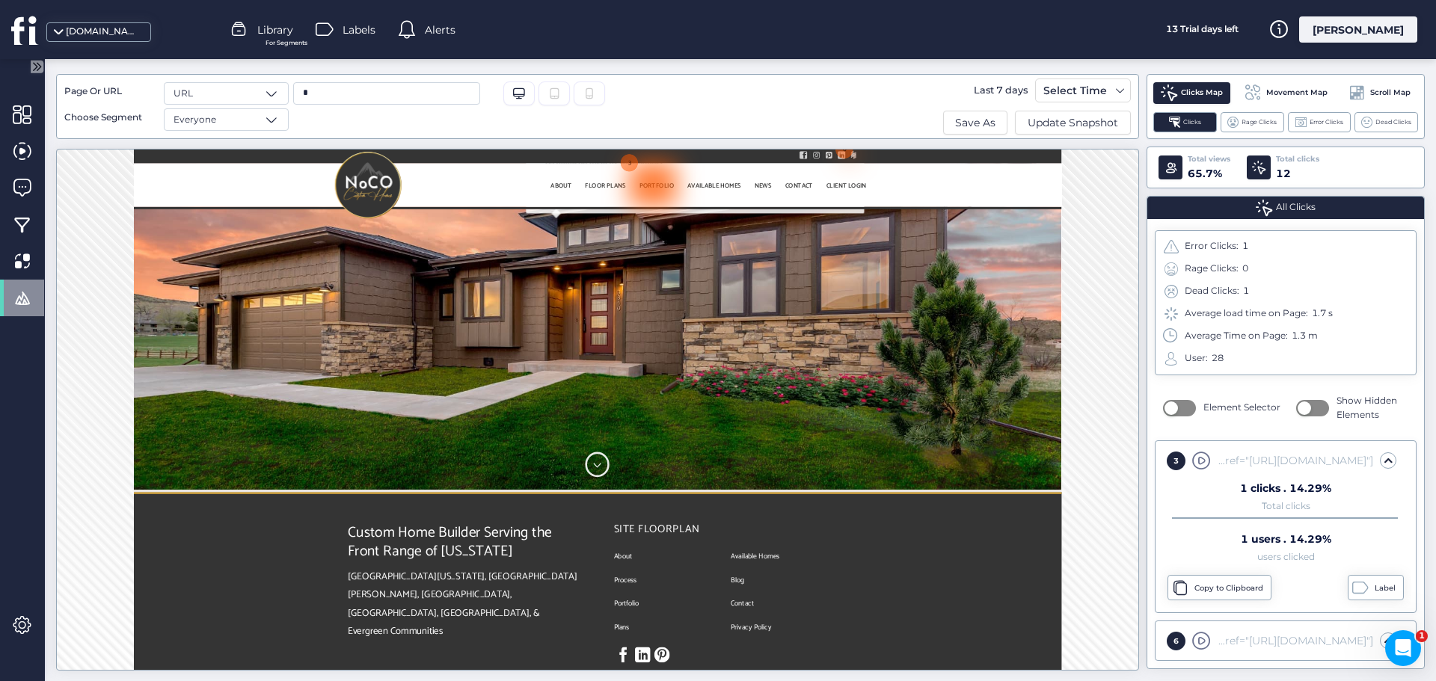
scroll to position [4375, 0]
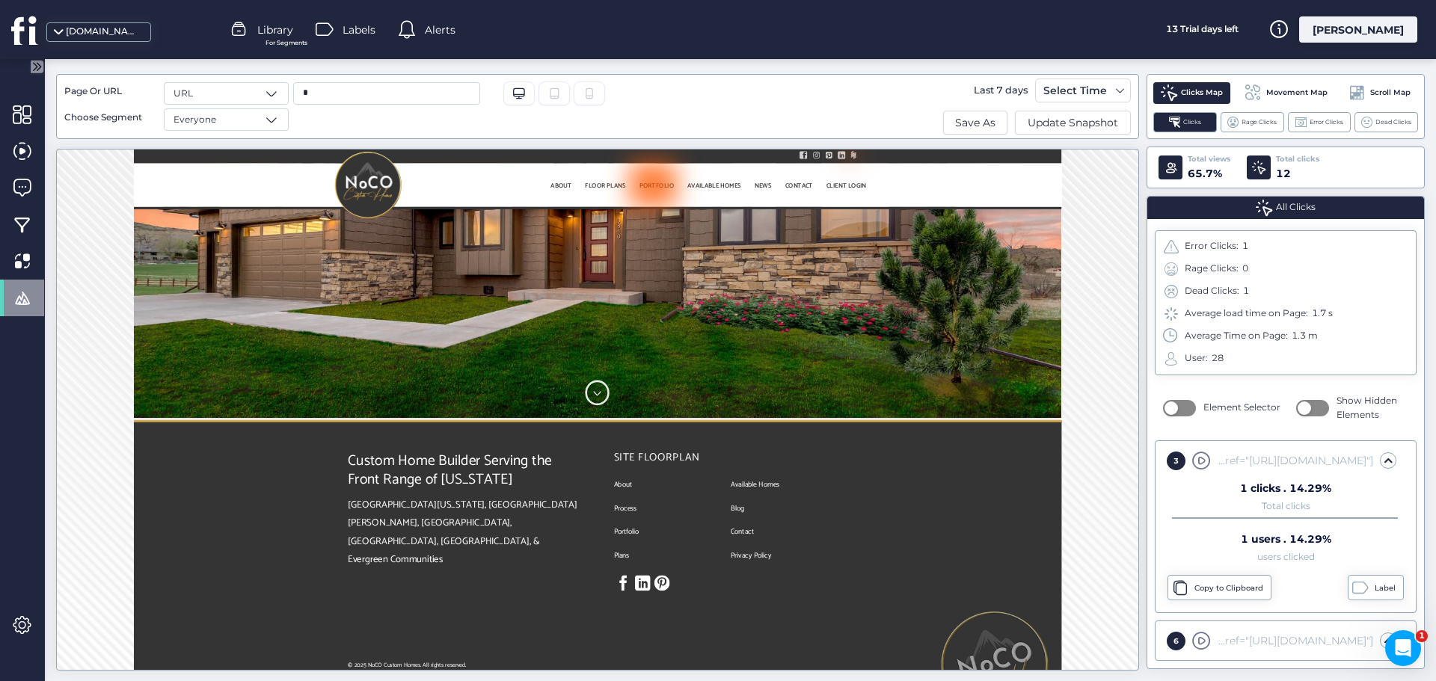
click at [586, 92] on icon at bounding box center [589, 93] width 12 height 12
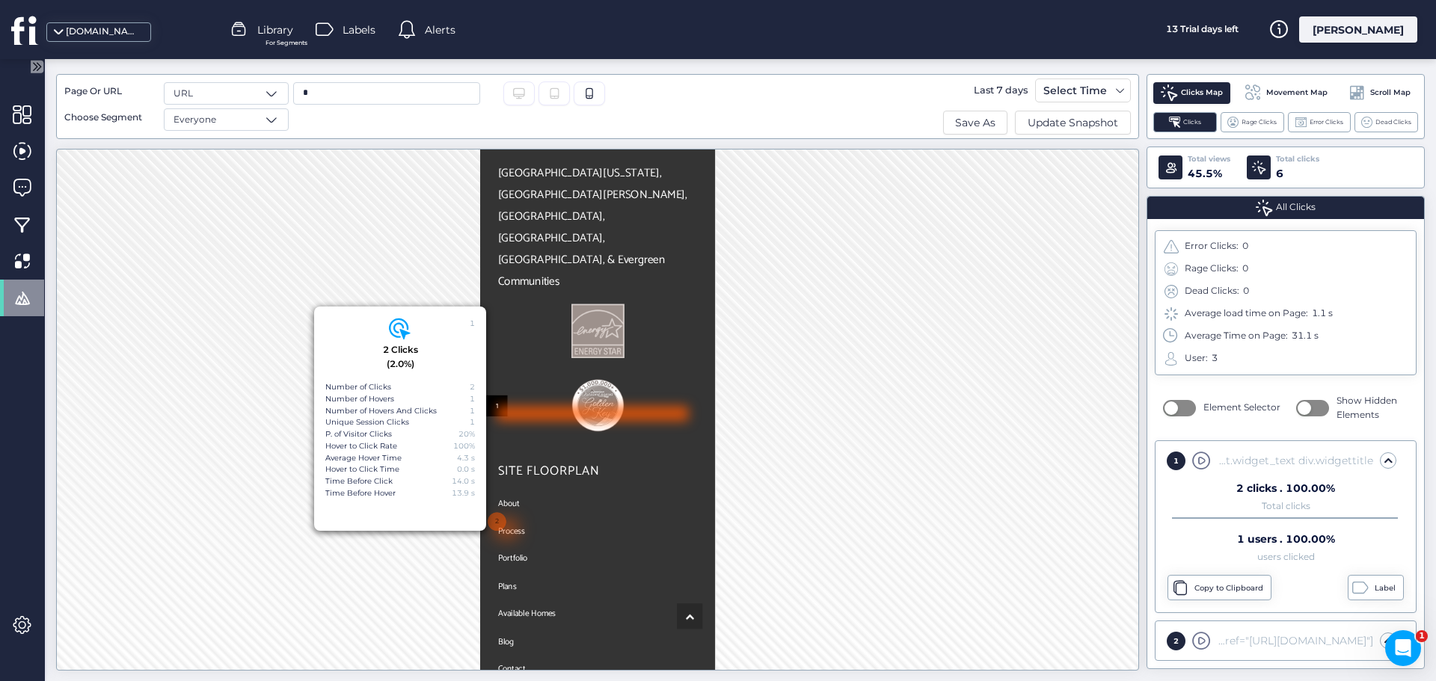
scroll to position [4381, 0]
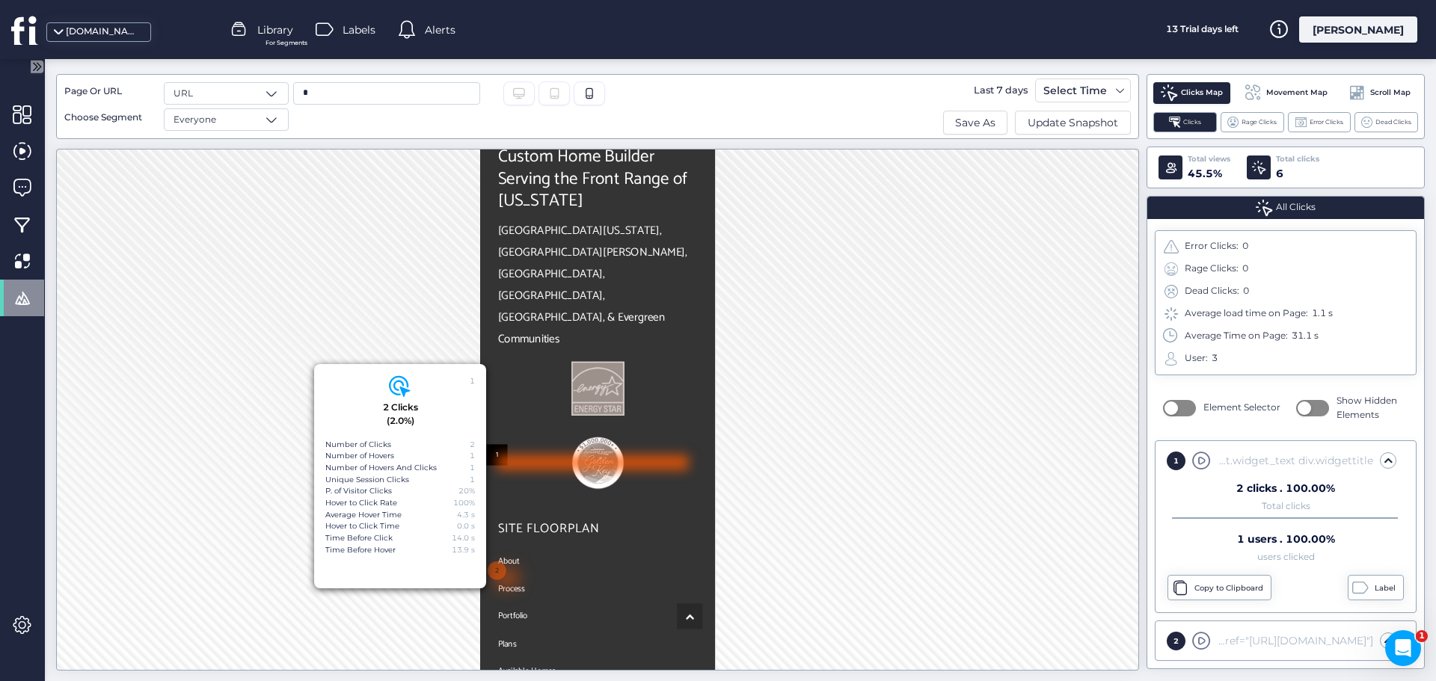
click at [734, 525] on div at bounding box center [634, 560] width 262 height 71
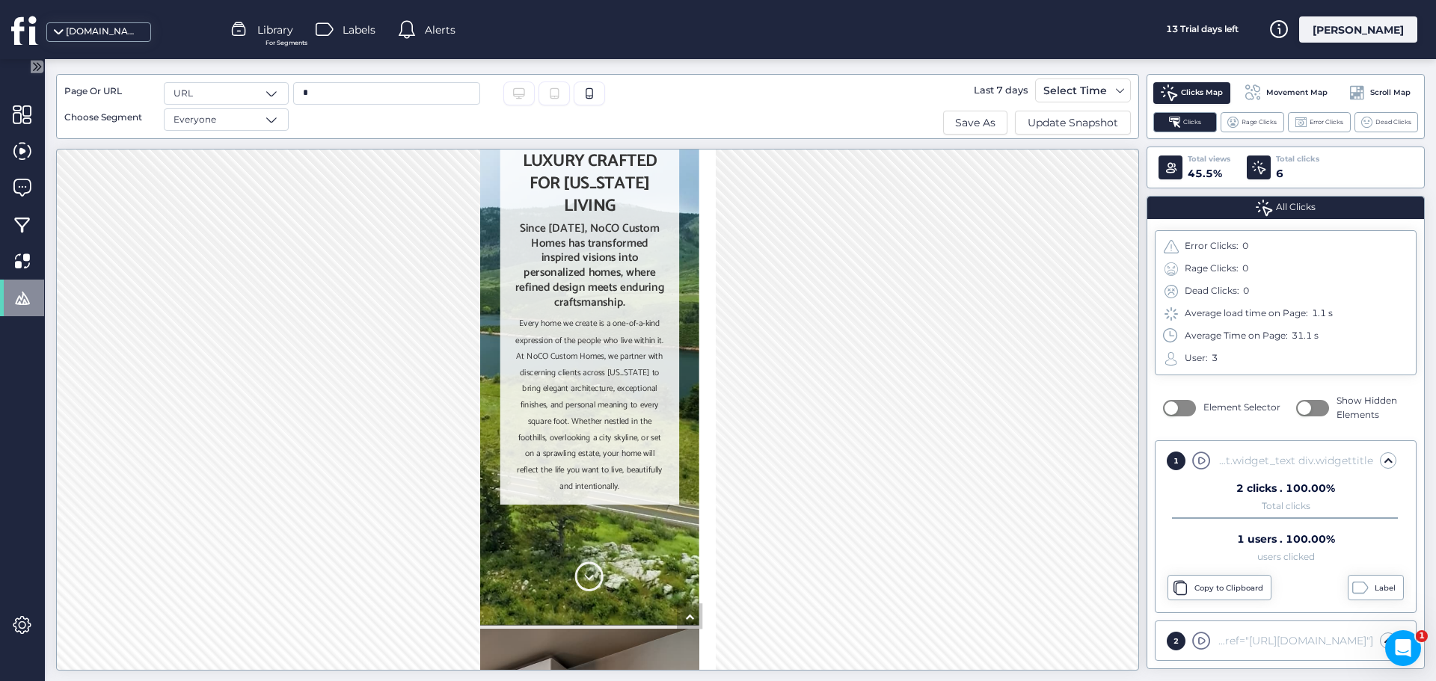
scroll to position [0, 0]
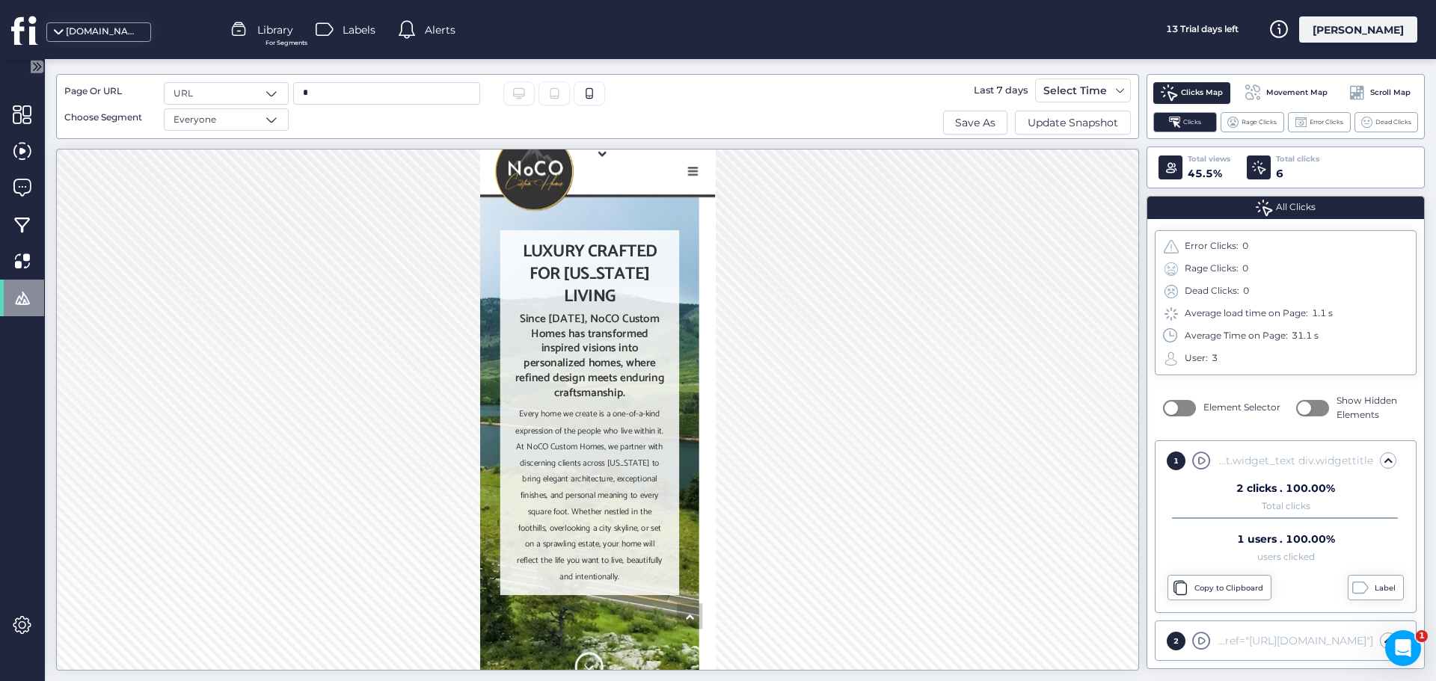
click at [1271, 90] on span "Movement Map" at bounding box center [1296, 93] width 61 height 12
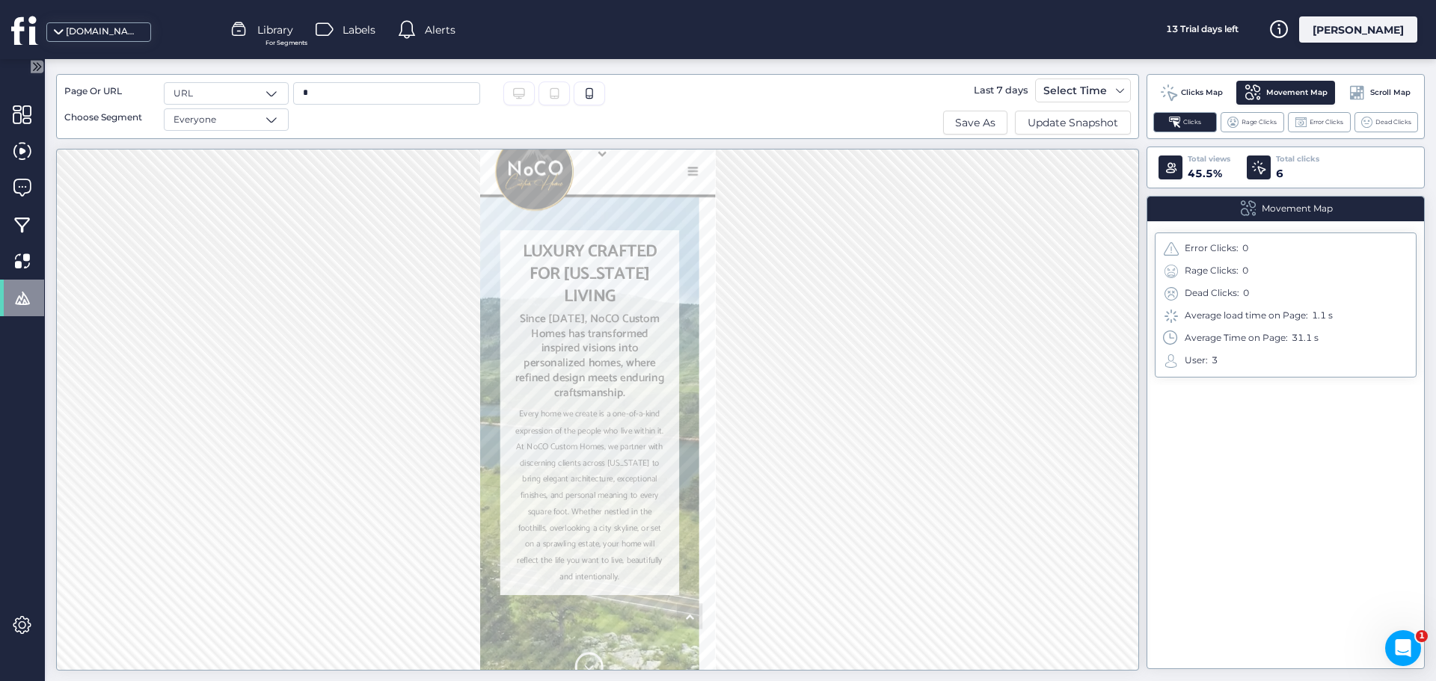
click at [318, 87] on input "*" at bounding box center [386, 93] width 187 height 22
click at [350, 167] on span "/floor-plans" at bounding box center [328, 169] width 52 height 16
type input "**********"
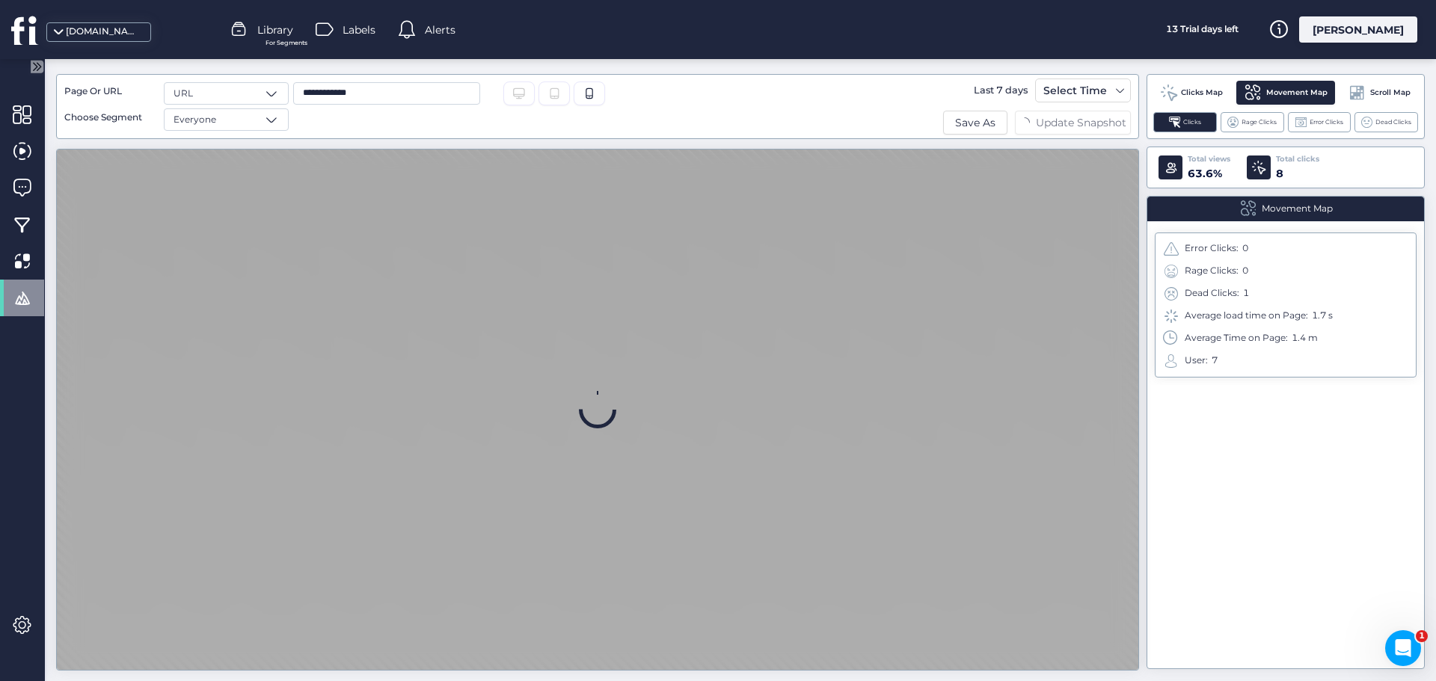
click at [526, 90] on div "Desktop/Laptop" at bounding box center [518, 94] width 31 height 24
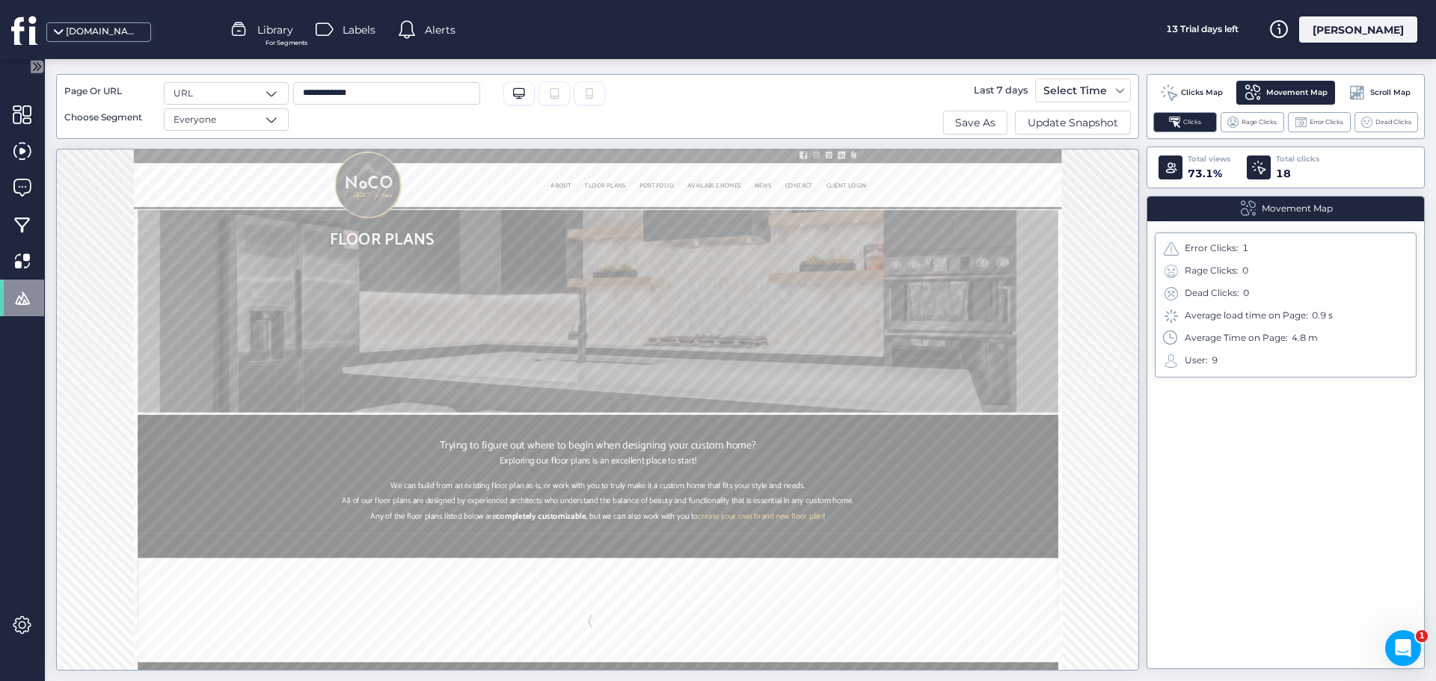
click at [586, 90] on icon at bounding box center [589, 93] width 7 height 10
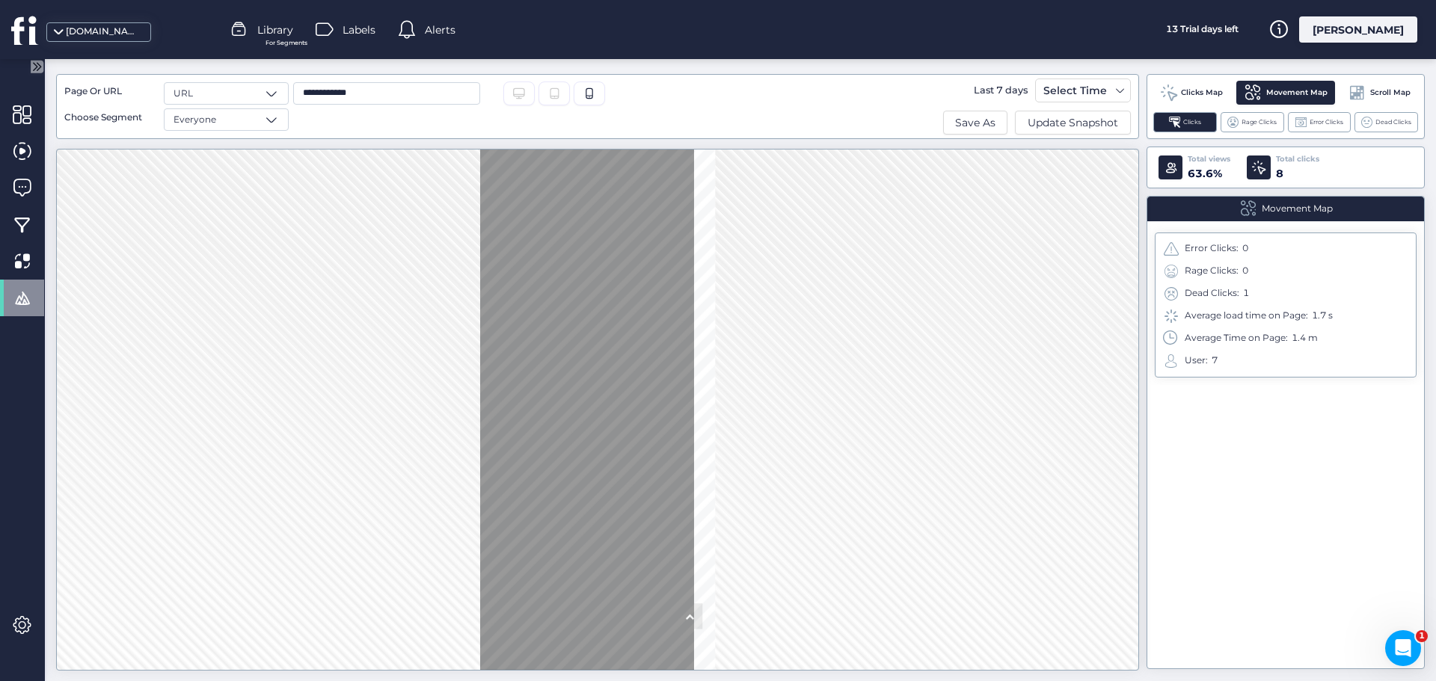
scroll to position [1795, 0]
click at [1181, 87] on span "Clicks Map" at bounding box center [1202, 93] width 42 height 12
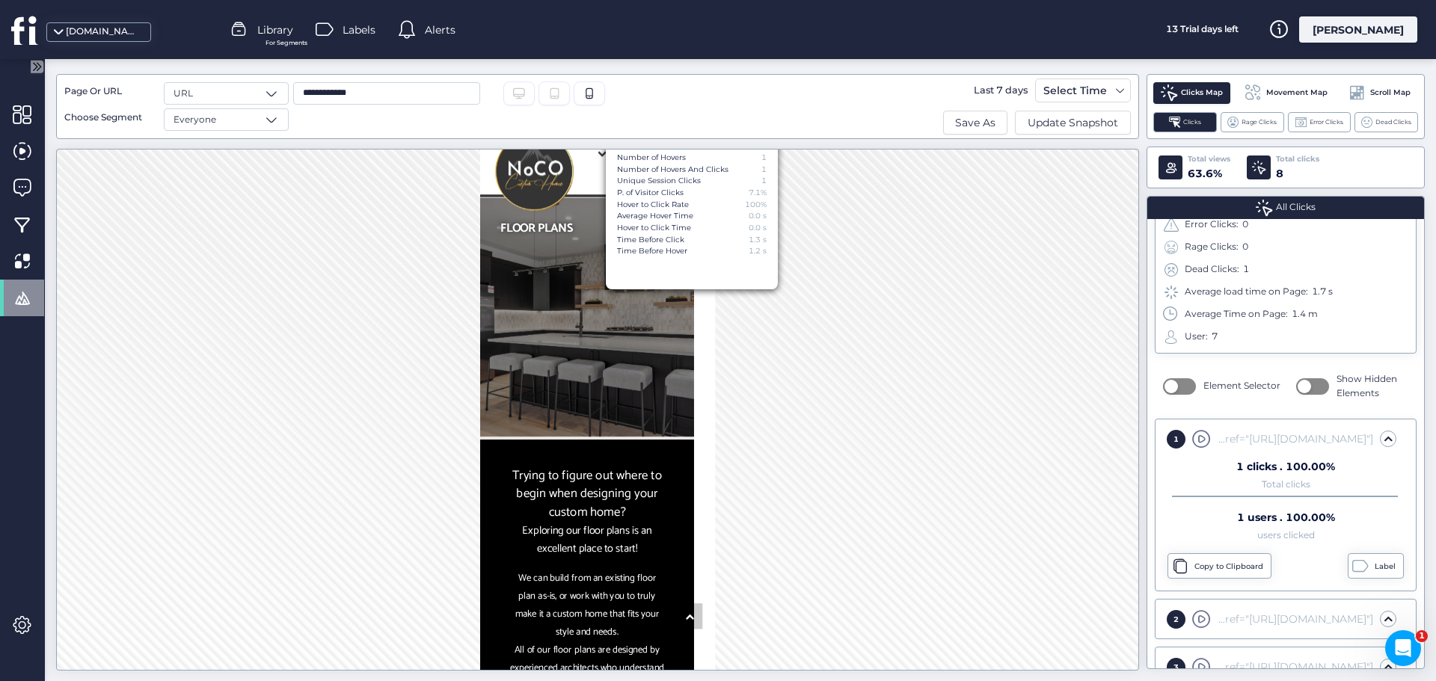
scroll to position [17, 0]
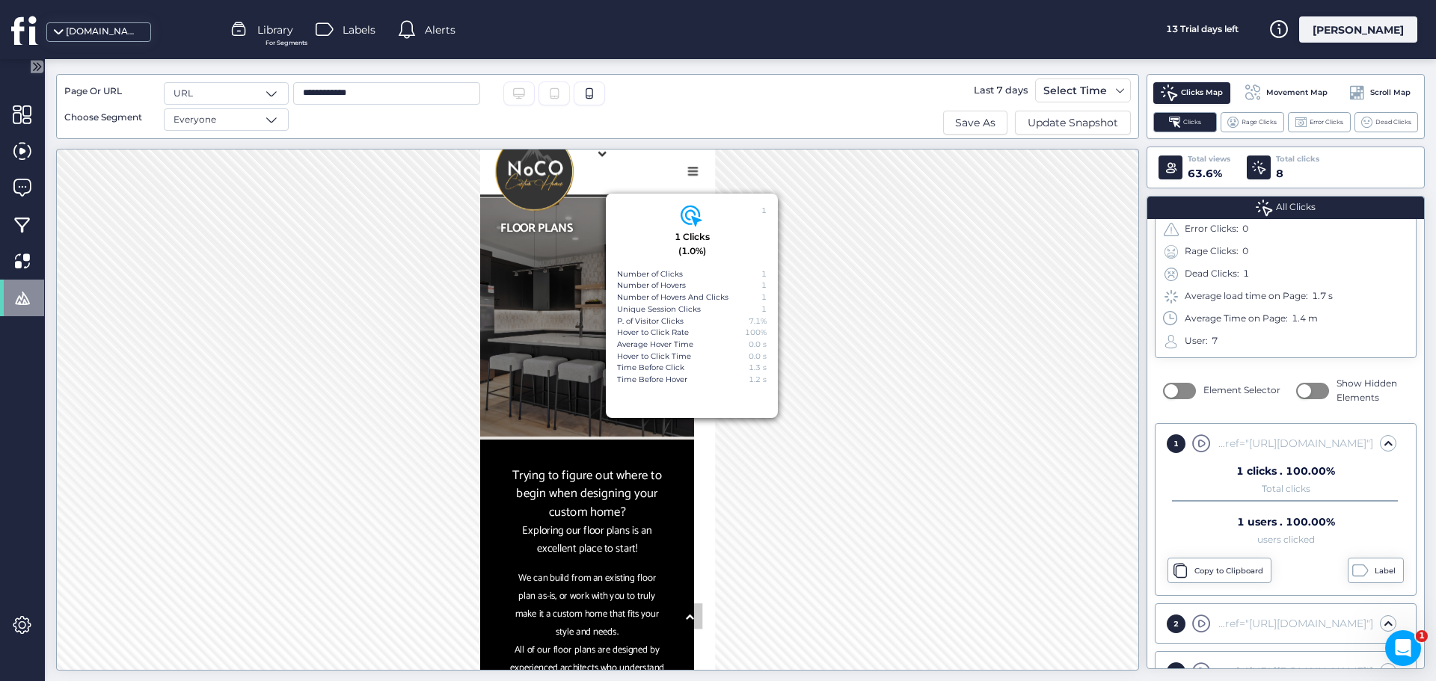
click at [855, 229] on div "1 1 Clicks (1.0%) Number of Clicks 1 Number of Hovers 1 Number of Hovers And Cl…" at bounding box center [597, 410] width 1083 height 522
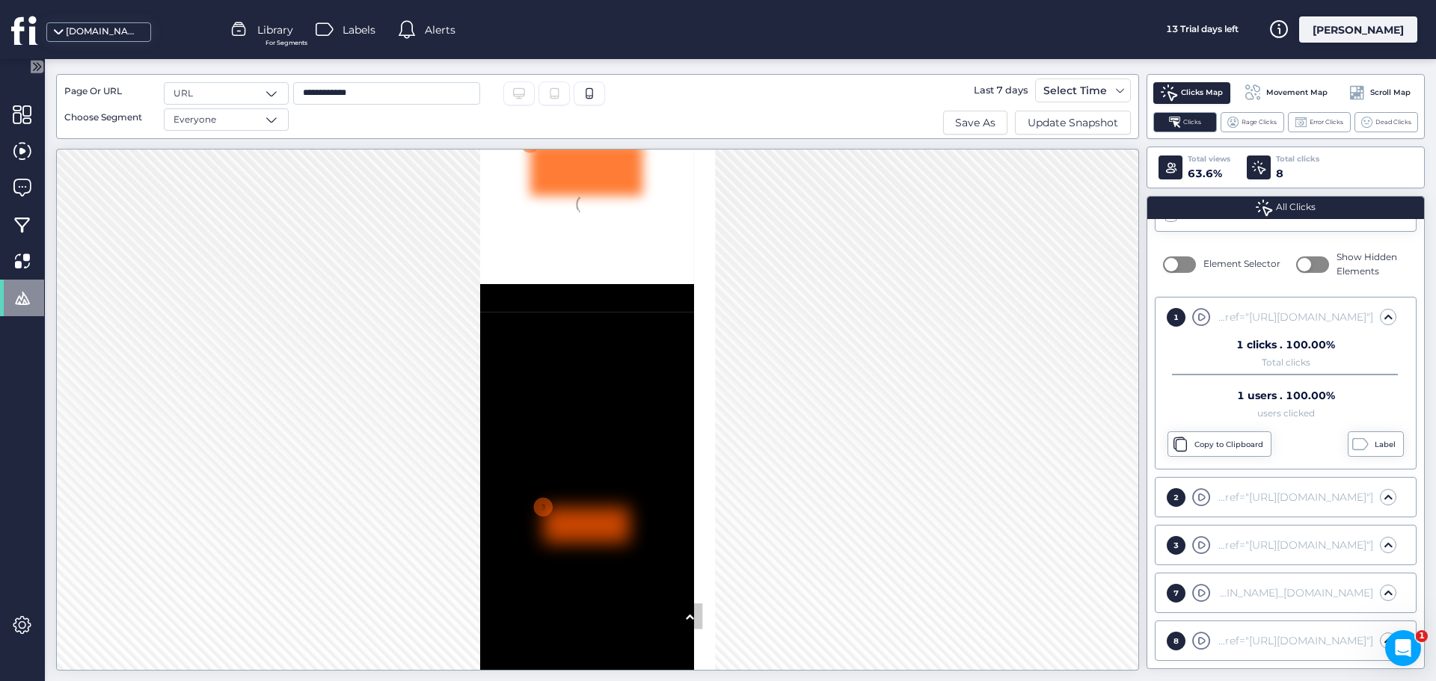
scroll to position [4412, 0]
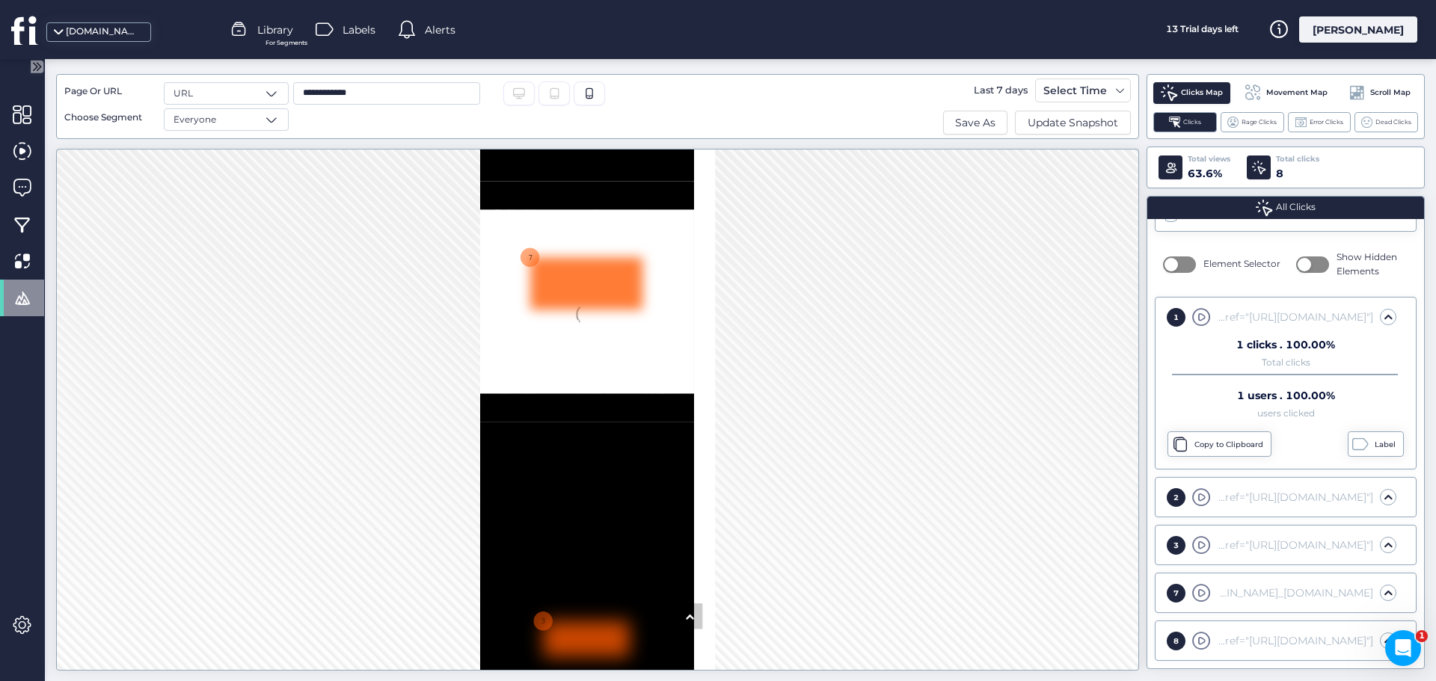
click at [664, 307] on div at bounding box center [618, 326] width 147 height 69
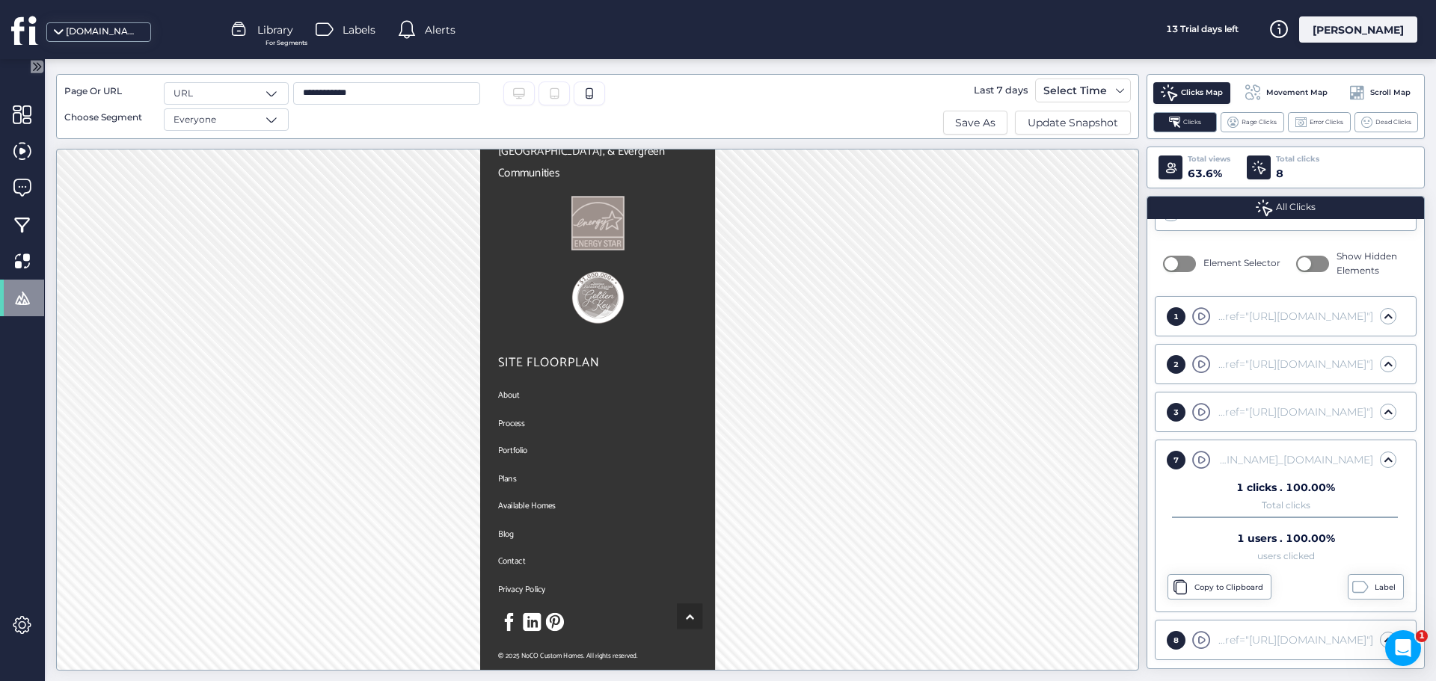
scroll to position [15384, 0]
click at [1311, 93] on span "Movement Map" at bounding box center [1296, 93] width 61 height 12
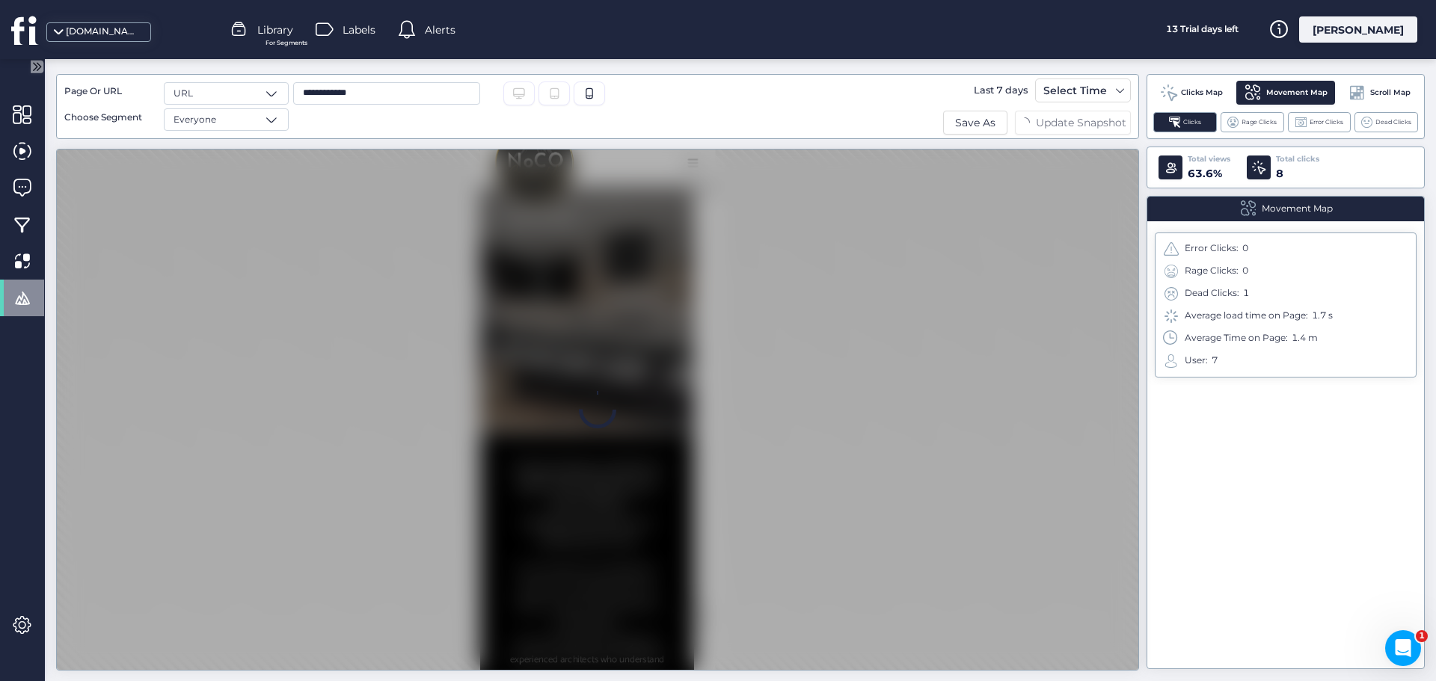
scroll to position [0, 0]
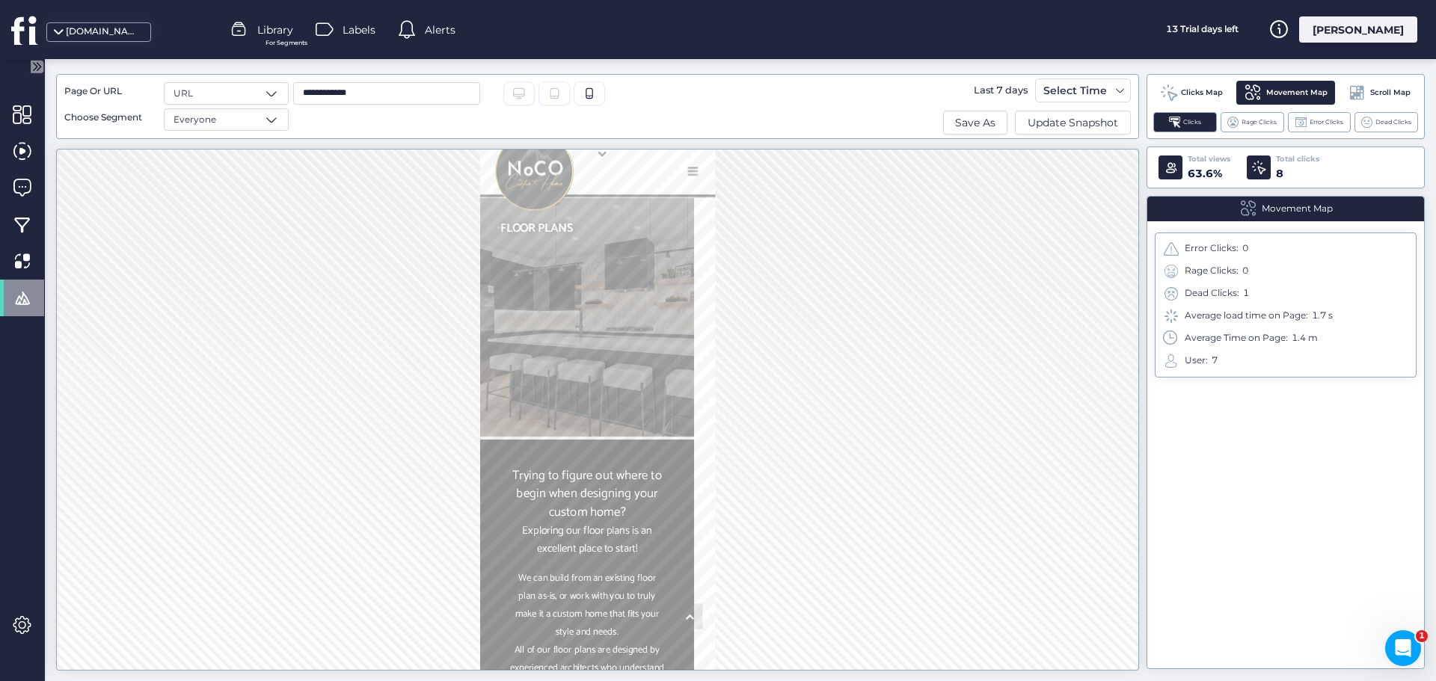
click at [1386, 99] on div "Scroll Map" at bounding box center [1379, 93] width 78 height 24
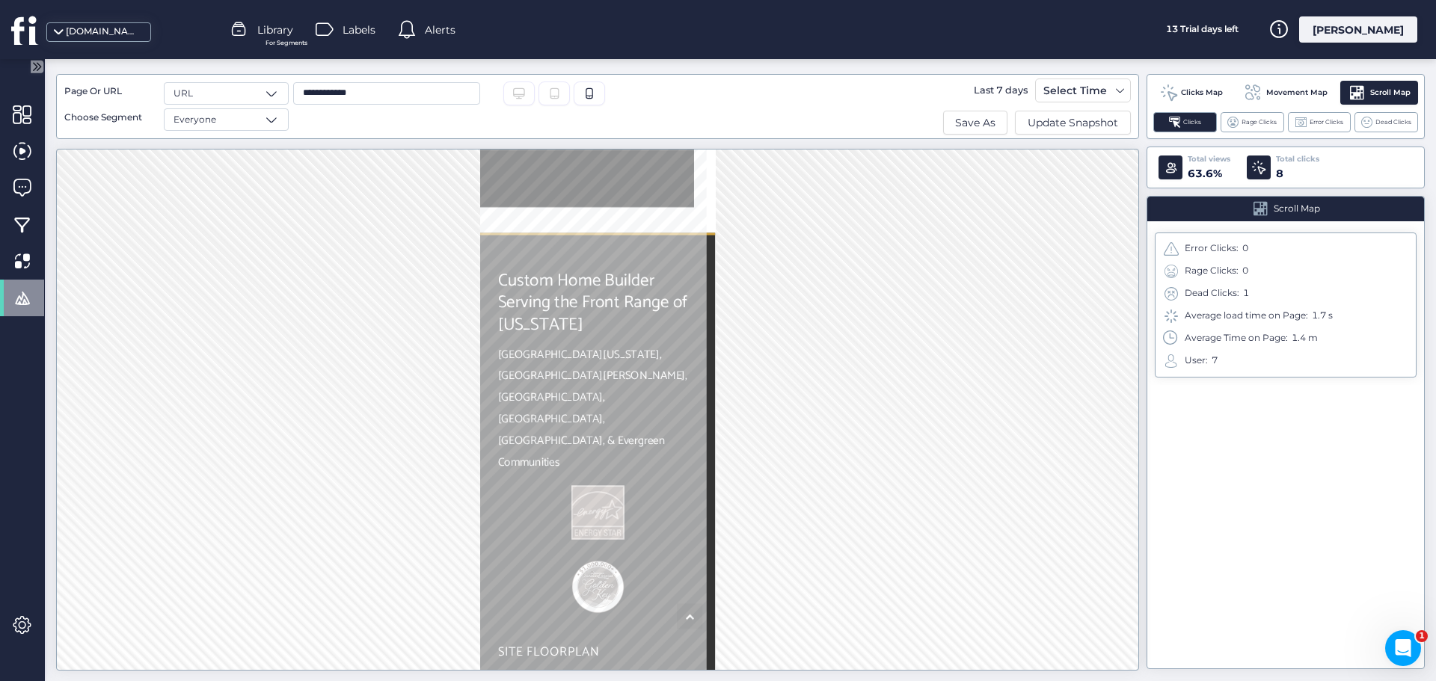
scroll to position [15031, 0]
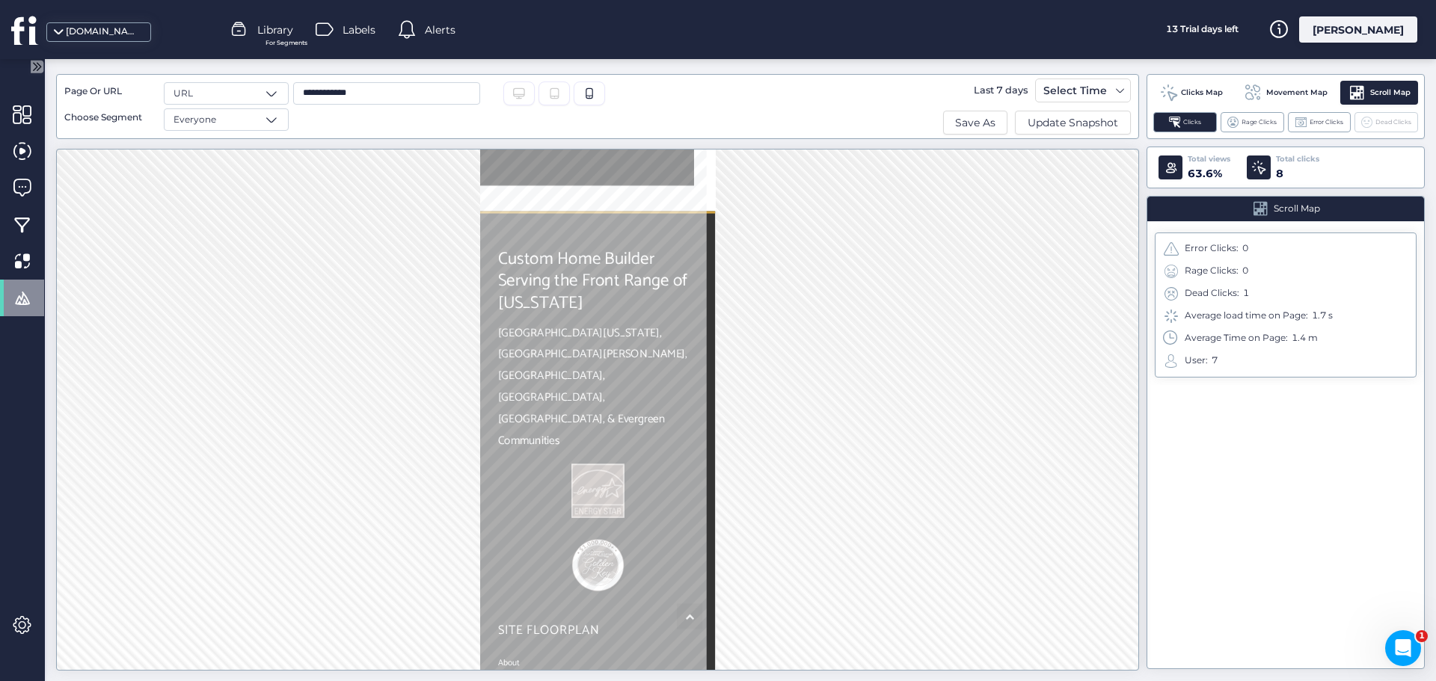
click at [1383, 120] on span "Dead Clicks" at bounding box center [1393, 122] width 36 height 10
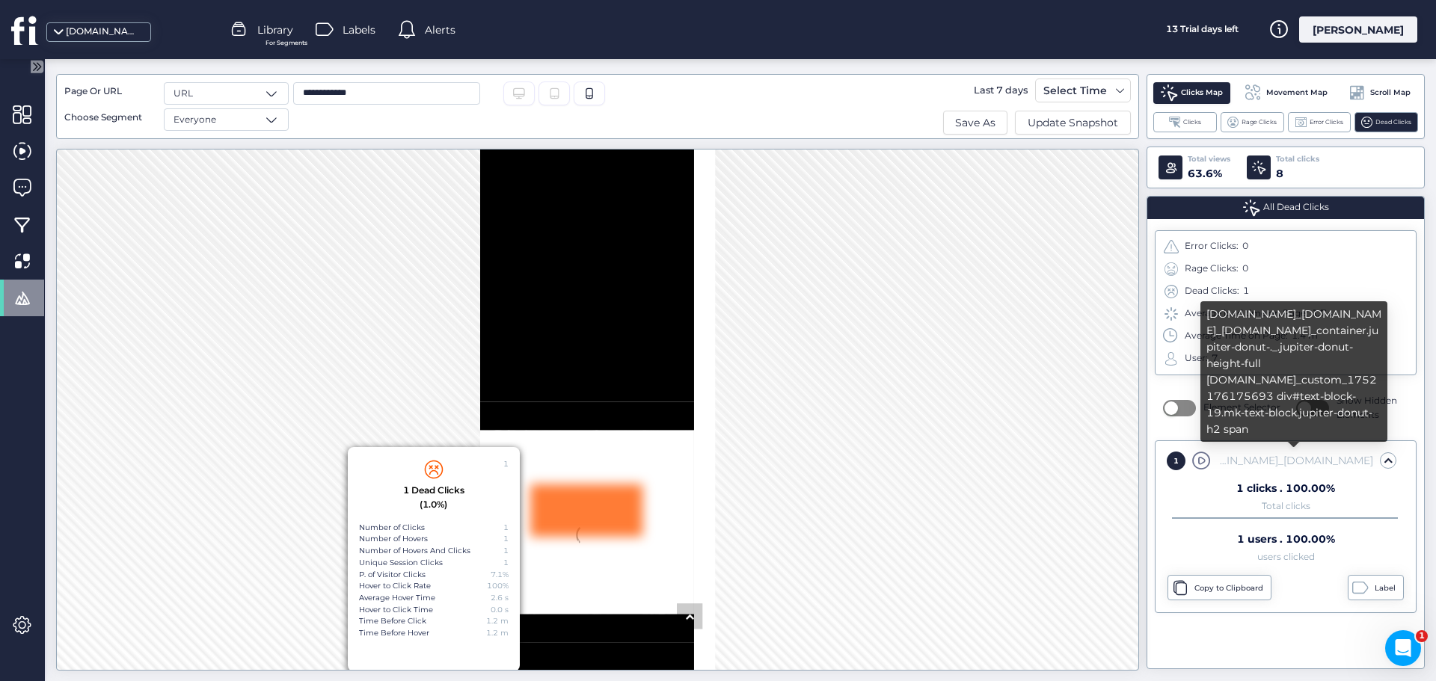
scroll to position [4178, 0]
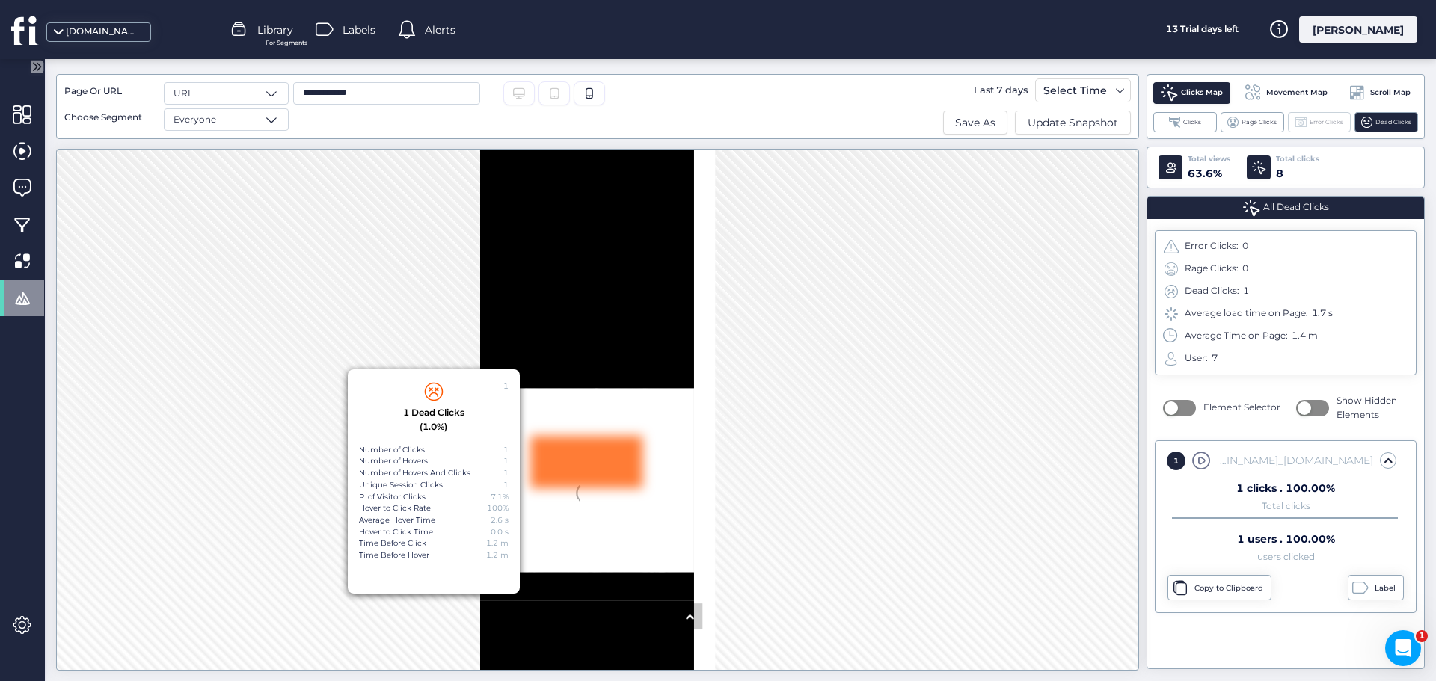
click at [1329, 120] on span "Error Clicks" at bounding box center [1326, 122] width 34 height 10
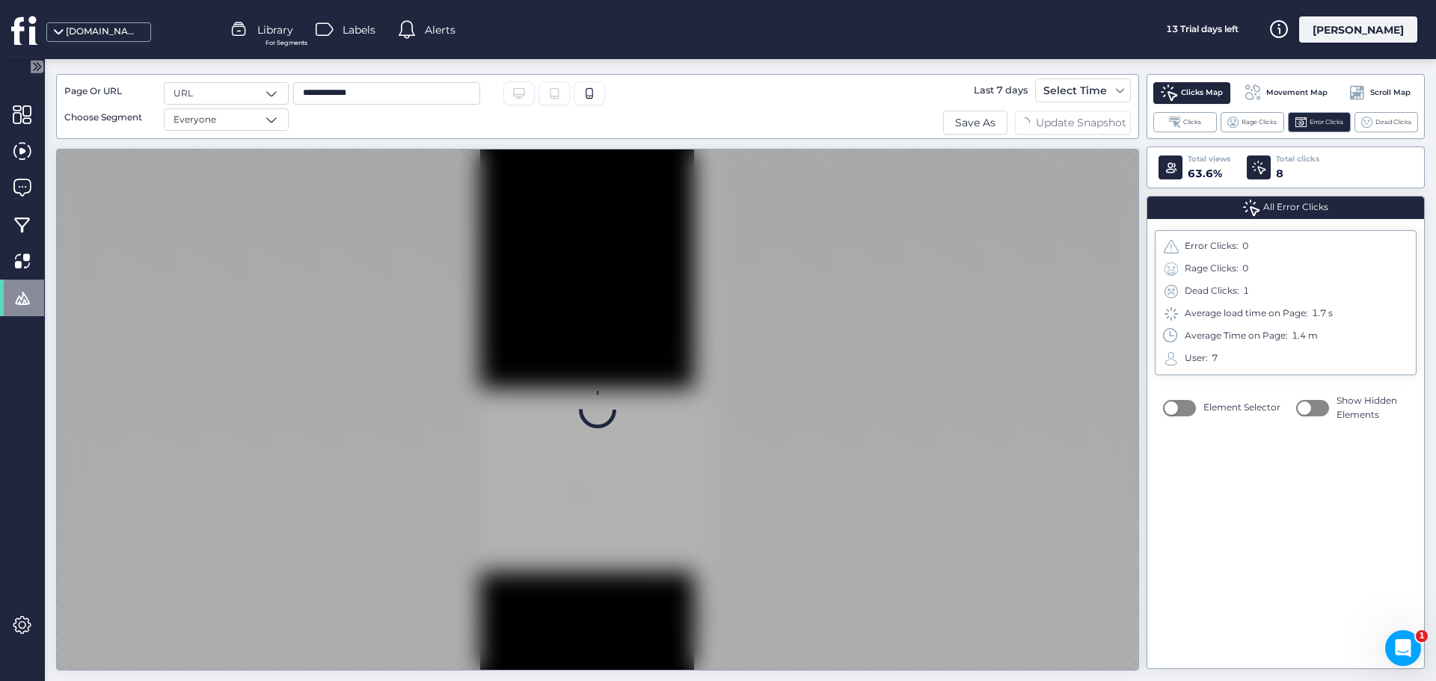
scroll to position [0, 0]
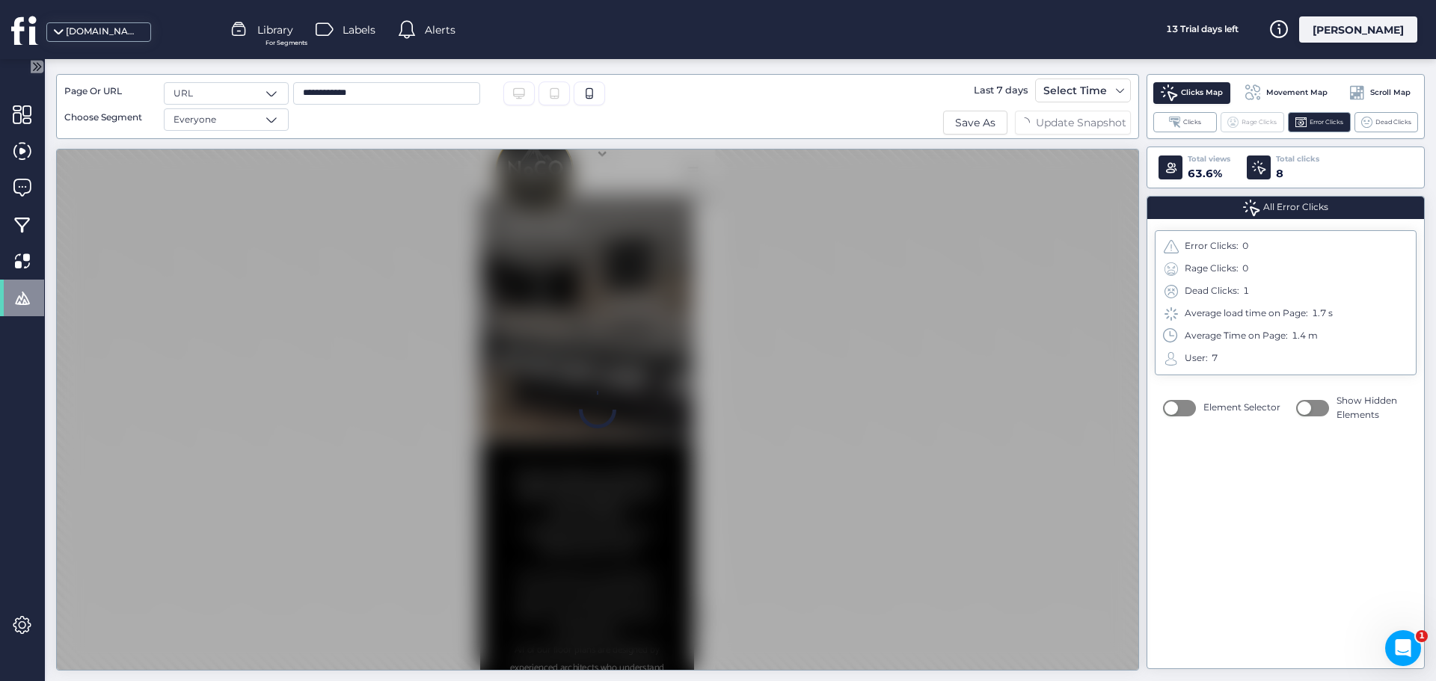
click at [1256, 116] on div "Rage Clicks" at bounding box center [1252, 122] width 64 height 20
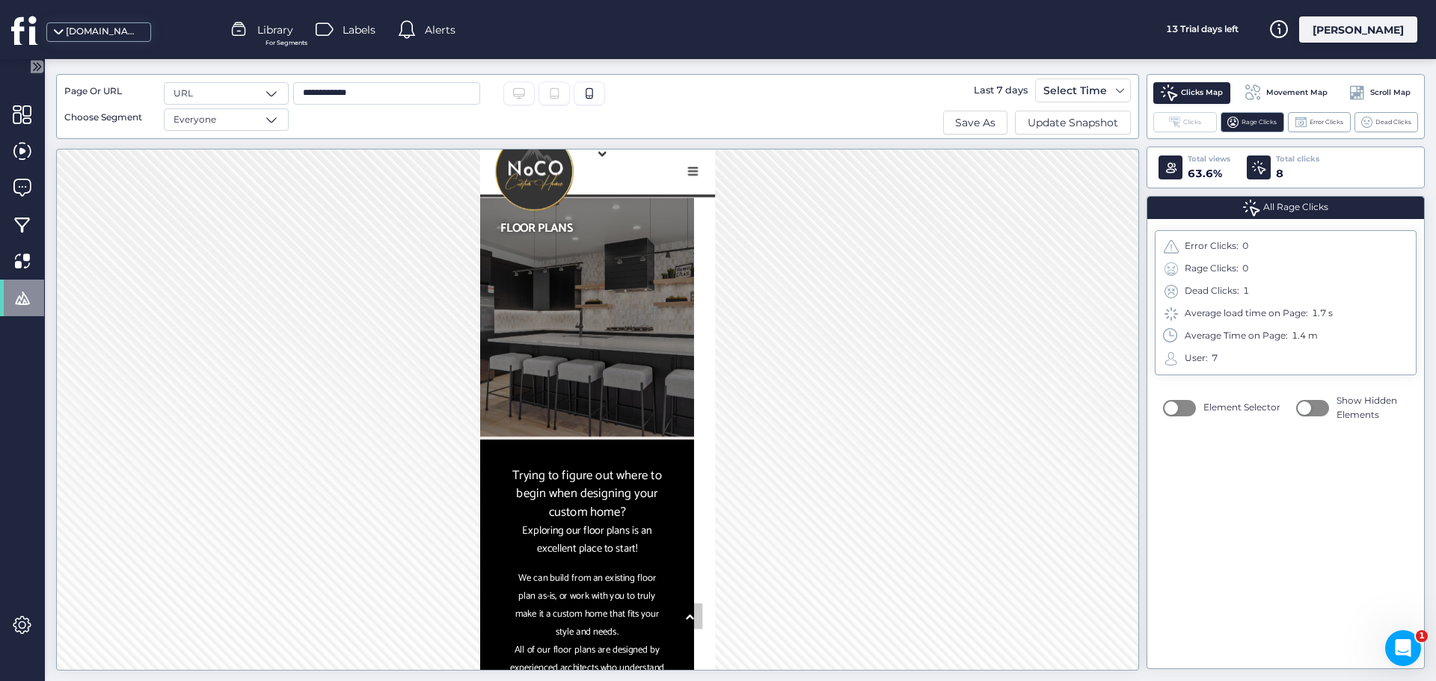
click at [1177, 129] on div "Clicks" at bounding box center [1185, 122] width 64 height 20
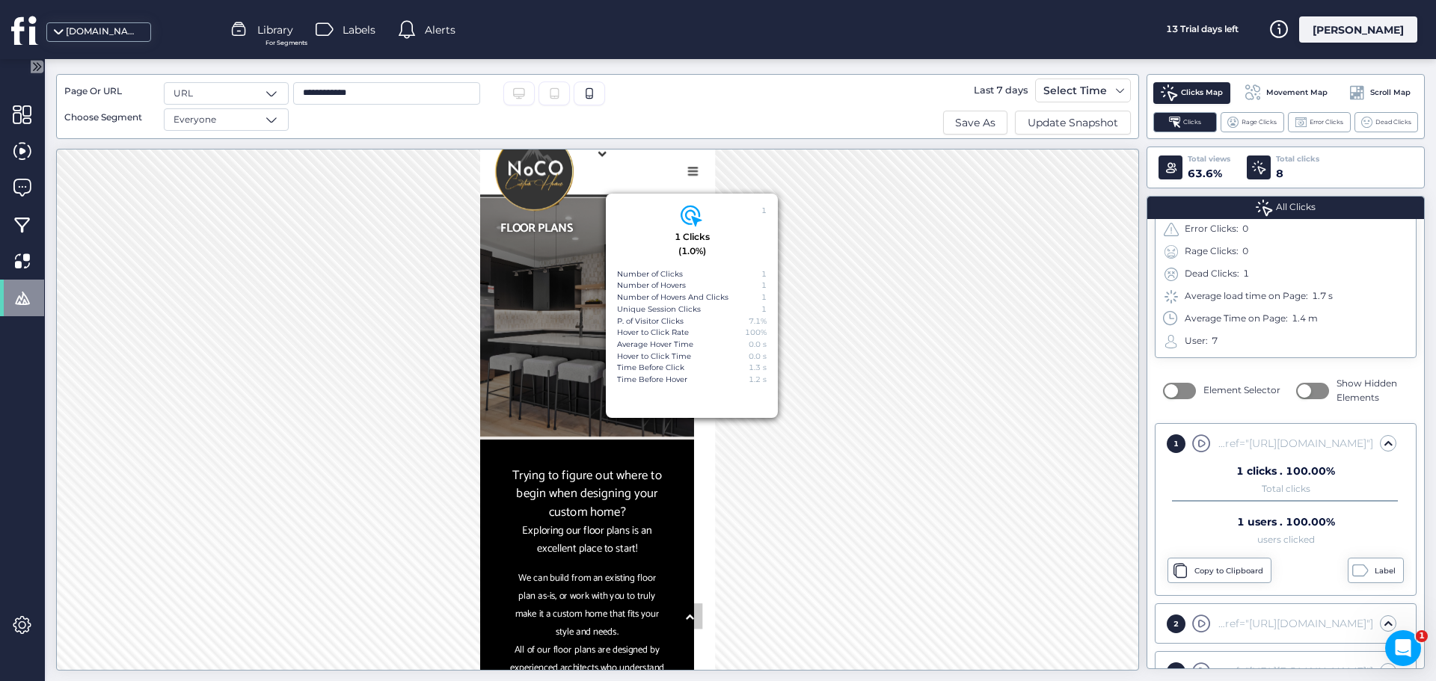
drag, startPoint x: 331, startPoint y: 267, endPoint x: 339, endPoint y: 267, distance: 8.2
click at [331, 267] on div "1 1 Clicks (1.0%) Number of Clicks 1 Number of Hovers 1 Number of Hovers And Cl…" at bounding box center [597, 410] width 1083 height 522
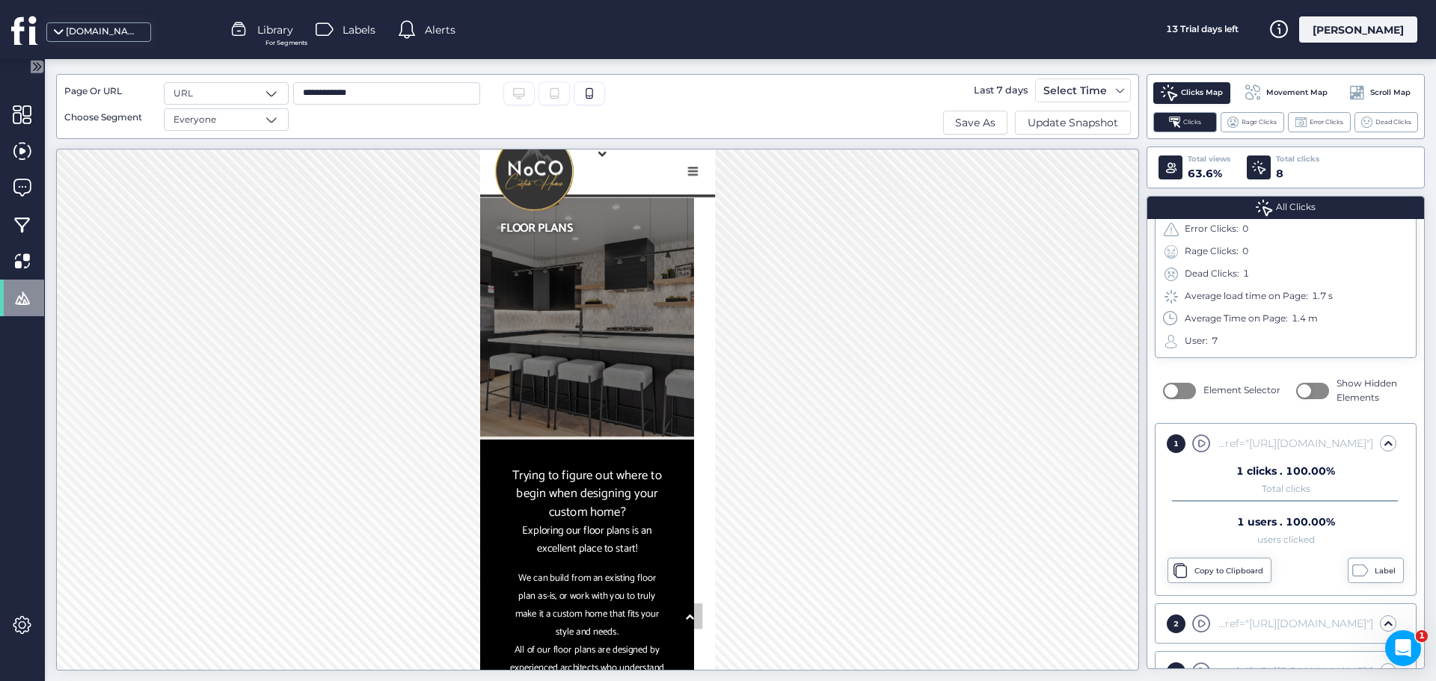
click at [414, 97] on input "**********" at bounding box center [386, 93] width 187 height 22
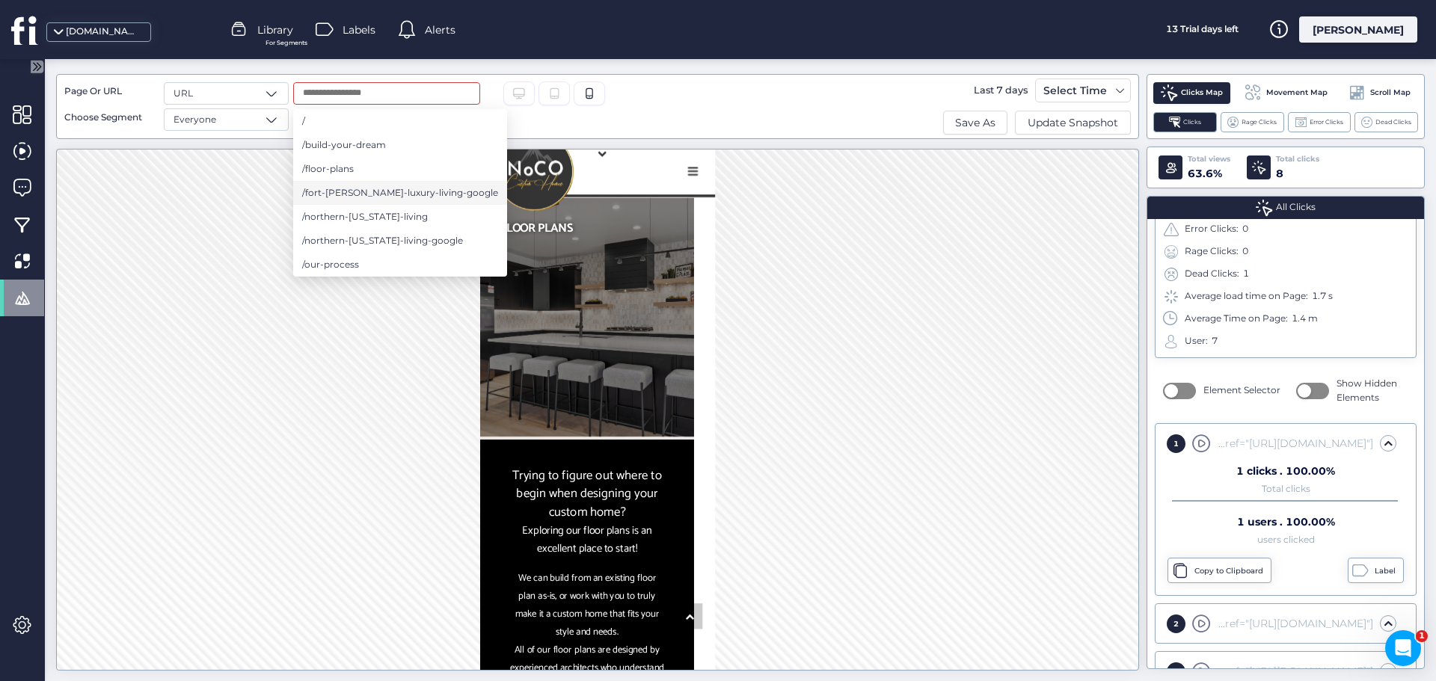
click at [441, 196] on span "/fort-[PERSON_NAME]-luxury-living-google" at bounding box center [400, 193] width 196 height 16
type input "**********"
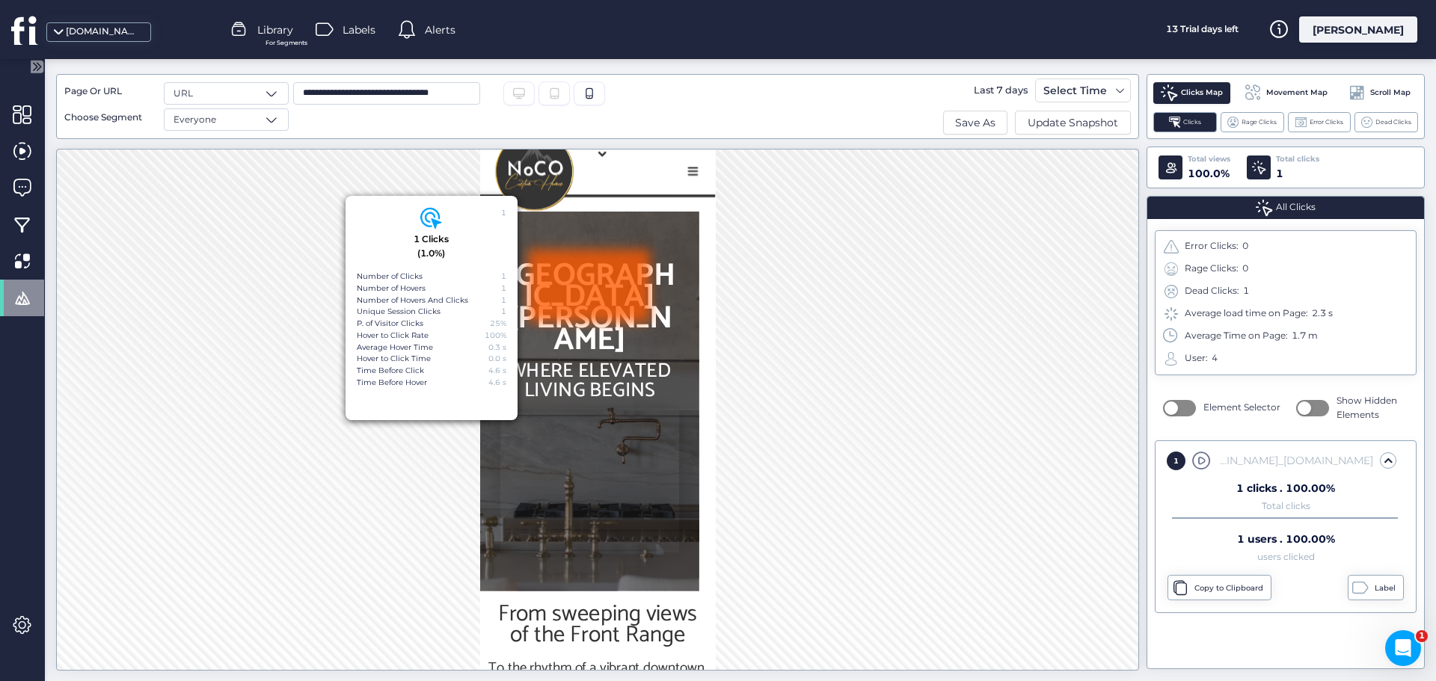
drag, startPoint x: 217, startPoint y: 247, endPoint x: 220, endPoint y: 239, distance: 8.1
click at [217, 246] on div "1 1 Clicks (1.0%) Number of Clicks 1 Number of Hovers 1 Number of Hovers And Cl…" at bounding box center [597, 410] width 1083 height 522
